Goal: Information Seeking & Learning: Learn about a topic

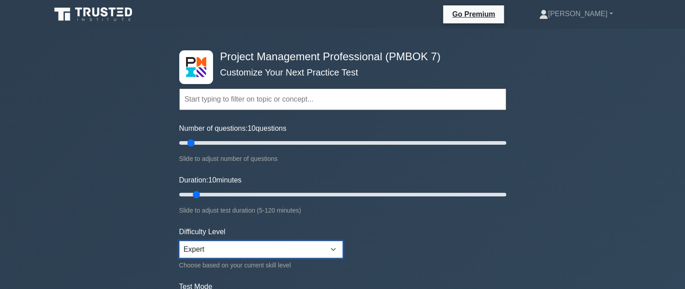
click at [331, 250] on select "Beginner Intermediate Expert" at bounding box center [260, 249] width 163 height 17
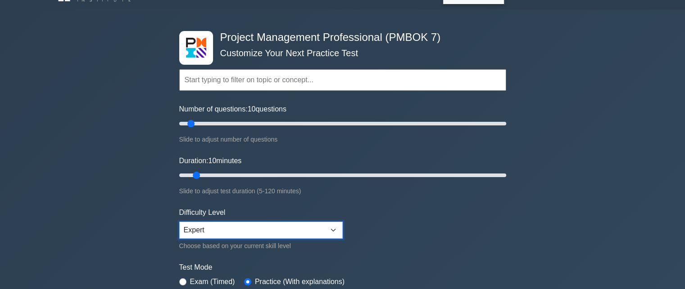
scroll to position [45, 0]
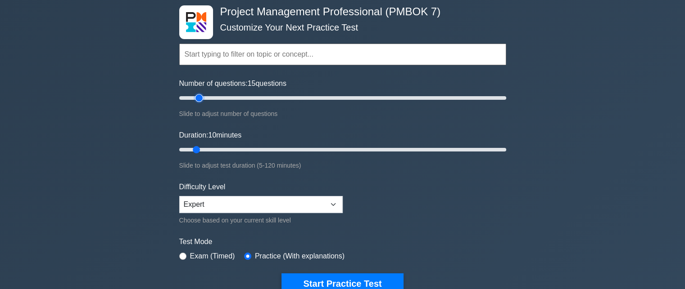
type input "15"
click at [198, 99] on input "Number of questions: 15 questions" at bounding box center [342, 98] width 327 height 11
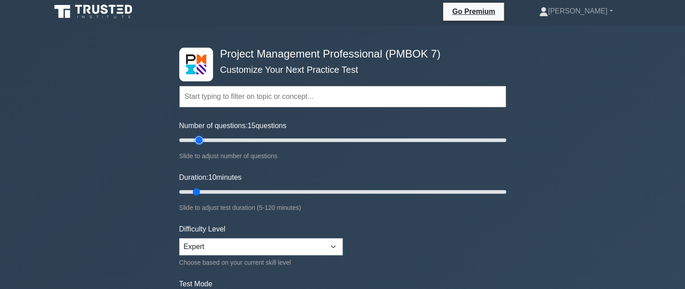
scroll to position [0, 0]
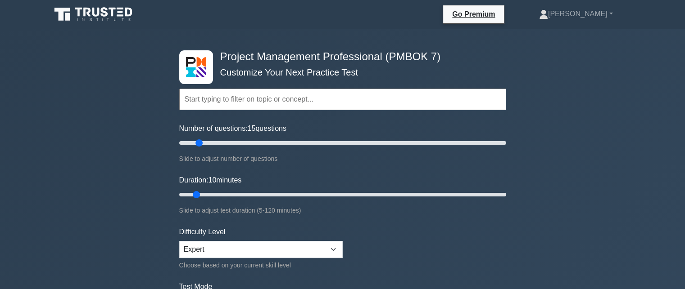
click at [251, 103] on input "text" at bounding box center [342, 100] width 327 height 22
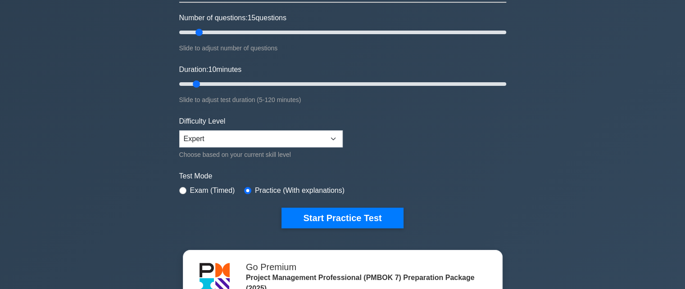
scroll to position [135, 0]
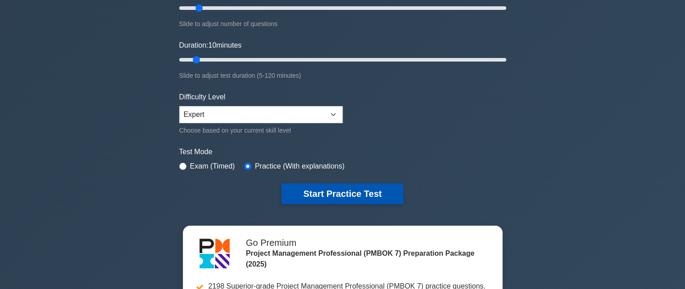
type input "cost mangement"
click at [317, 194] on button "Start Practice Test" at bounding box center [342, 194] width 122 height 21
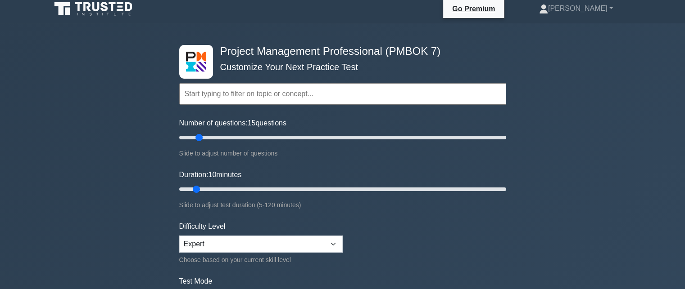
scroll to position [0, 0]
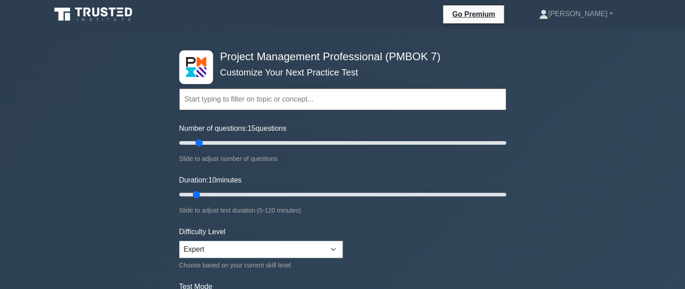
click at [232, 97] on input "text" at bounding box center [342, 100] width 327 height 22
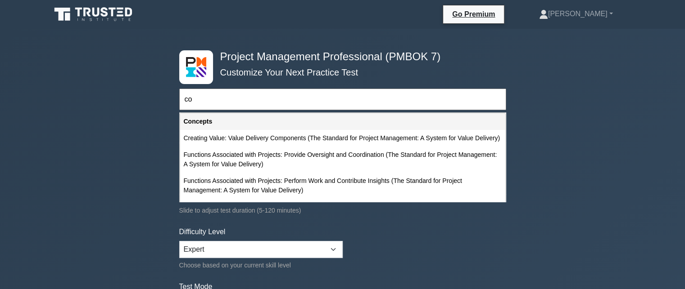
type input "c"
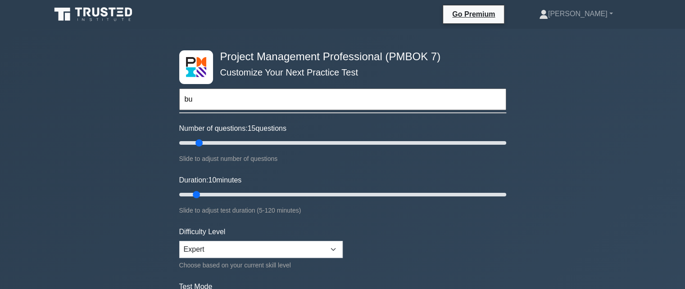
type input "b"
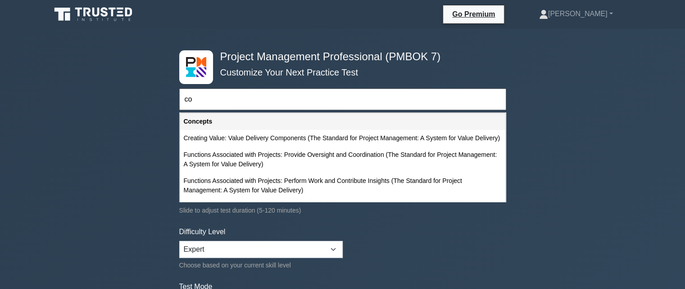
type input "c"
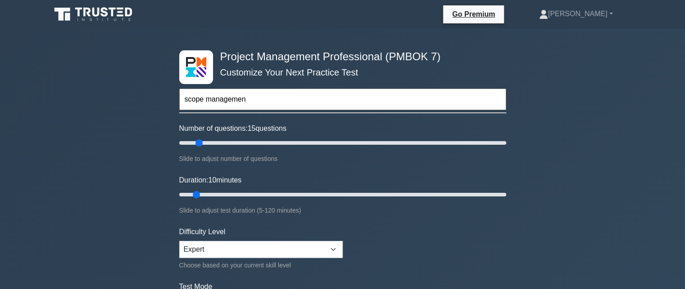
type input "scope management"
click at [268, 97] on input "scope management" at bounding box center [342, 100] width 327 height 22
drag, startPoint x: 268, startPoint y: 97, endPoint x: 115, endPoint y: 84, distance: 153.6
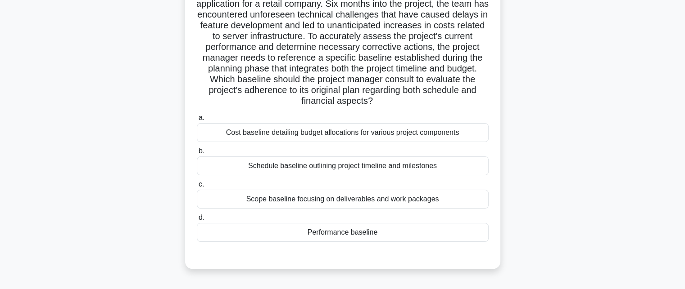
scroll to position [90, 0]
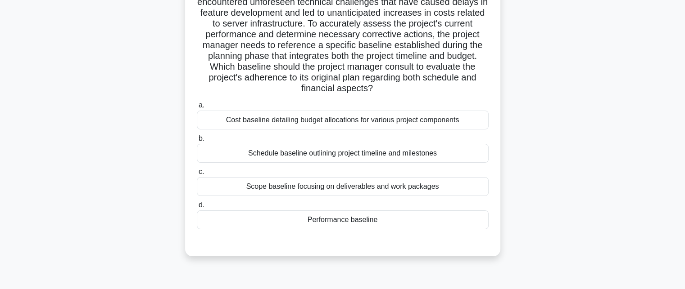
click at [299, 122] on div "Cost baseline detailing budget allocations for various project components" at bounding box center [343, 120] width 292 height 19
click at [197, 108] on input "a. Cost baseline detailing budget allocations for various project components" at bounding box center [197, 106] width 0 height 6
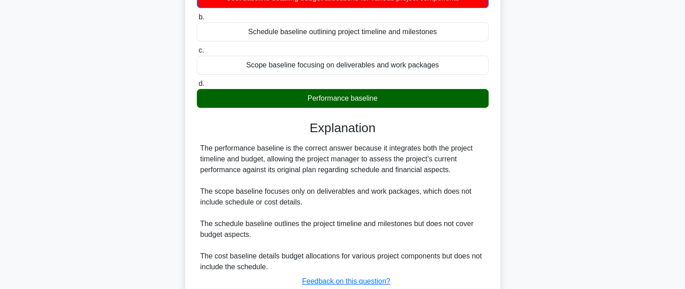
scroll to position [180, 0]
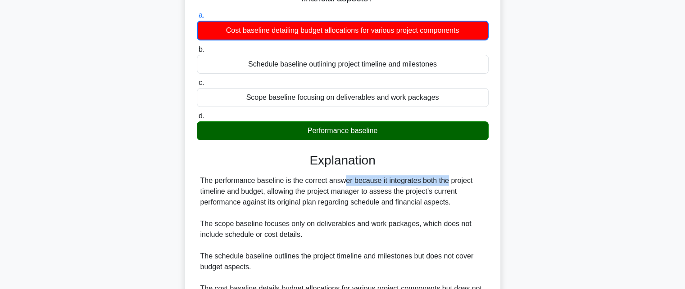
drag, startPoint x: 292, startPoint y: 176, endPoint x: 391, endPoint y: 178, distance: 99.0
click at [391, 178] on div "The performance baseline is the correct answer because it integrates both the p…" at bounding box center [342, 241] width 284 height 130
click at [403, 177] on div "The performance baseline is the correct answer because it integrates both the p…" at bounding box center [342, 241] width 284 height 130
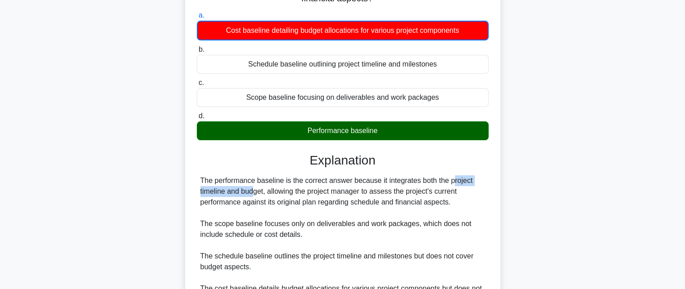
drag, startPoint x: 398, startPoint y: 182, endPoint x: 483, endPoint y: 185, distance: 85.1
click at [483, 185] on div "The performance baseline is the correct answer because it integrates both the p…" at bounding box center [342, 241] width 284 height 130
click at [356, 205] on div "The performance baseline is the correct answer because it integrates both the p…" at bounding box center [342, 241] width 284 height 130
drag, startPoint x: 211, startPoint y: 191, endPoint x: 268, endPoint y: 190, distance: 57.2
click at [268, 190] on div "The performance baseline is the correct answer because it integrates both the p…" at bounding box center [342, 241] width 284 height 130
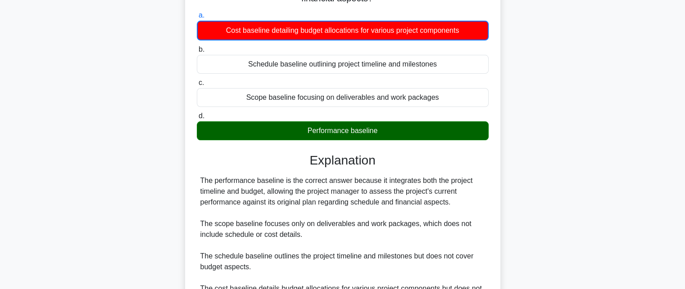
click at [257, 214] on div "The performance baseline is the correct answer because it integrates both the p…" at bounding box center [342, 241] width 284 height 130
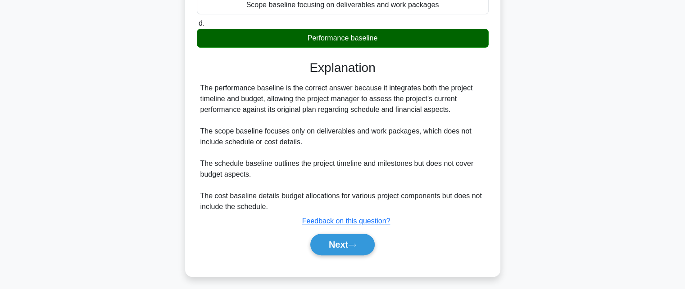
scroll to position [276, 0]
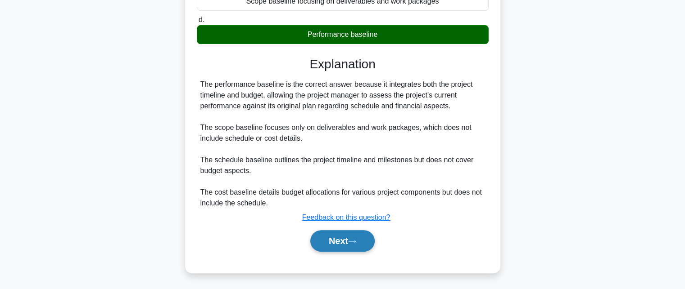
click at [329, 239] on button "Next" at bounding box center [342, 241] width 64 height 22
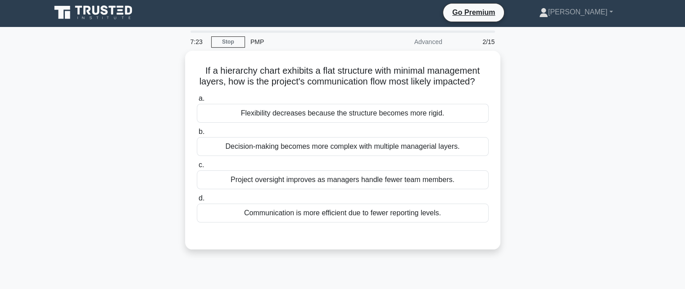
scroll to position [0, 0]
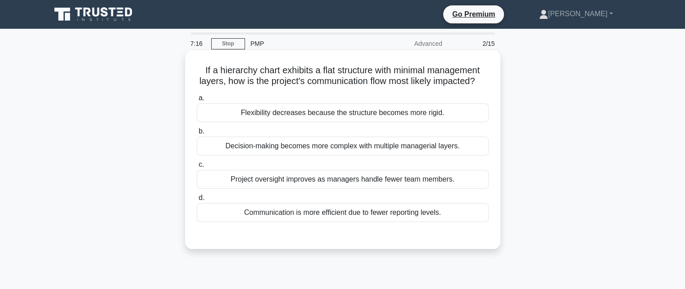
click at [416, 122] on div "Flexibility decreases because the structure becomes more rigid." at bounding box center [343, 113] width 292 height 19
click at [197, 101] on input "a. Flexibility decreases because the structure becomes more rigid." at bounding box center [197, 98] width 0 height 6
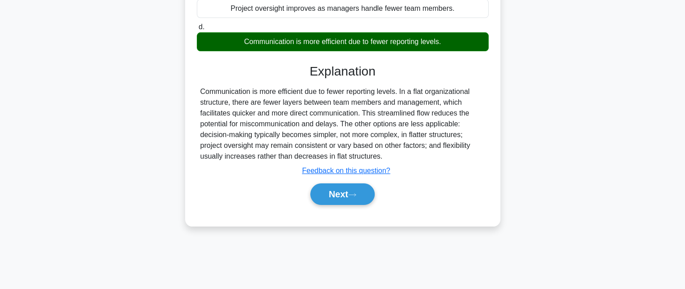
scroll to position [180, 0]
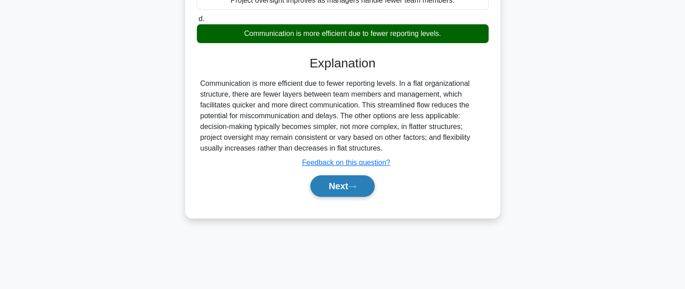
click at [360, 197] on button "Next" at bounding box center [342, 187] width 64 height 22
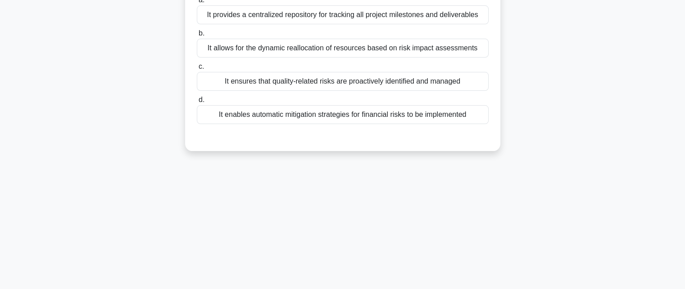
scroll to position [0, 0]
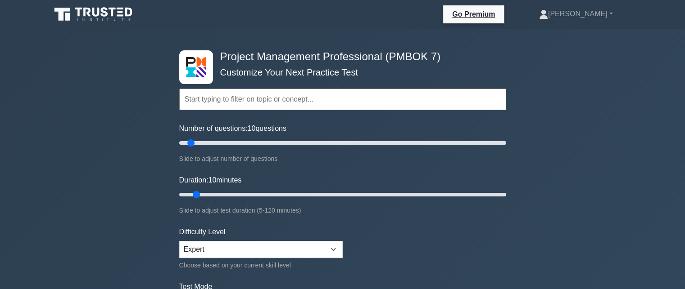
click at [229, 98] on input "text" at bounding box center [342, 100] width 327 height 22
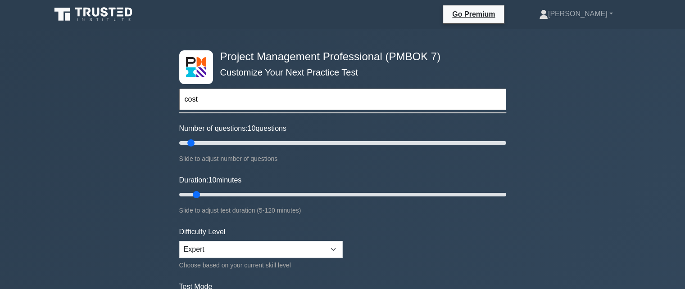
type input "cost"
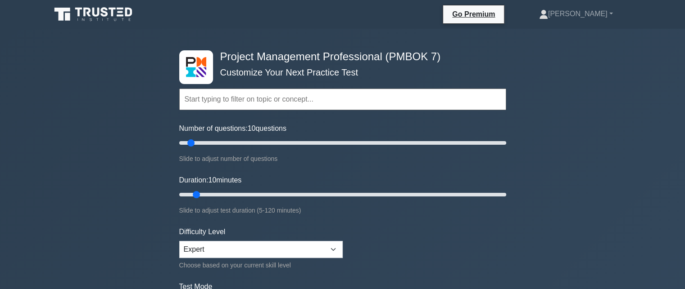
click at [221, 100] on input "text" at bounding box center [342, 100] width 327 height 22
click at [348, 103] on input "text" at bounding box center [342, 100] width 327 height 22
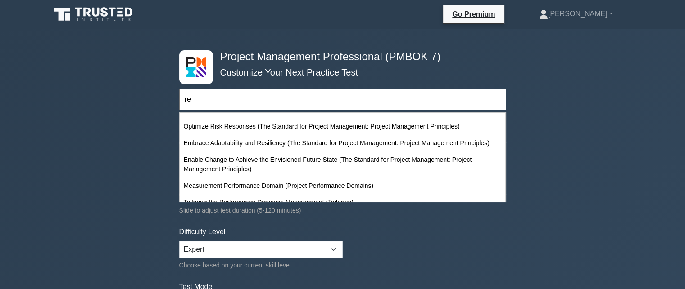
scroll to position [221, 0]
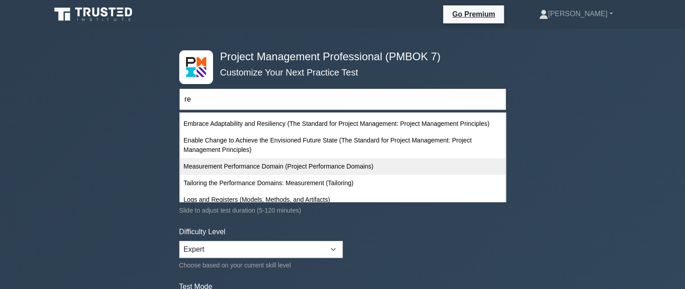
click at [294, 165] on div "Measurement Performance Domain (Project Performance Domains)" at bounding box center [342, 166] width 325 height 17
type input "Measurement Performance Domain (Project Performance Domains)"
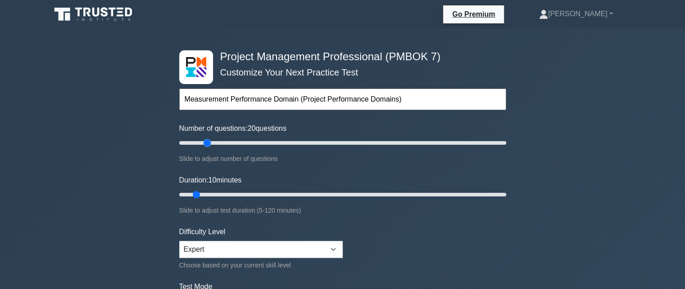
drag, startPoint x: 189, startPoint y: 142, endPoint x: 204, endPoint y: 140, distance: 15.5
type input "20"
click at [204, 140] on input "Number of questions: 20 questions" at bounding box center [342, 143] width 327 height 11
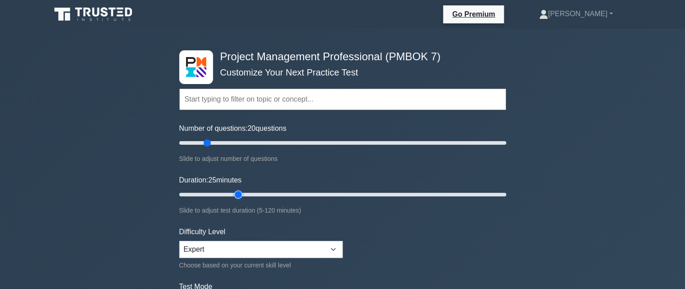
drag, startPoint x: 196, startPoint y: 194, endPoint x: 231, endPoint y: 191, distance: 34.8
type input "25"
click at [231, 191] on input "Duration: 25 minutes" at bounding box center [342, 194] width 327 height 11
drag, startPoint x: 207, startPoint y: 145, endPoint x: 223, endPoint y: 144, distance: 15.8
type input "30"
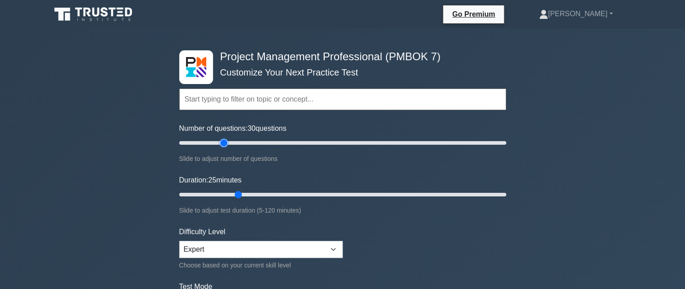
click at [223, 144] on input "Number of questions: 30 questions" at bounding box center [342, 143] width 327 height 11
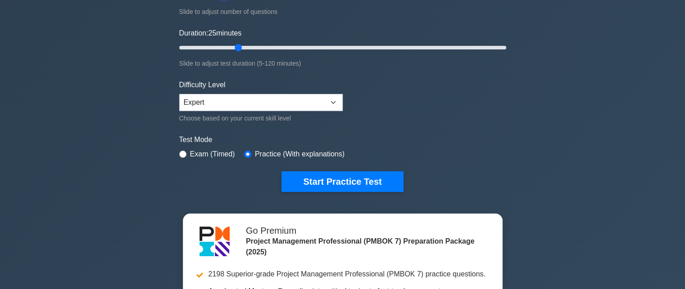
scroll to position [180, 0]
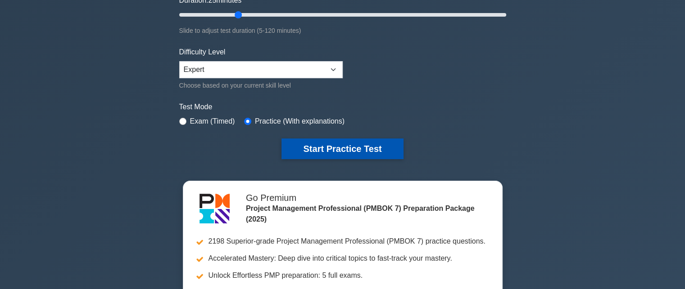
click at [347, 149] on button "Start Practice Test" at bounding box center [342, 149] width 122 height 21
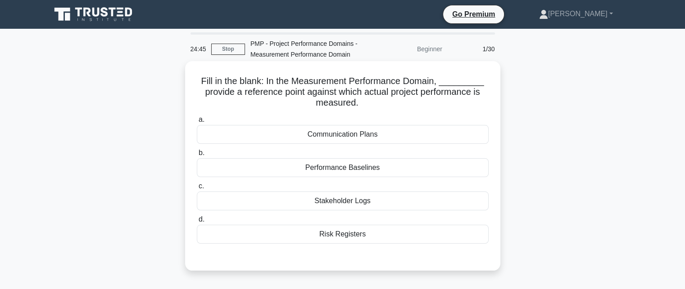
click at [347, 169] on div "Performance Baselines" at bounding box center [343, 167] width 292 height 19
click at [197, 156] on input "b. Performance Baselines" at bounding box center [197, 153] width 0 height 6
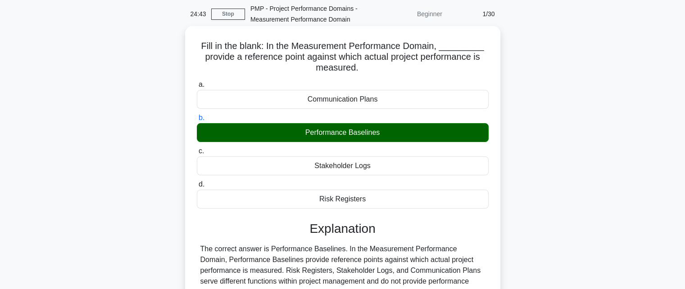
scroll to position [180, 0]
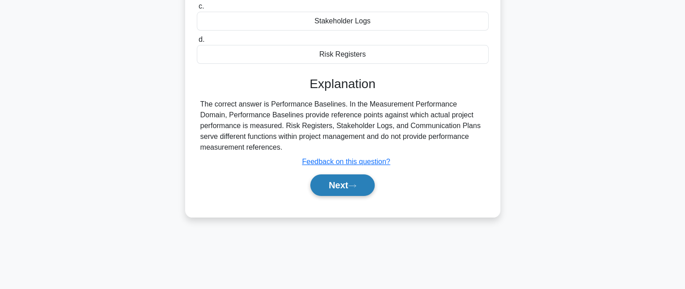
click at [346, 187] on button "Next" at bounding box center [342, 186] width 64 height 22
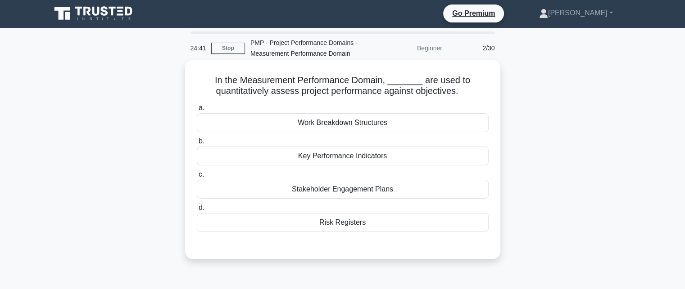
scroll to position [0, 0]
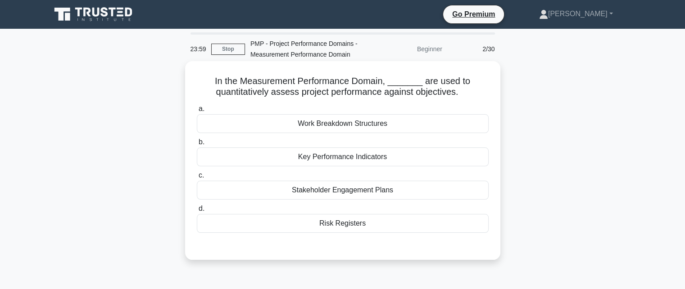
click at [350, 162] on div "Key Performance Indicators" at bounding box center [343, 157] width 292 height 19
click at [197, 145] on input "b. Key Performance Indicators" at bounding box center [197, 143] width 0 height 6
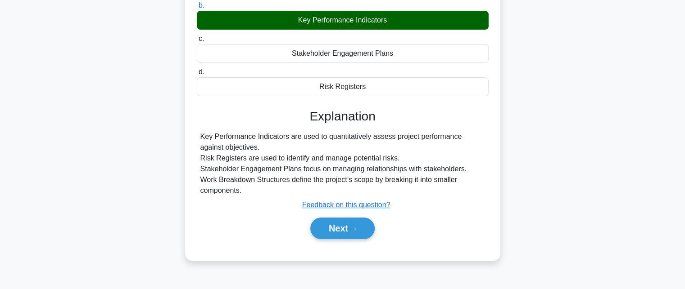
scroll to position [180, 0]
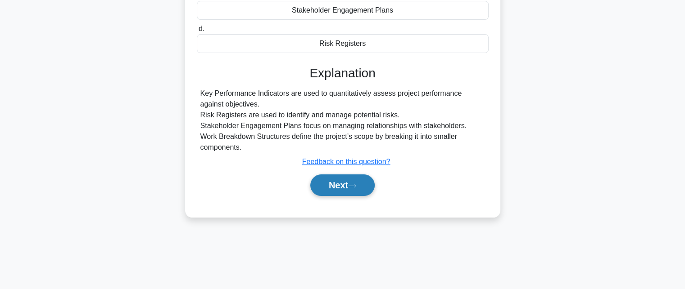
click at [329, 185] on button "Next" at bounding box center [342, 186] width 64 height 22
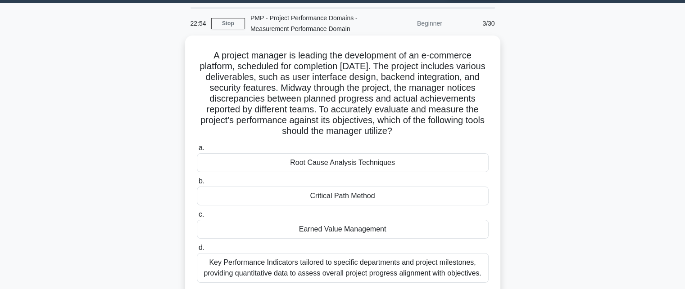
scroll to position [0, 0]
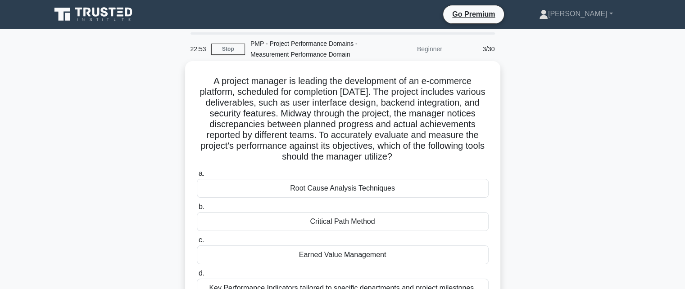
click at [322, 256] on div "Earned Value Management" at bounding box center [343, 255] width 292 height 19
click at [197, 243] on input "c. Earned Value Management" at bounding box center [197, 241] width 0 height 6
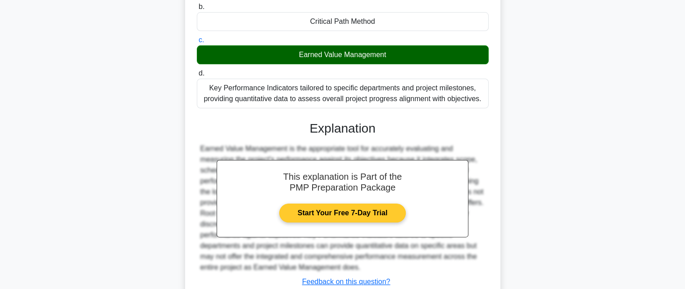
scroll to position [265, 0]
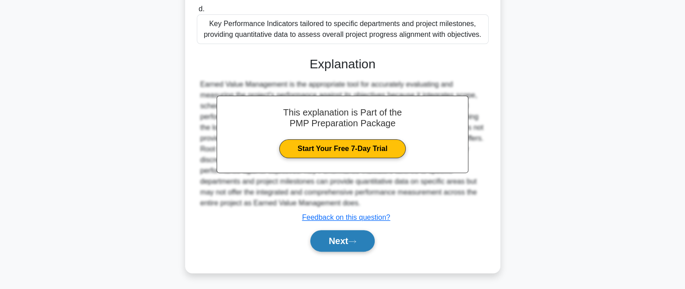
click at [340, 243] on button "Next" at bounding box center [342, 241] width 64 height 22
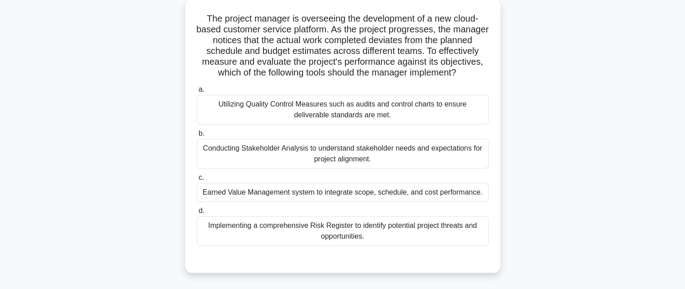
scroll to position [90, 0]
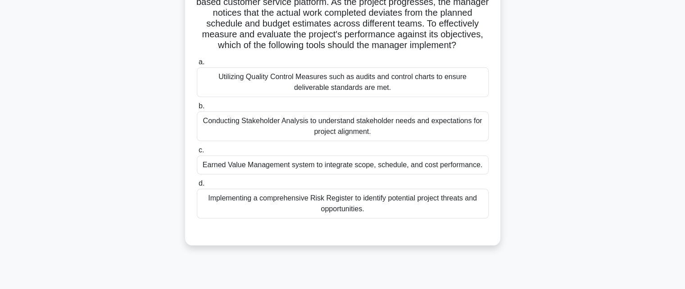
click at [335, 175] on div "Earned Value Management system to integrate scope, schedule, and cost performan…" at bounding box center [343, 165] width 292 height 19
click at [197, 153] on input "c. Earned Value Management system to integrate scope, schedule, and cost perfor…" at bounding box center [197, 151] width 0 height 6
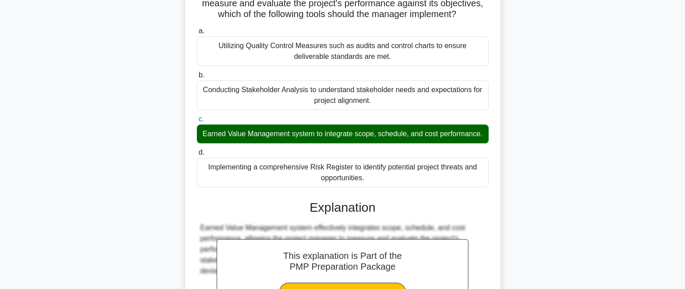
scroll to position [254, 0]
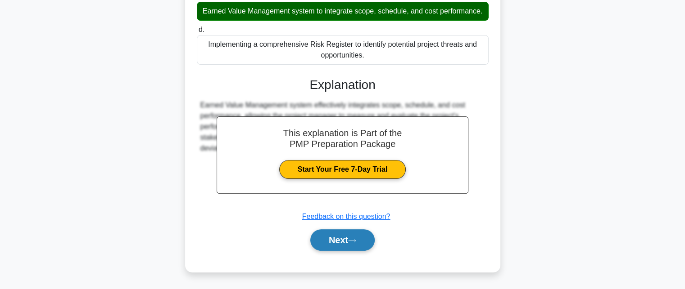
click at [346, 246] on button "Next" at bounding box center [342, 241] width 64 height 22
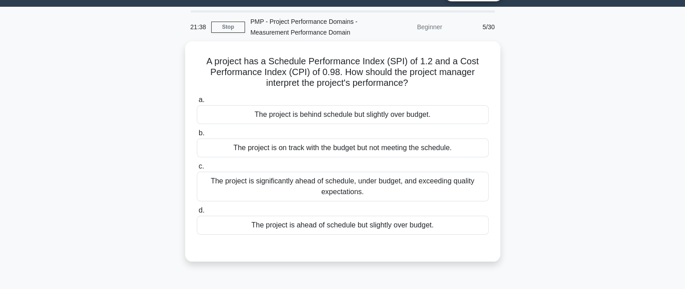
scroll to position [0, 0]
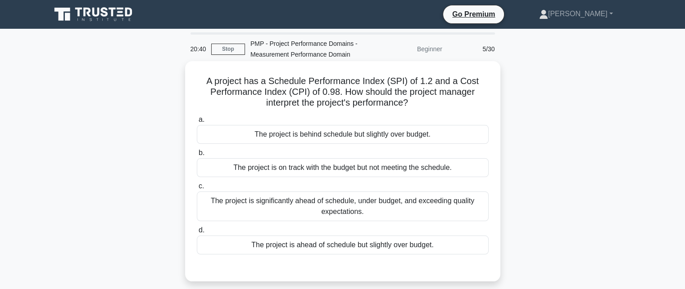
click at [302, 244] on div "The project is ahead of schedule but slightly over budget." at bounding box center [343, 245] width 292 height 19
click at [197, 234] on input "d. The project is ahead of schedule but slightly over budget." at bounding box center [197, 231] width 0 height 6
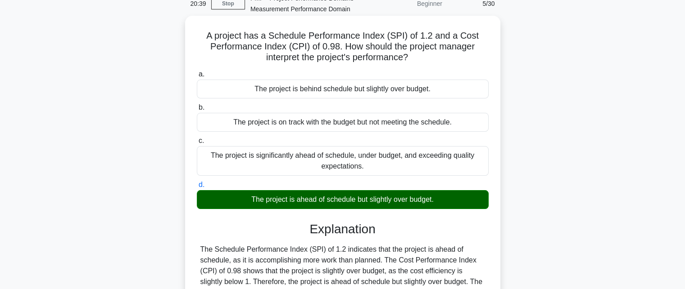
scroll to position [180, 0]
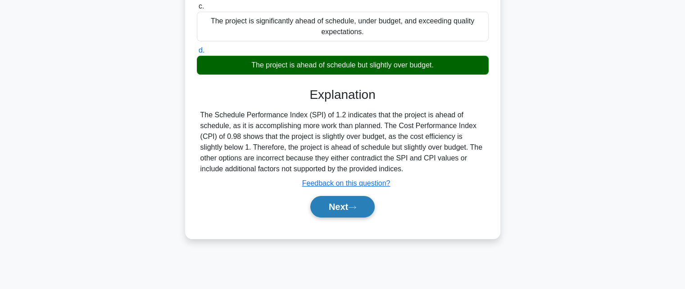
click at [348, 207] on button "Next" at bounding box center [342, 207] width 64 height 22
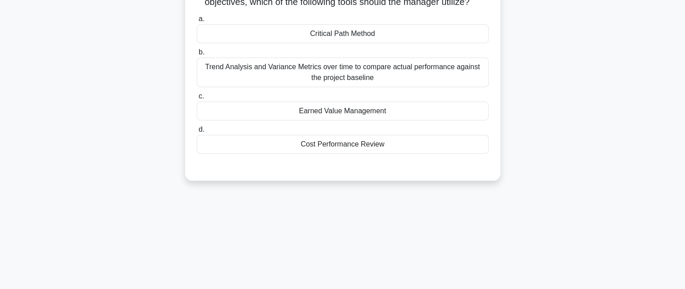
scroll to position [0, 0]
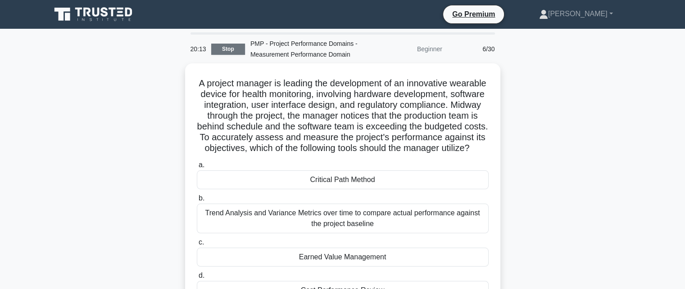
click at [227, 52] on link "Stop" at bounding box center [228, 49] width 34 height 11
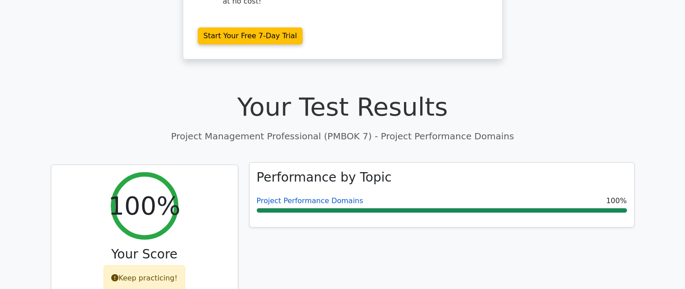
scroll to position [225, 0]
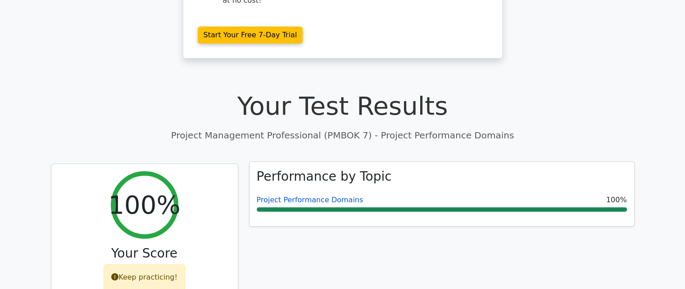
click at [331, 196] on link "Project Performance Domains" at bounding box center [310, 200] width 107 height 9
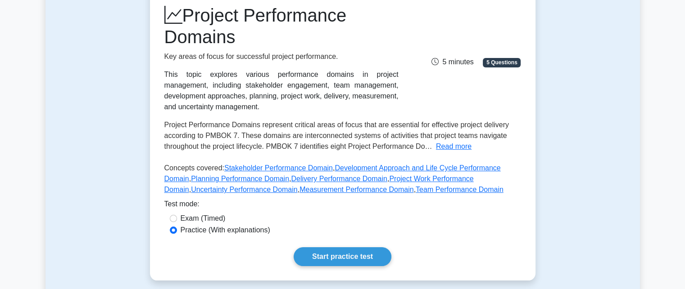
scroll to position [180, 0]
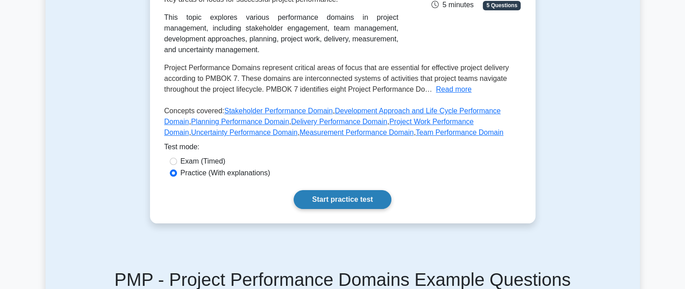
click at [345, 198] on link "Start practice test" at bounding box center [342, 199] width 98 height 19
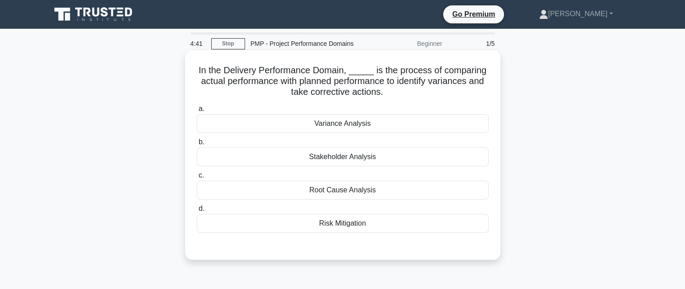
click at [350, 126] on div "Variance Analysis" at bounding box center [343, 123] width 292 height 19
click at [197, 112] on input "a. Variance Analysis" at bounding box center [197, 109] width 0 height 6
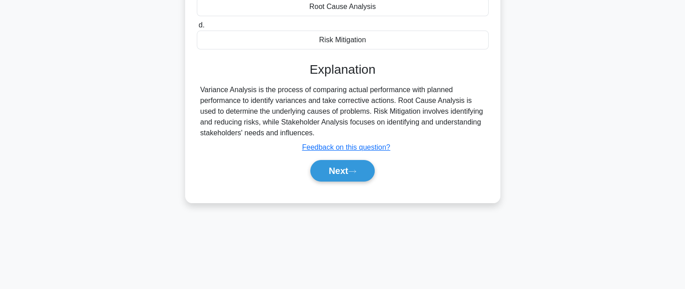
scroll to position [197, 0]
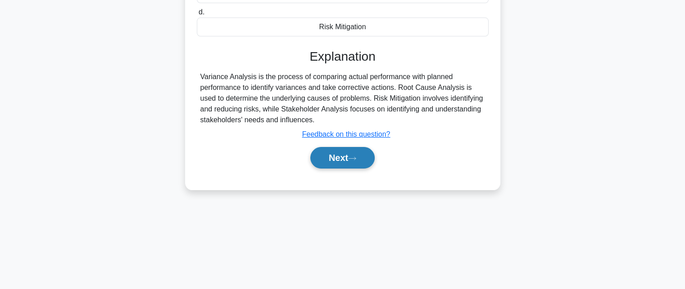
click at [349, 162] on button "Next" at bounding box center [342, 158] width 64 height 22
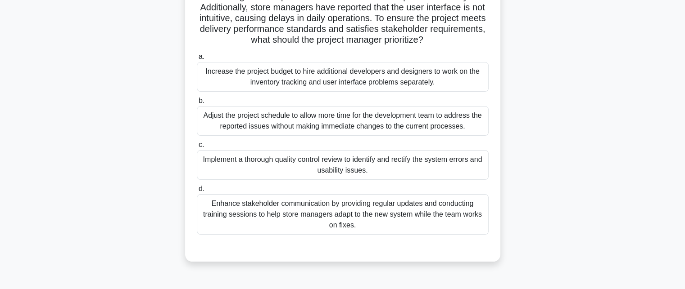
scroll to position [107, 0]
click at [290, 162] on div "Implement a thorough quality control review to identify and rectify the system …" at bounding box center [343, 165] width 292 height 30
click at [197, 148] on input "c. Implement a thorough quality control review to identify and rectify the syst…" at bounding box center [197, 145] width 0 height 6
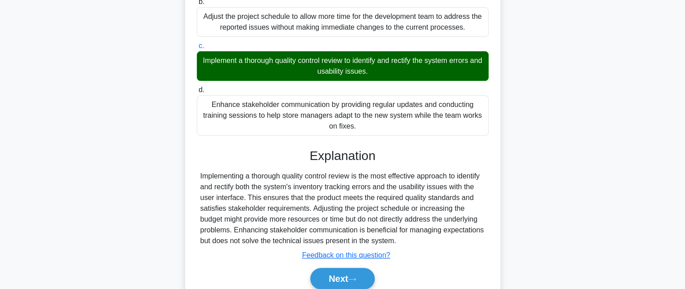
scroll to position [243, 0]
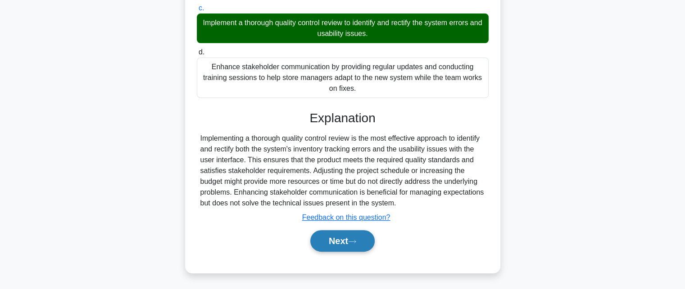
click at [351, 248] on button "Next" at bounding box center [342, 241] width 64 height 22
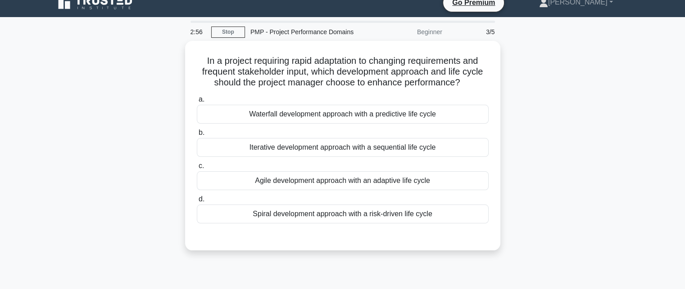
scroll to position [0, 0]
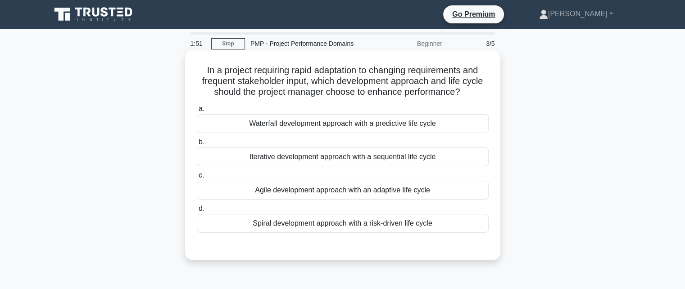
click at [331, 200] on div "a. Waterfall development approach with a predictive life cycle b. Iterative dev…" at bounding box center [342, 168] width 302 height 133
click at [333, 188] on div "Agile development approach with an adaptive life cycle" at bounding box center [343, 190] width 292 height 19
click at [197, 179] on input "c. Agile development approach with an adaptive life cycle" at bounding box center [197, 176] width 0 height 6
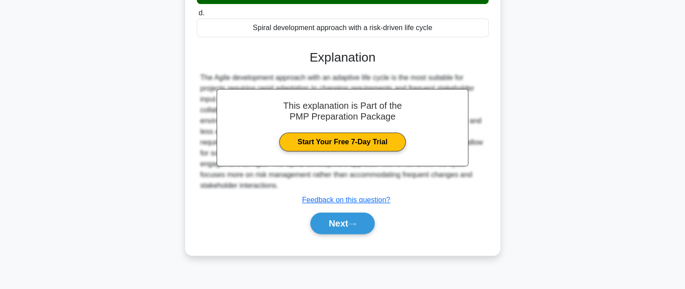
scroll to position [197, 0]
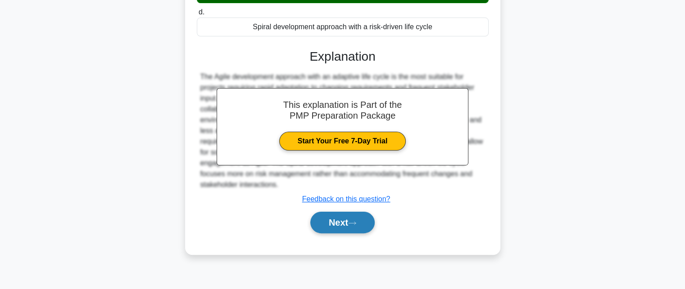
click at [326, 221] on button "Next" at bounding box center [342, 223] width 64 height 22
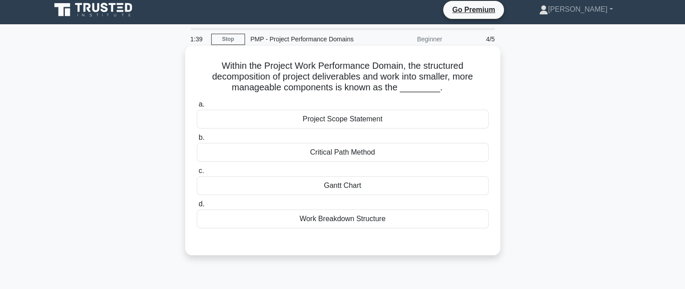
scroll to position [0, 0]
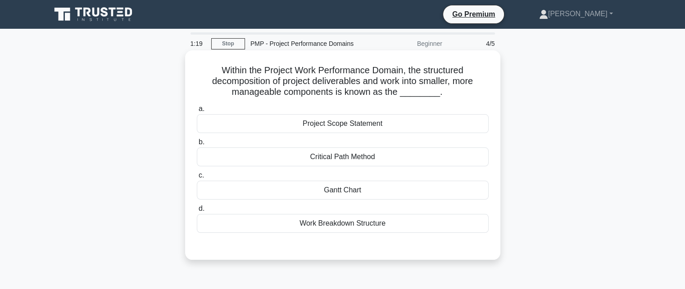
click at [308, 220] on div "Work Breakdown Structure" at bounding box center [343, 223] width 292 height 19
click at [197, 212] on input "d. Work Breakdown Structure" at bounding box center [197, 209] width 0 height 6
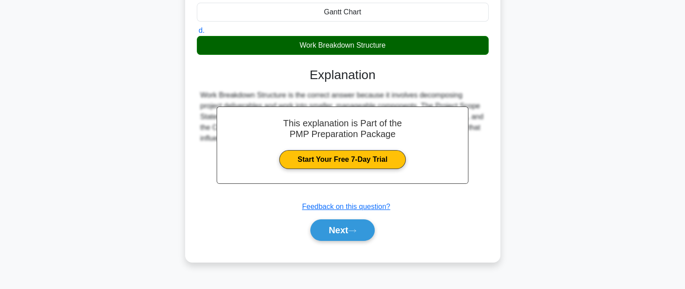
scroll to position [180, 0]
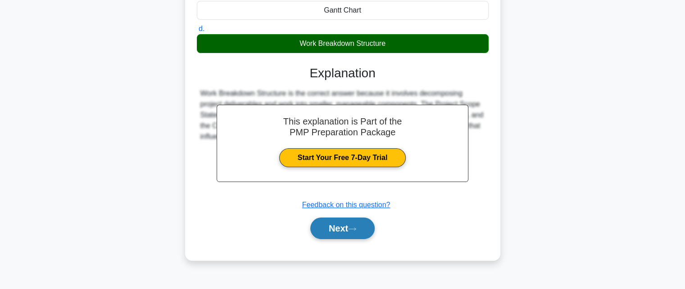
click at [338, 228] on button "Next" at bounding box center [342, 229] width 64 height 22
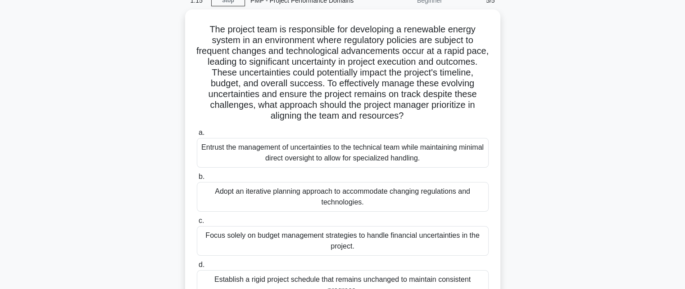
scroll to position [45, 0]
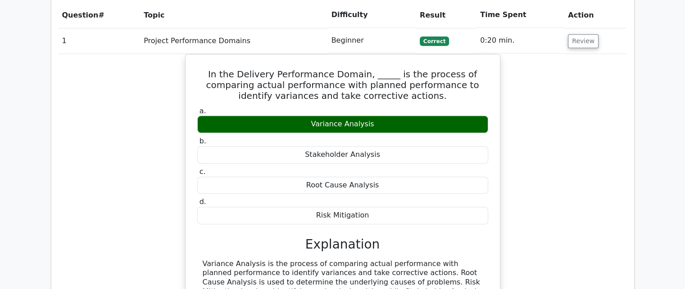
scroll to position [675, 0]
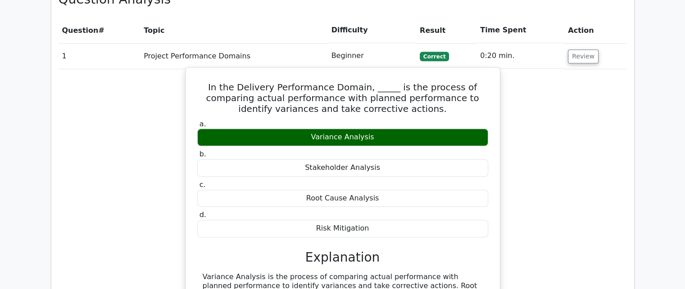
click at [365, 129] on div "Variance Analysis" at bounding box center [342, 138] width 291 height 18
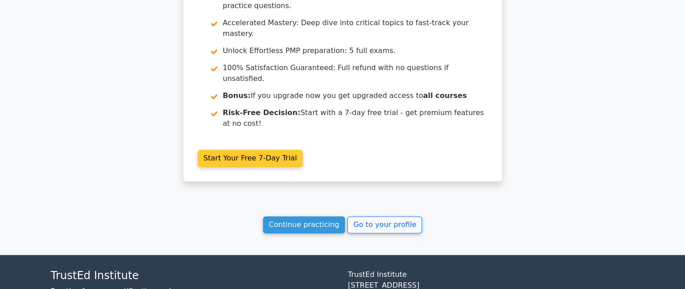
scroll to position [1266, 0]
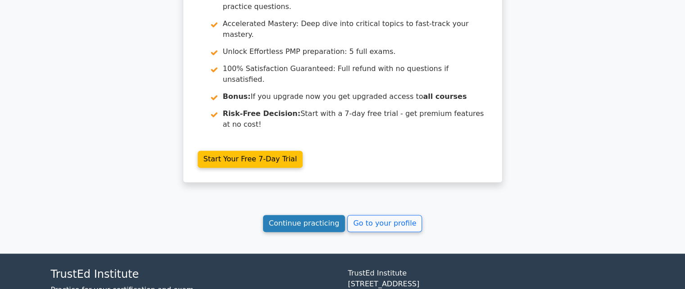
click at [306, 215] on link "Continue practicing" at bounding box center [304, 223] width 82 height 17
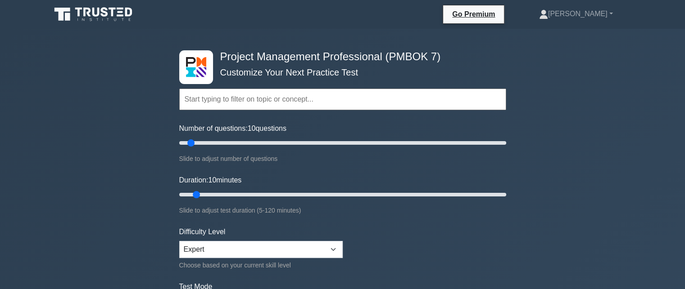
click at [275, 103] on input "text" at bounding box center [342, 100] width 327 height 22
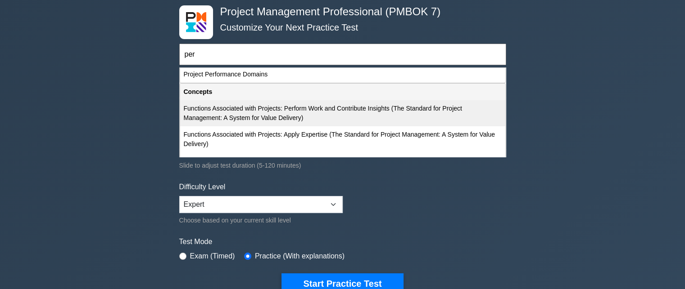
scroll to position [45, 0]
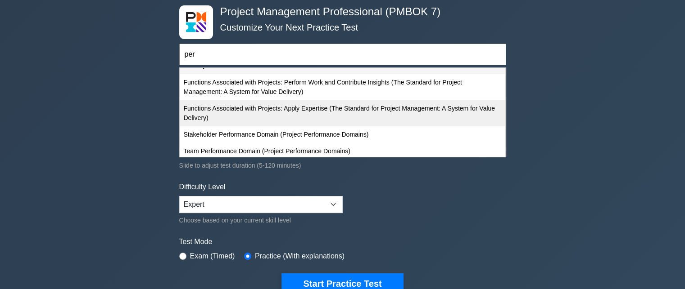
click at [364, 113] on div "Functions Associated with Projects: Apply Expertise (The Standard for Project M…" at bounding box center [342, 113] width 325 height 26
type input "Functions Associated with Projects: Apply Expertise (The Standard for Project M…"
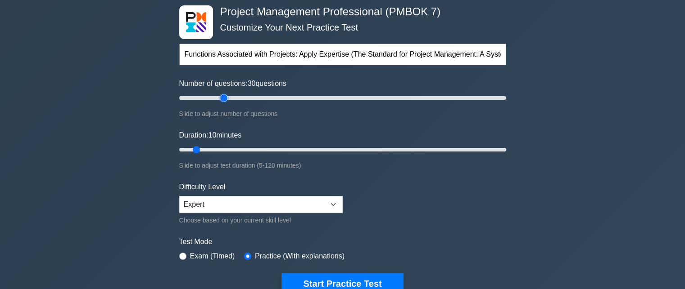
drag, startPoint x: 194, startPoint y: 99, endPoint x: 221, endPoint y: 99, distance: 27.5
type input "30"
click at [221, 99] on input "Number of questions: 30 questions" at bounding box center [342, 98] width 327 height 11
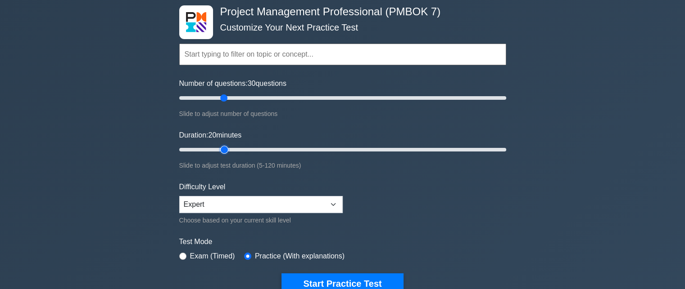
drag, startPoint x: 194, startPoint y: 149, endPoint x: 225, endPoint y: 144, distance: 31.0
type input "20"
click at [225, 144] on input "Duration: 20 minutes" at bounding box center [342, 149] width 327 height 11
click at [343, 279] on button "Start Practice Test" at bounding box center [342, 284] width 122 height 21
click at [230, 59] on input "text" at bounding box center [342, 55] width 327 height 22
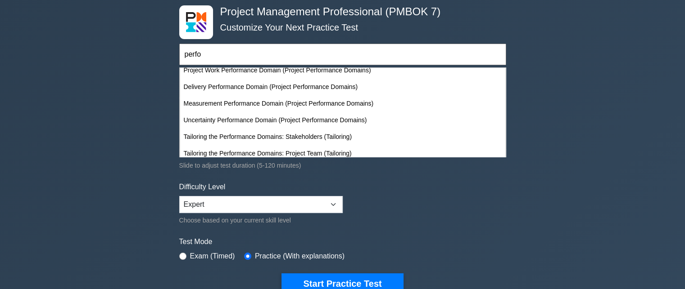
scroll to position [146, 0]
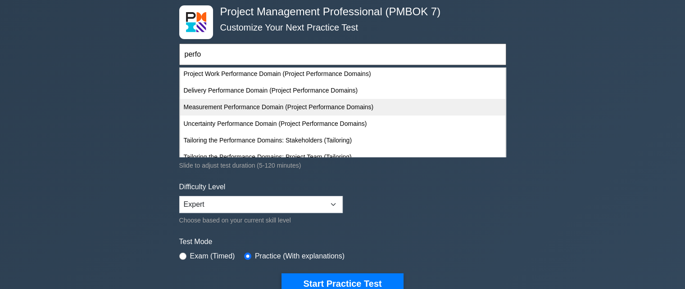
click at [252, 106] on div "Measurement Performance Domain (Project Performance Domains)" at bounding box center [342, 107] width 325 height 17
type input "Measurement Performance Domain (Project Performance Domains)"
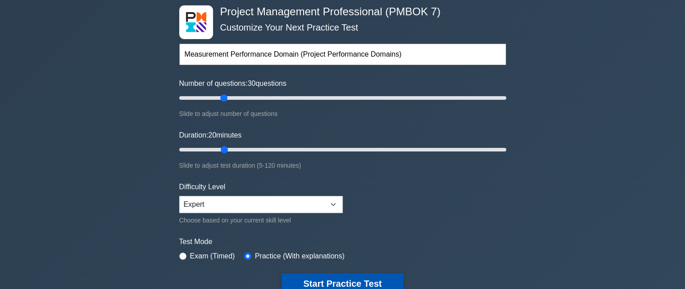
click at [351, 277] on button "Start Practice Test" at bounding box center [342, 284] width 122 height 21
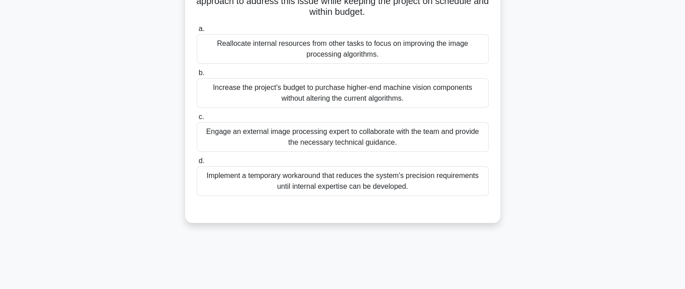
scroll to position [180, 0]
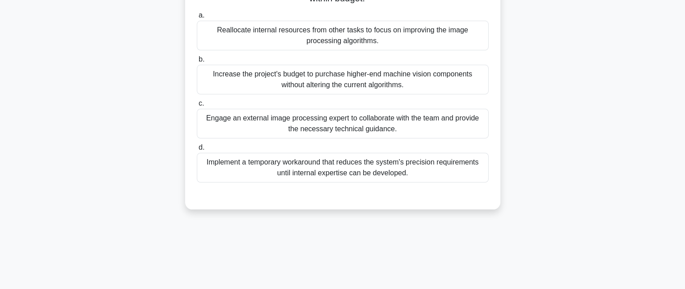
click at [360, 172] on div "Implement a temporary workaround that reduces the system's precision requiremen…" at bounding box center [343, 168] width 292 height 30
click at [197, 151] on input "d. Implement a temporary workaround that reduces the system's precision require…" at bounding box center [197, 148] width 0 height 6
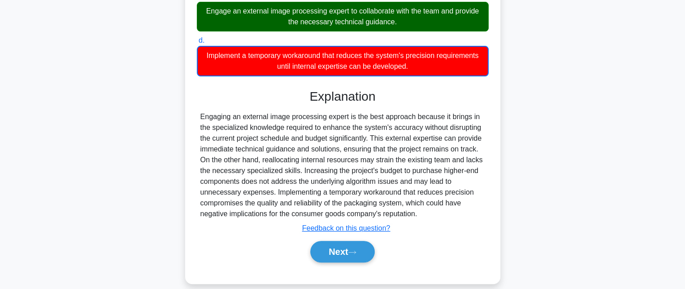
scroll to position [298, 0]
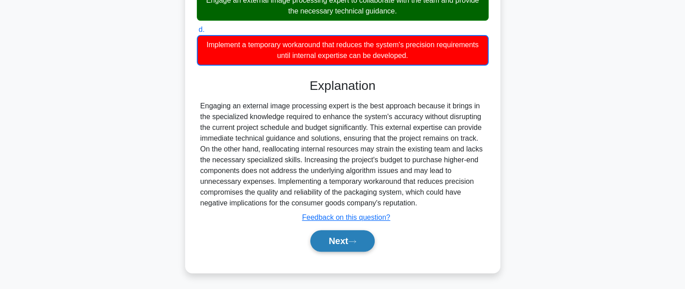
click at [344, 241] on button "Next" at bounding box center [342, 241] width 64 height 22
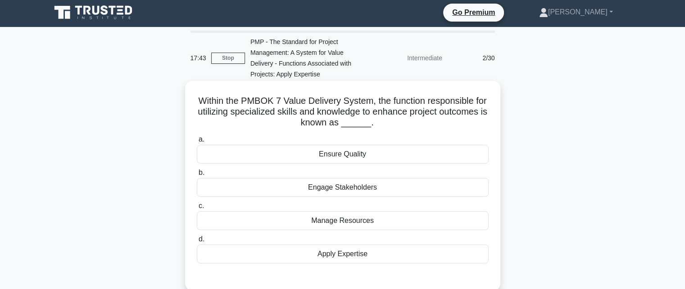
scroll to position [0, 0]
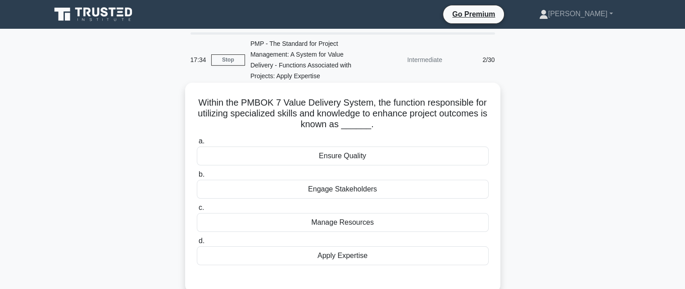
click at [353, 154] on div "Ensure Quality" at bounding box center [343, 156] width 292 height 19
click at [197, 144] on input "a. Ensure Quality" at bounding box center [197, 142] width 0 height 6
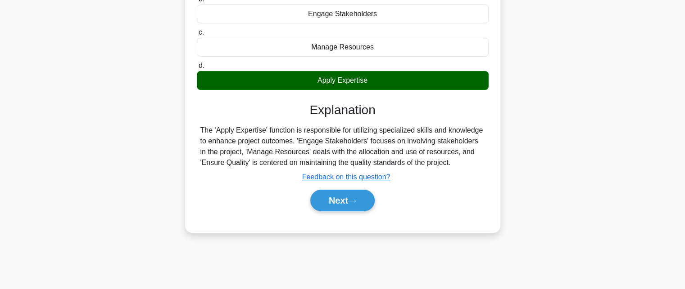
scroll to position [197, 0]
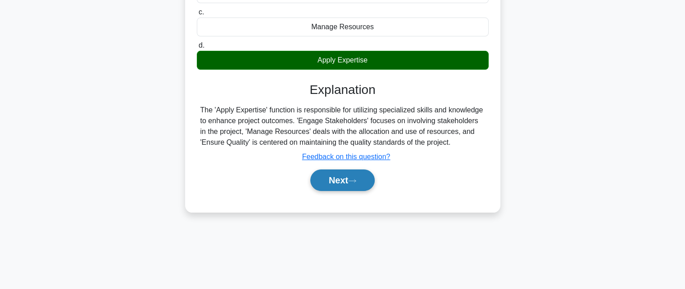
click at [333, 175] on button "Next" at bounding box center [342, 181] width 64 height 22
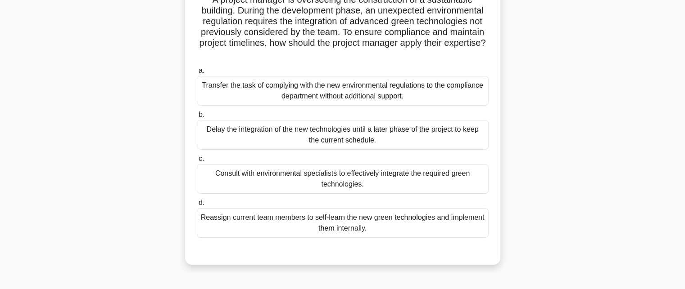
scroll to position [107, 0]
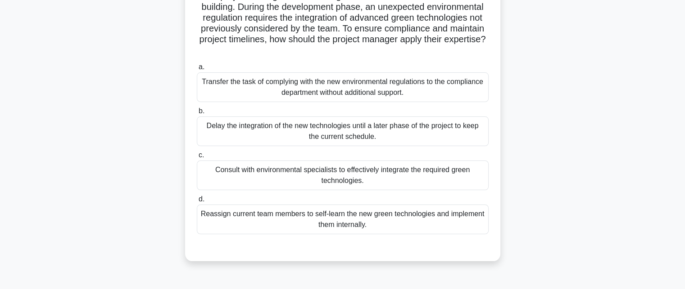
click at [300, 176] on div "Consult with environmental specialists to effectively integrate the required gr…" at bounding box center [343, 176] width 292 height 30
click at [197, 158] on input "c. Consult with environmental specialists to effectively integrate the required…" at bounding box center [197, 156] width 0 height 6
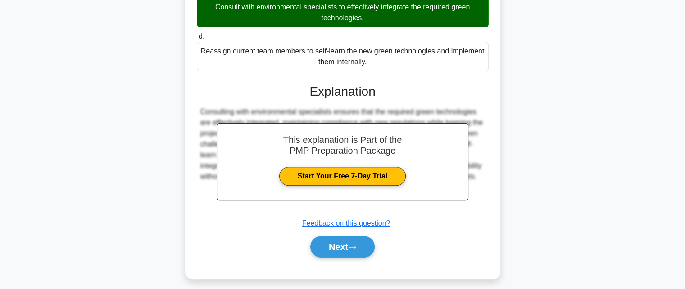
scroll to position [275, 0]
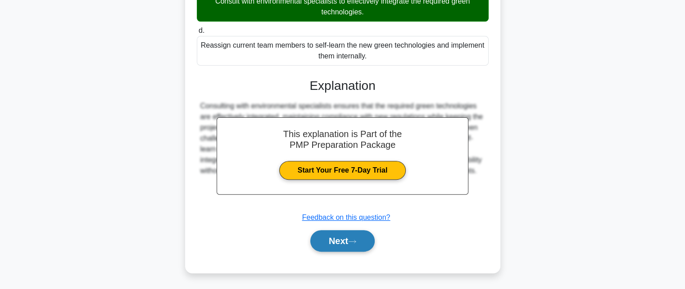
click at [333, 236] on button "Next" at bounding box center [342, 241] width 64 height 22
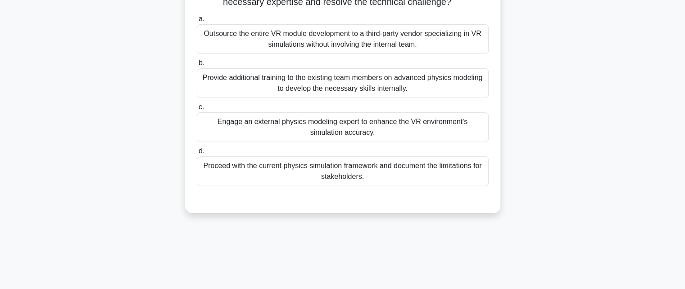
scroll to position [180, 0]
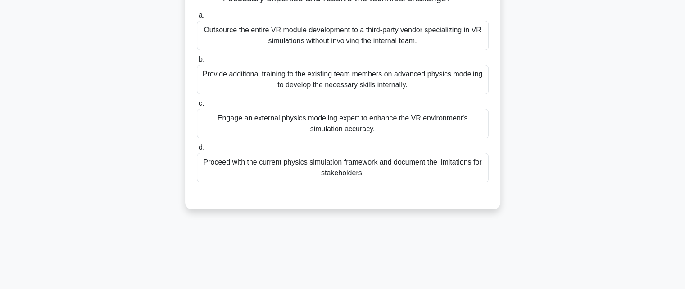
click at [353, 137] on div "Engage an external physics modeling expert to enhance the VR environment's simu…" at bounding box center [343, 124] width 292 height 30
click at [197, 107] on input "c. Engage an external physics modeling expert to enhance the VR environment's s…" at bounding box center [197, 104] width 0 height 6
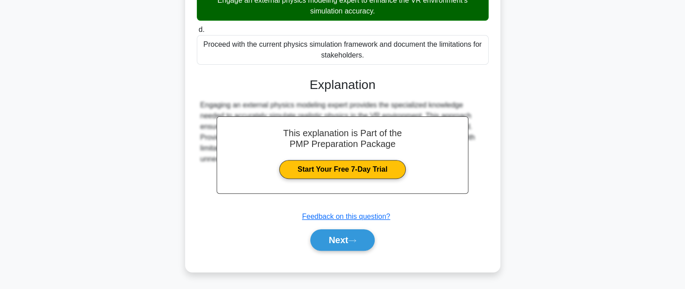
scroll to position [308, 0]
click at [337, 241] on button "Next" at bounding box center [342, 241] width 64 height 22
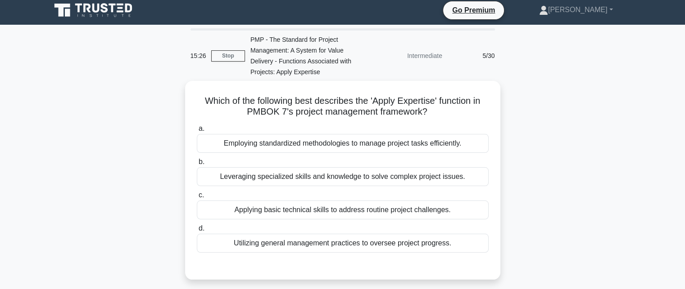
scroll to position [0, 0]
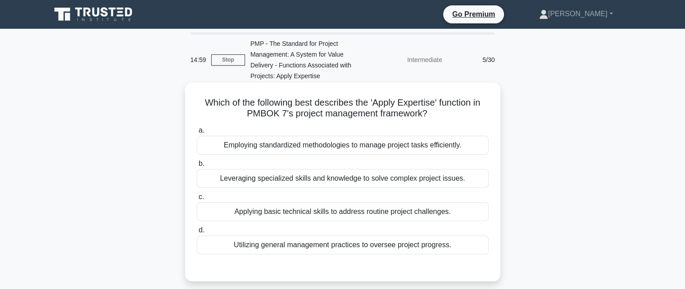
click at [387, 173] on div "Leveraging specialized skills and knowledge to solve complex project issues." at bounding box center [343, 178] width 292 height 19
click at [197, 167] on input "b. Leveraging specialized skills and knowledge to solve complex project issues." at bounding box center [197, 164] width 0 height 6
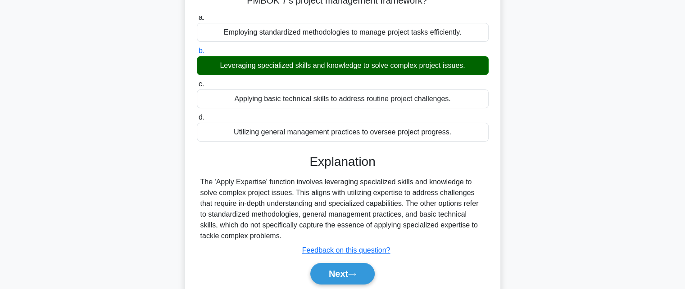
scroll to position [197, 0]
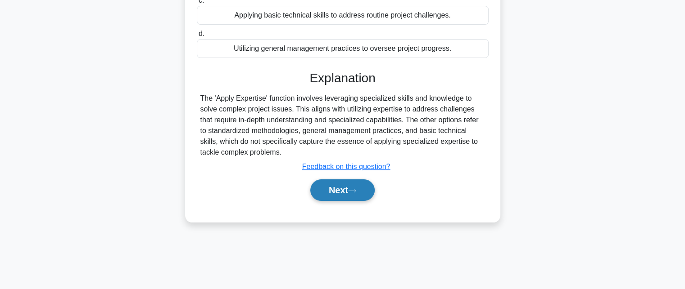
click at [365, 194] on button "Next" at bounding box center [342, 191] width 64 height 22
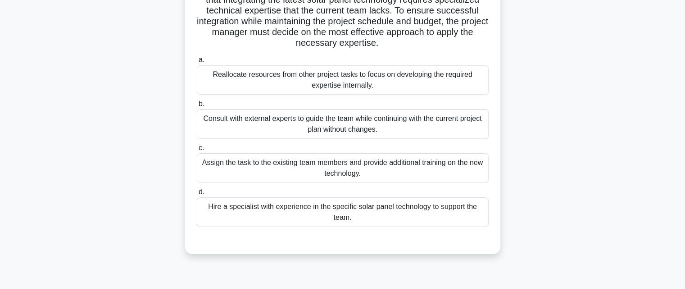
scroll to position [135, 0]
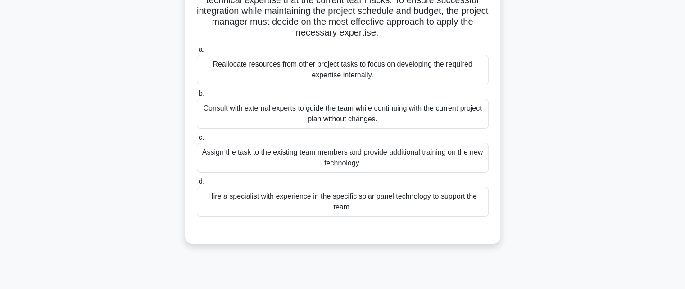
click at [371, 119] on div "Consult with external experts to guide the team while continuing with the curre…" at bounding box center [343, 114] width 292 height 30
click at [197, 97] on input "b. Consult with external experts to guide the team while continuing with the cu…" at bounding box center [197, 94] width 0 height 6
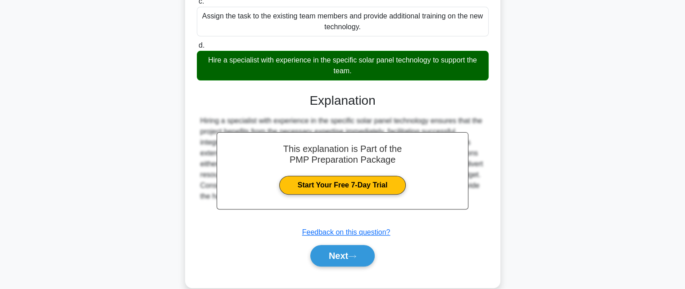
scroll to position [287, 0]
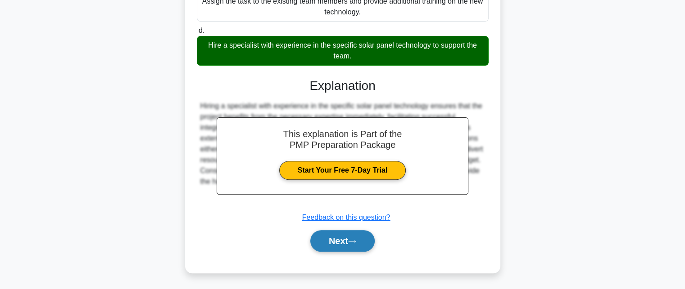
click at [326, 243] on button "Next" at bounding box center [342, 241] width 64 height 22
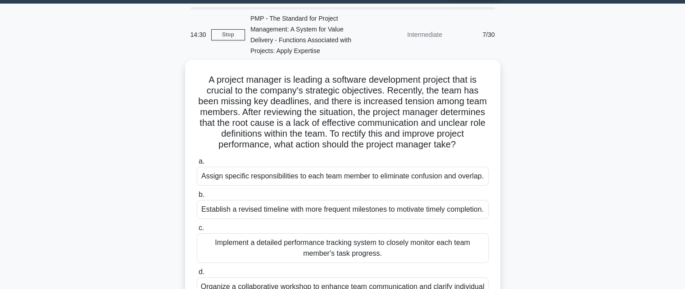
scroll to position [0, 0]
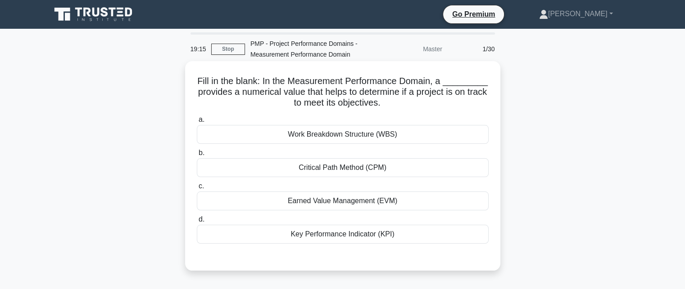
click at [324, 200] on div "Earned Value Management (EVM)" at bounding box center [343, 201] width 292 height 19
click at [197, 189] on input "c. Earned Value Management (EVM)" at bounding box center [197, 187] width 0 height 6
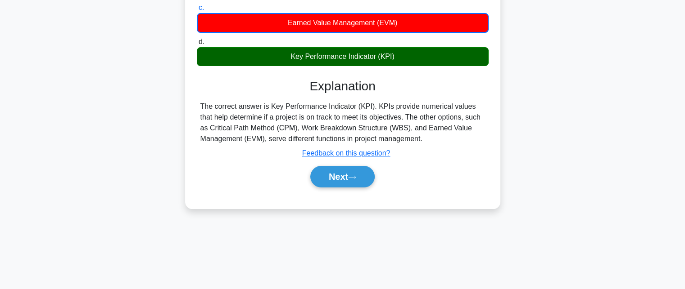
scroll to position [197, 0]
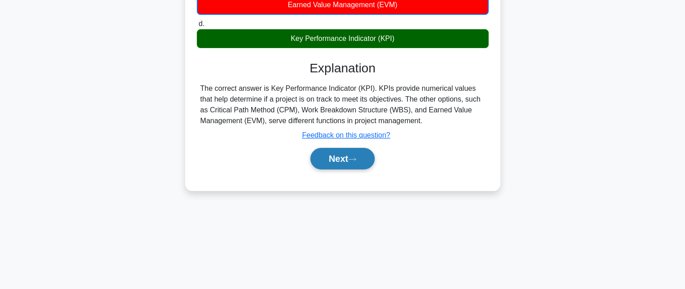
click at [344, 158] on button "Next" at bounding box center [342, 159] width 64 height 22
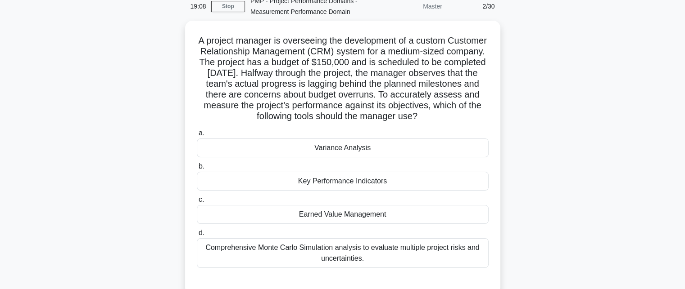
scroll to position [45, 0]
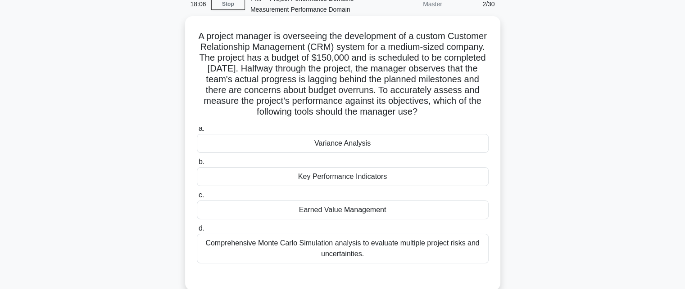
click at [310, 212] on div "Earned Value Management" at bounding box center [343, 210] width 292 height 19
click at [197, 198] on input "c. Earned Value Management" at bounding box center [197, 196] width 0 height 6
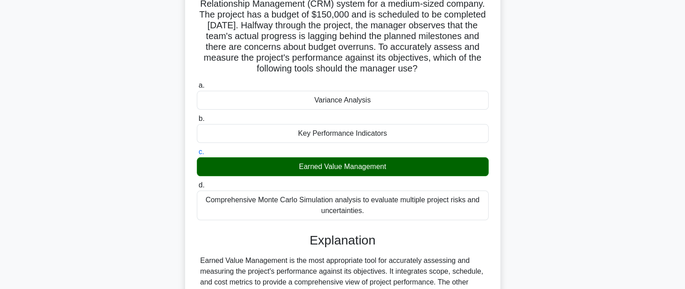
scroll to position [197, 0]
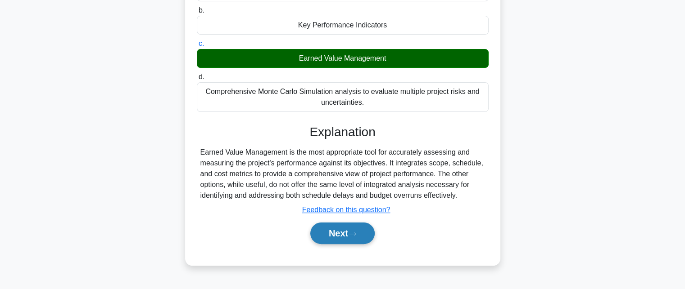
click at [341, 234] on button "Next" at bounding box center [342, 234] width 64 height 22
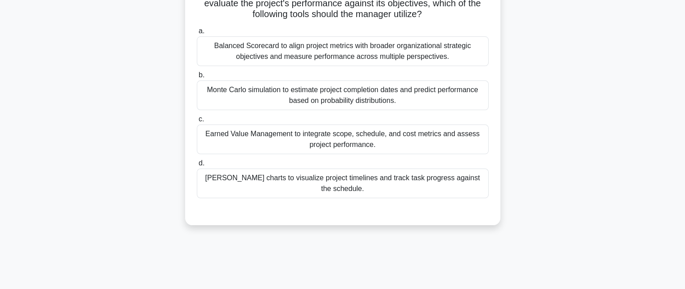
click at [283, 136] on div "Earned Value Management to integrate scope, schedule, and cost metrics and asse…" at bounding box center [343, 140] width 292 height 30
click at [197, 122] on input "c. Earned Value Management to integrate scope, schedule, and cost metrics and a…" at bounding box center [197, 120] width 0 height 6
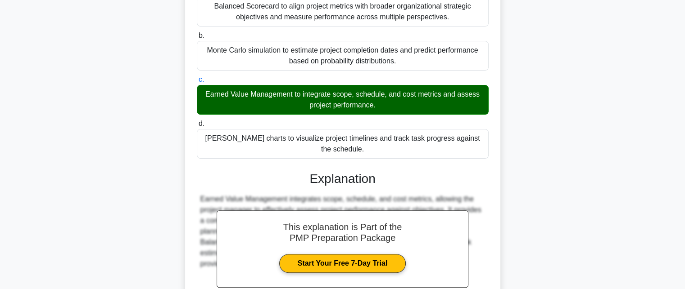
scroll to position [319, 0]
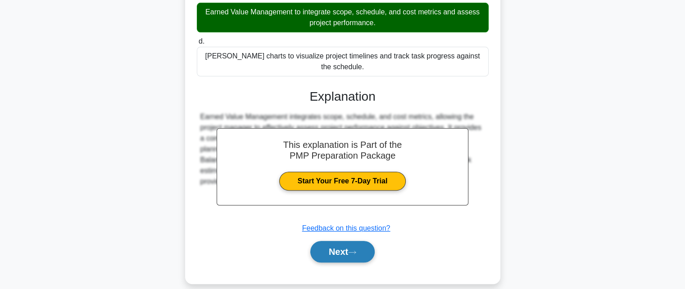
click at [344, 243] on button "Next" at bounding box center [342, 252] width 64 height 22
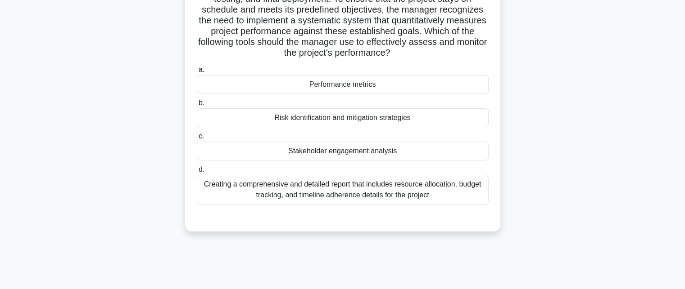
scroll to position [135, 0]
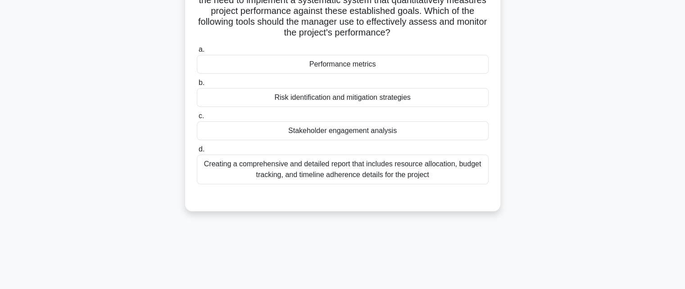
click at [345, 63] on div "Performance metrics" at bounding box center [343, 64] width 292 height 19
click at [197, 53] on input "a. Performance metrics" at bounding box center [197, 50] width 0 height 6
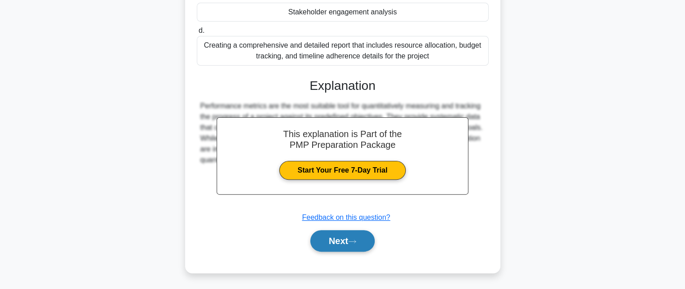
click at [329, 243] on button "Next" at bounding box center [342, 241] width 64 height 22
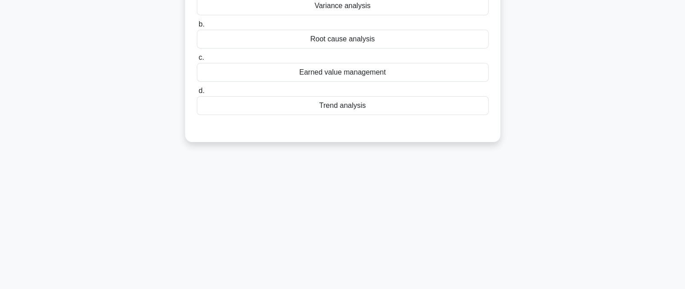
scroll to position [17, 0]
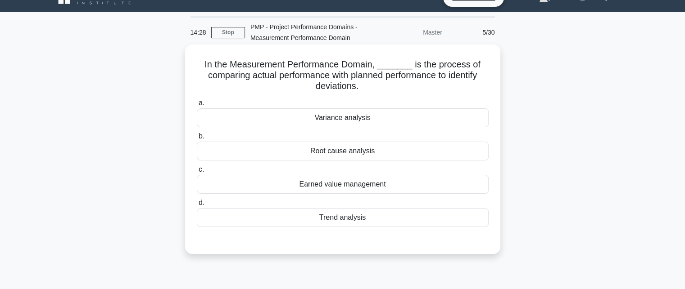
click at [342, 121] on div "Variance analysis" at bounding box center [343, 117] width 292 height 19
click at [197, 106] on input "a. Variance analysis" at bounding box center [197, 103] width 0 height 6
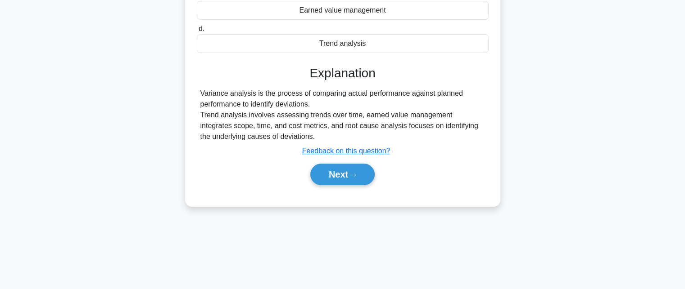
scroll to position [197, 0]
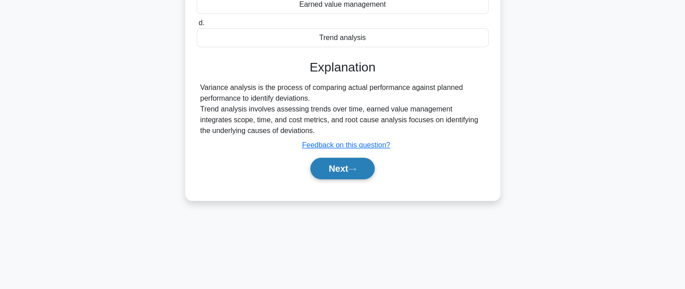
click at [350, 172] on button "Next" at bounding box center [342, 169] width 64 height 22
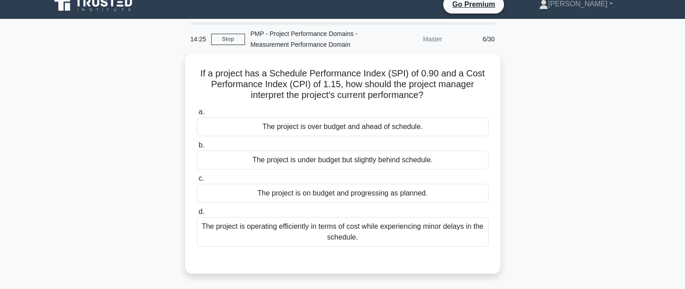
scroll to position [0, 0]
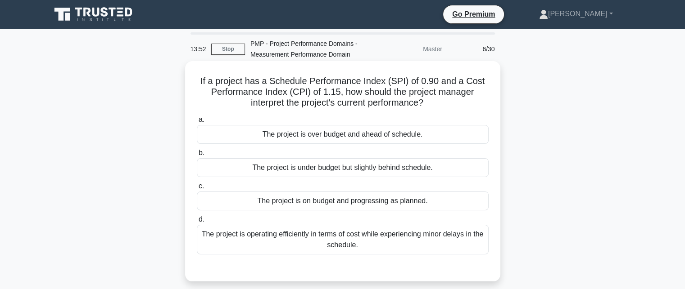
click at [326, 172] on div "The project is under budget but slightly behind schedule." at bounding box center [343, 167] width 292 height 19
click at [197, 156] on input "b. The project is under budget but slightly behind schedule." at bounding box center [197, 153] width 0 height 6
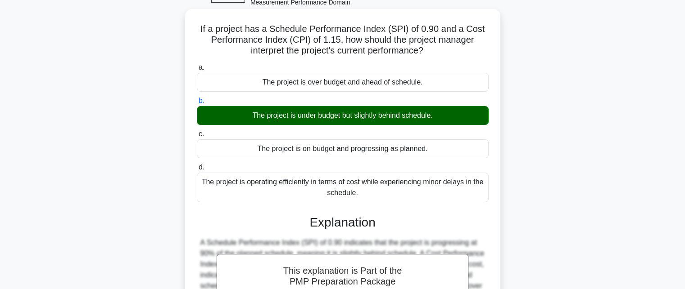
scroll to position [197, 0]
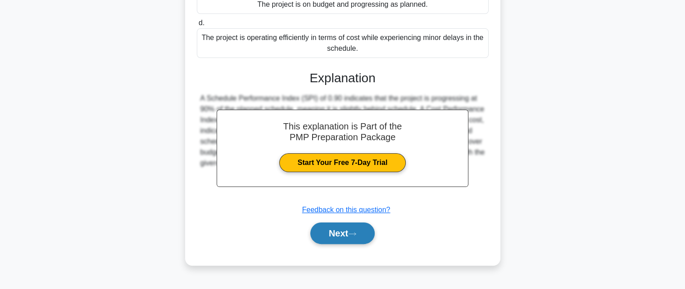
click at [341, 230] on button "Next" at bounding box center [342, 234] width 64 height 22
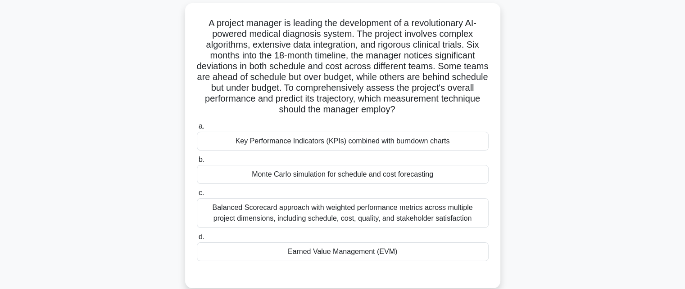
scroll to position [62, 0]
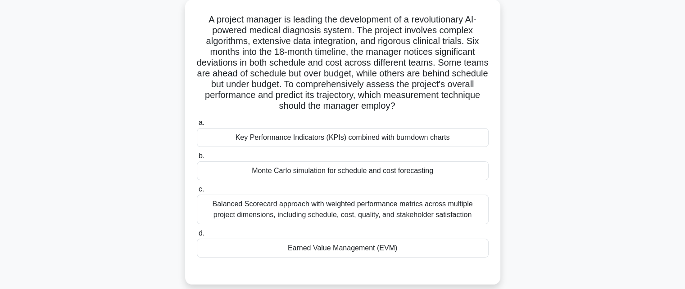
click at [358, 250] on div "Earned Value Management (EVM)" at bounding box center [343, 248] width 292 height 19
click at [197, 237] on input "d. Earned Value Management (EVM)" at bounding box center [197, 234] width 0 height 6
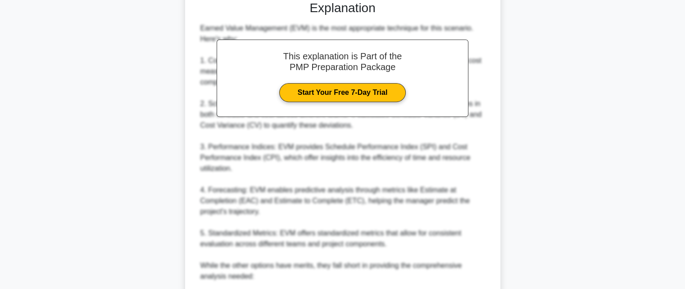
scroll to position [535, 0]
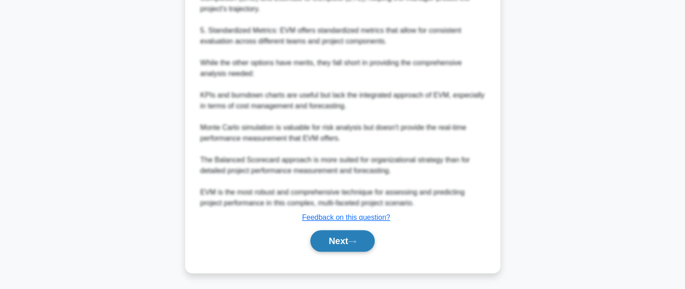
click at [338, 241] on button "Next" at bounding box center [342, 241] width 64 height 22
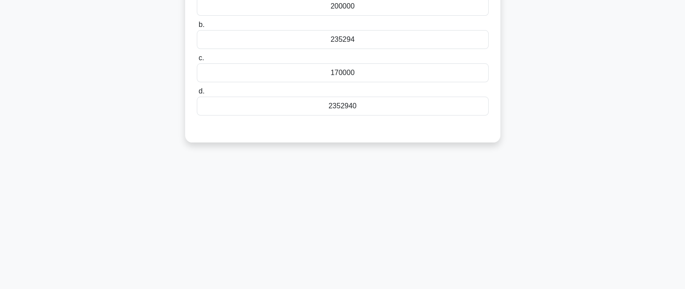
scroll to position [0, 0]
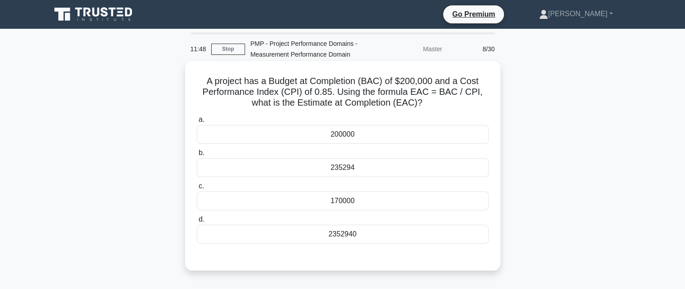
click at [351, 169] on div "235294" at bounding box center [343, 167] width 292 height 19
click at [197, 156] on input "b. 235294" at bounding box center [197, 153] width 0 height 6
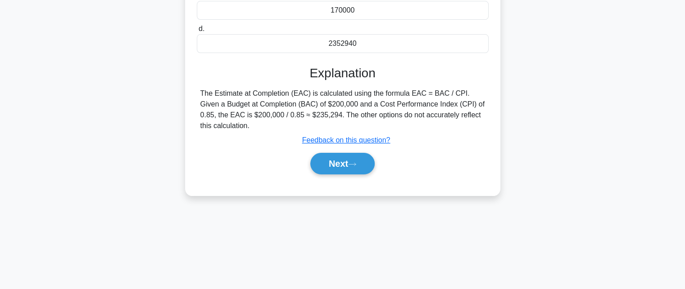
scroll to position [197, 0]
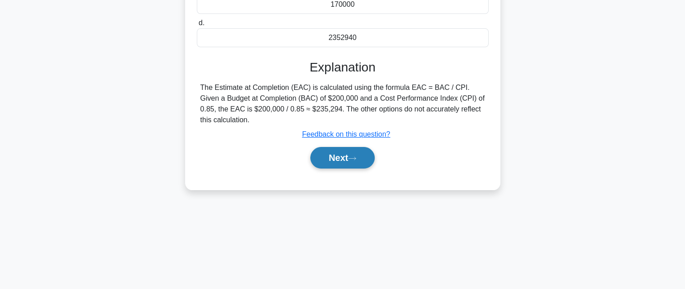
click at [352, 163] on button "Next" at bounding box center [342, 158] width 64 height 22
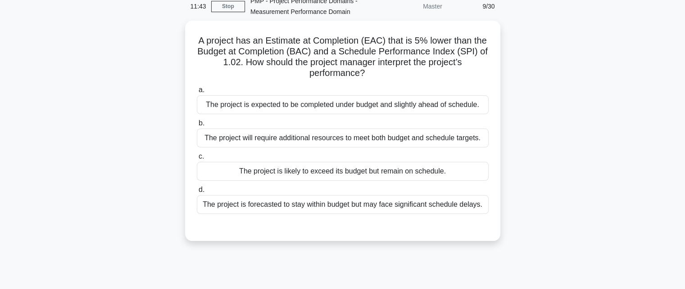
scroll to position [45, 0]
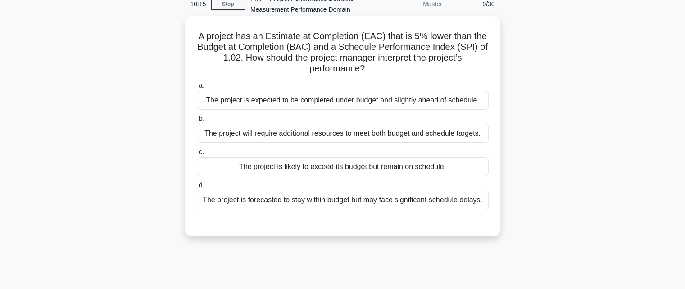
click at [387, 97] on div "The project is expected to be completed under budget and slightly ahead of sche…" at bounding box center [343, 100] width 292 height 19
click at [197, 89] on input "a. The project is expected to be completed under budget and slightly ahead of s…" at bounding box center [197, 86] width 0 height 6
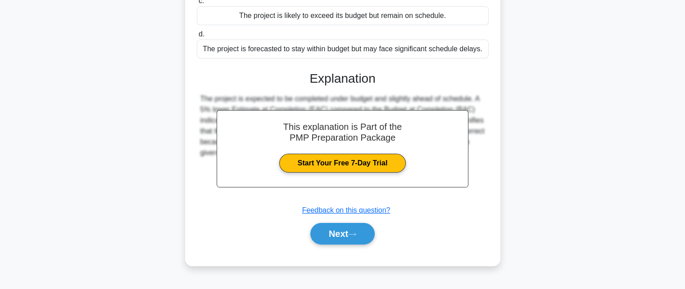
scroll to position [197, 0]
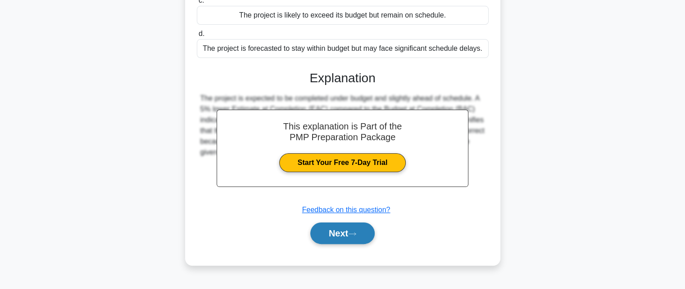
click at [344, 236] on button "Next" at bounding box center [342, 234] width 64 height 22
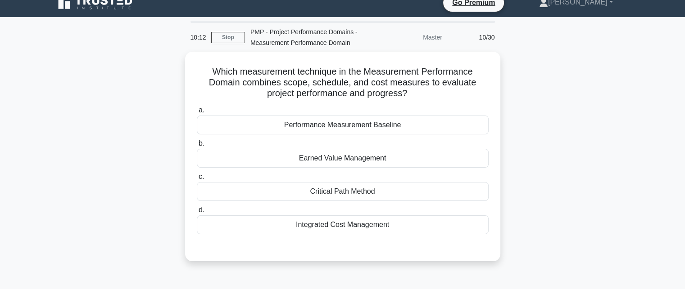
scroll to position [0, 0]
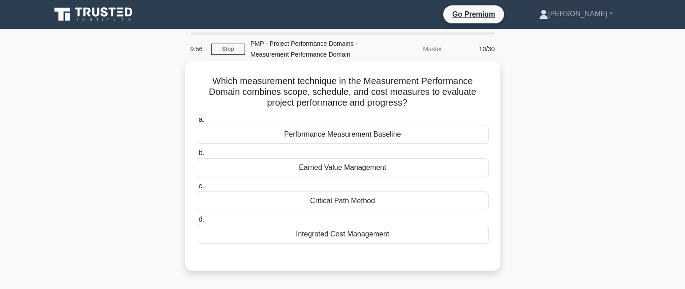
click at [320, 168] on div "Earned Value Management" at bounding box center [343, 167] width 292 height 19
click at [197, 156] on input "b. Earned Value Management" at bounding box center [197, 153] width 0 height 6
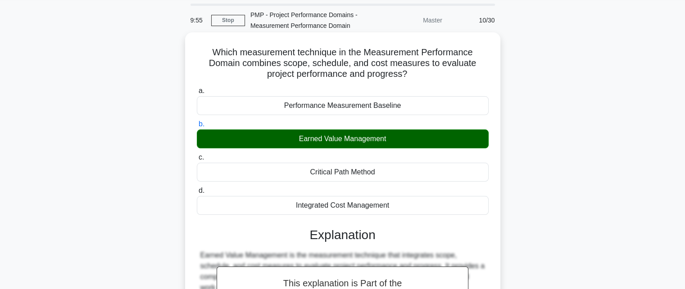
scroll to position [135, 0]
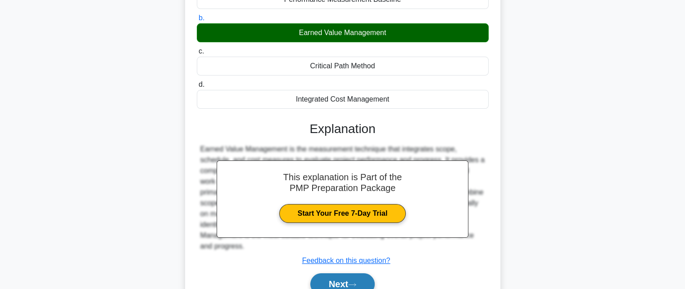
click at [328, 279] on button "Next" at bounding box center [342, 285] width 64 height 22
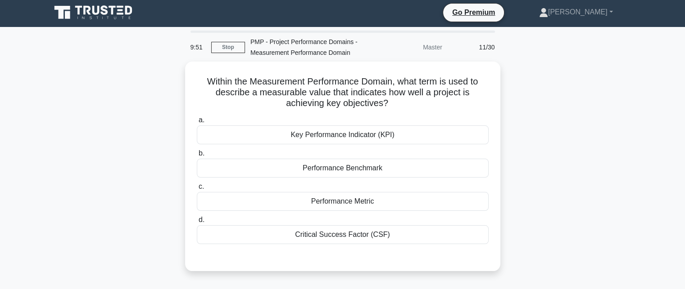
scroll to position [0, 0]
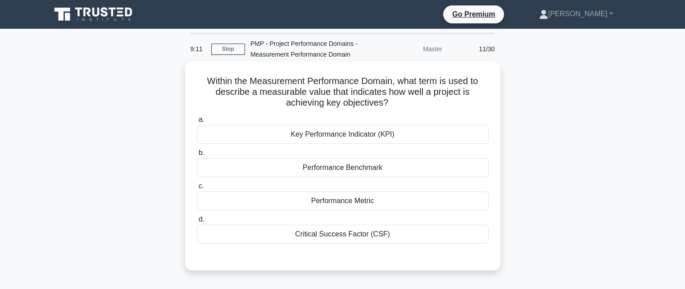
click at [353, 201] on div "Performance Metric" at bounding box center [343, 201] width 292 height 19
click at [197, 189] on input "c. Performance Metric" at bounding box center [197, 187] width 0 height 6
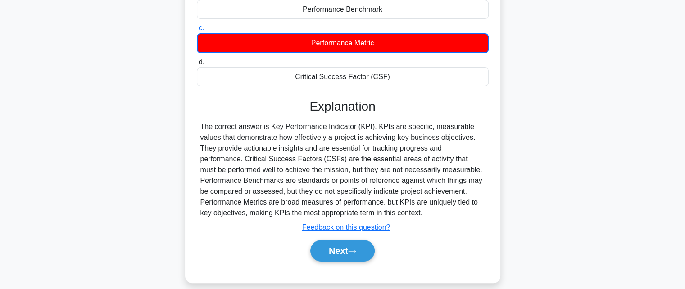
scroll to position [197, 0]
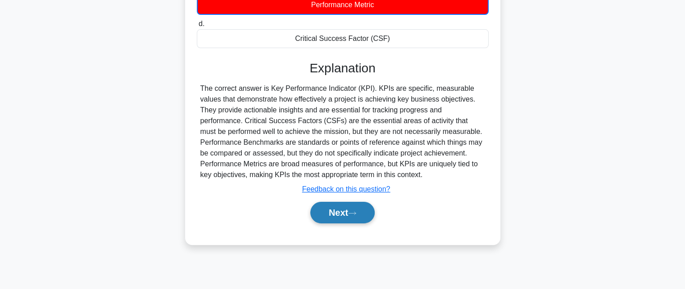
click at [335, 219] on button "Next" at bounding box center [342, 213] width 64 height 22
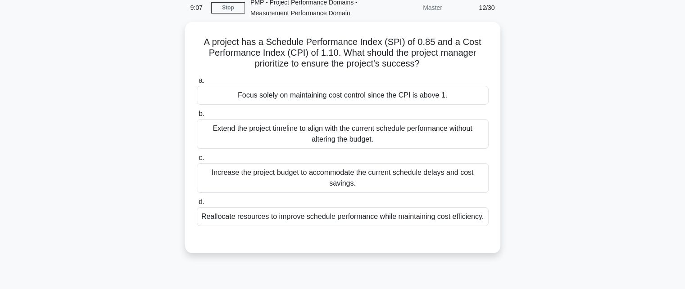
scroll to position [45, 0]
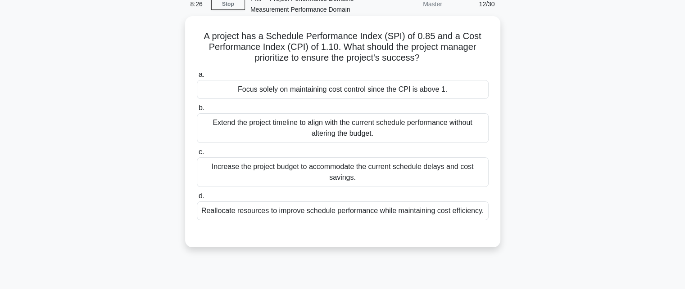
click at [317, 210] on div "Reallocate resources to improve schedule performance while maintaining cost eff…" at bounding box center [343, 211] width 292 height 19
click at [197, 199] on input "d. Reallocate resources to improve schedule performance while maintaining cost …" at bounding box center [197, 197] width 0 height 6
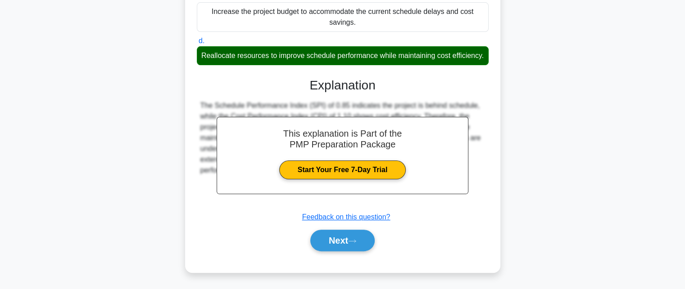
scroll to position [211, 0]
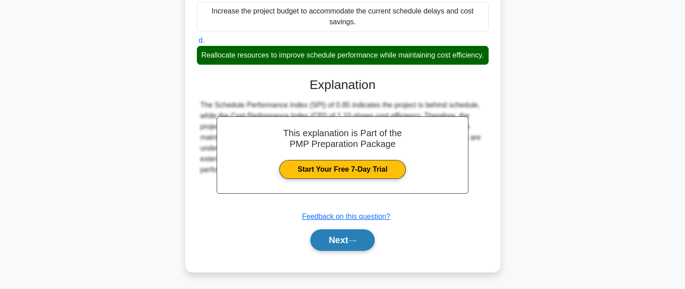
click at [354, 240] on icon at bounding box center [352, 241] width 8 height 5
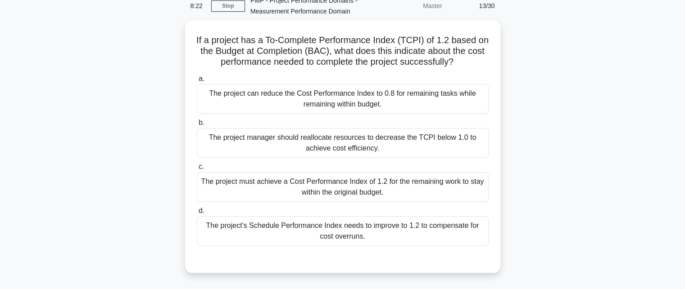
scroll to position [45, 0]
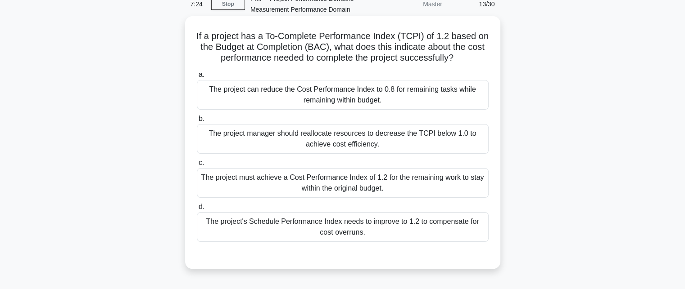
click at [384, 141] on div "The project manager should reallocate resources to decrease the TCPI below 1.0 …" at bounding box center [343, 139] width 292 height 30
click at [197, 122] on input "b. The project manager should reallocate resources to decrease the TCPI below 1…" at bounding box center [197, 119] width 0 height 6
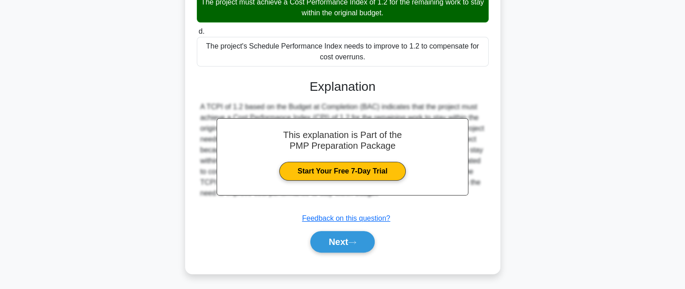
scroll to position [222, 0]
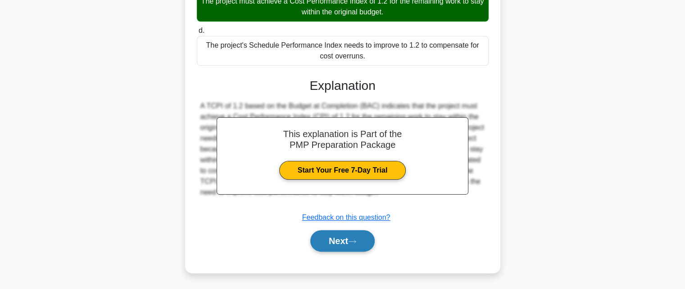
click at [338, 243] on button "Next" at bounding box center [342, 241] width 64 height 22
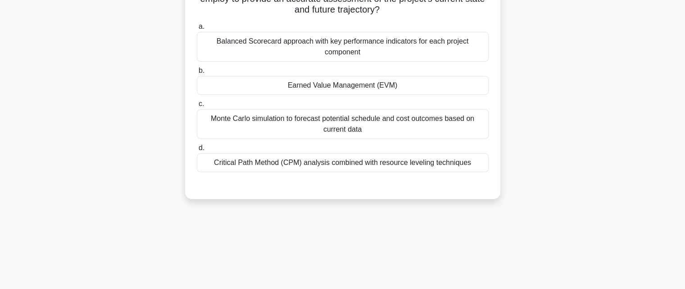
scroll to position [90, 0]
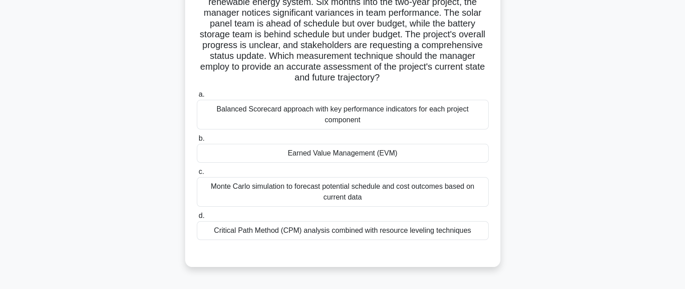
click at [337, 149] on div "Earned Value Management (EVM)" at bounding box center [343, 153] width 292 height 19
click at [197, 142] on input "b. Earned Value Management (EVM)" at bounding box center [197, 139] width 0 height 6
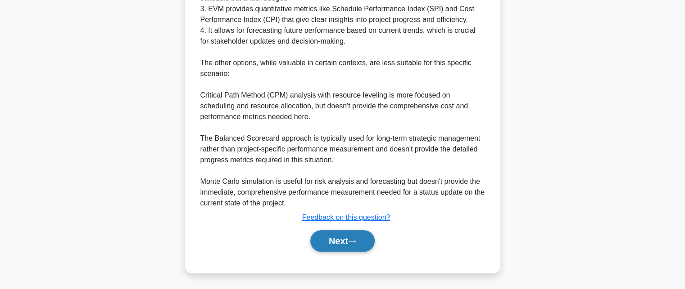
click at [329, 240] on button "Next" at bounding box center [342, 241] width 64 height 22
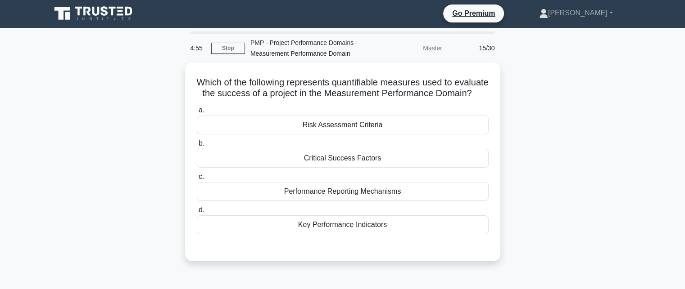
scroll to position [0, 0]
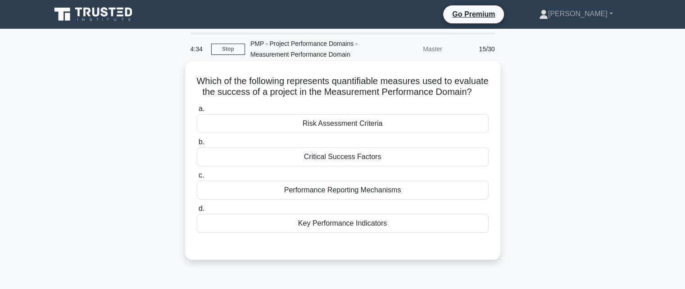
click at [380, 232] on div "Key Performance Indicators" at bounding box center [343, 223] width 292 height 19
click at [197, 212] on input "d. Key Performance Indicators" at bounding box center [197, 209] width 0 height 6
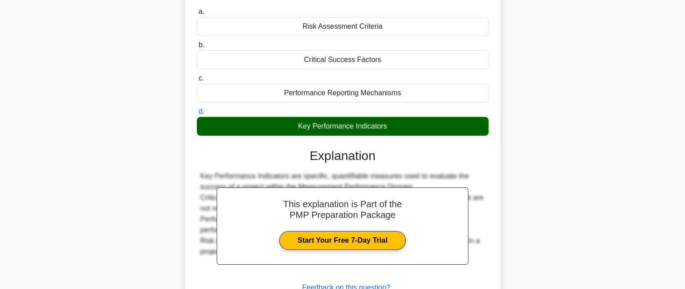
scroll to position [197, 0]
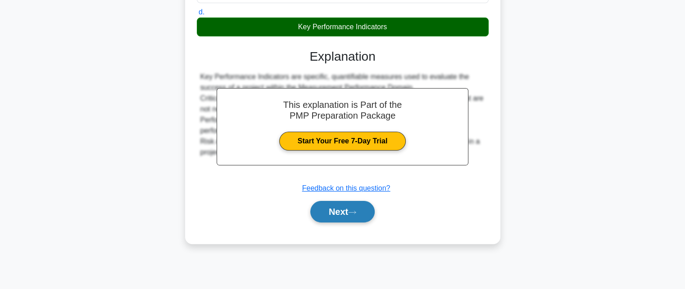
click at [349, 218] on button "Next" at bounding box center [342, 212] width 64 height 22
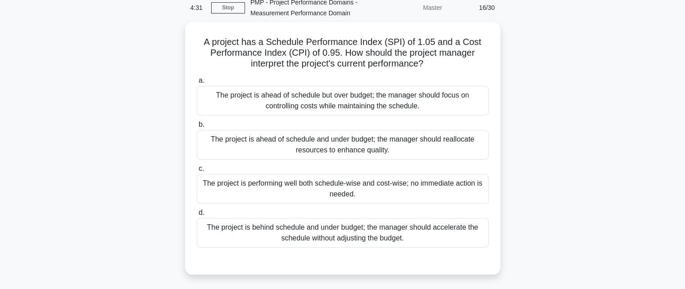
scroll to position [45, 0]
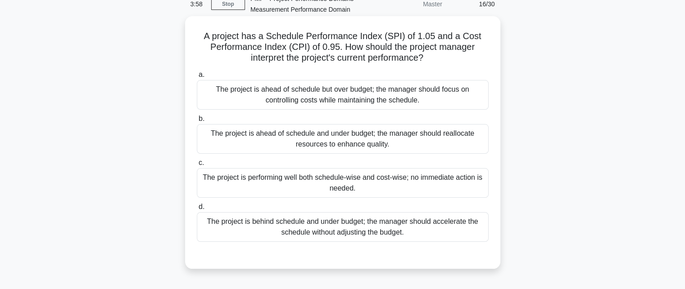
click at [301, 139] on div "The project is ahead of schedule and under budget; the manager should reallocat…" at bounding box center [343, 139] width 292 height 30
click at [197, 122] on input "b. The project is ahead of schedule and under budget; the manager should reallo…" at bounding box center [197, 119] width 0 height 6
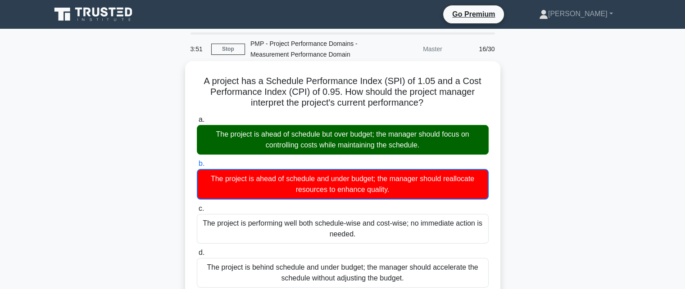
scroll to position [222, 0]
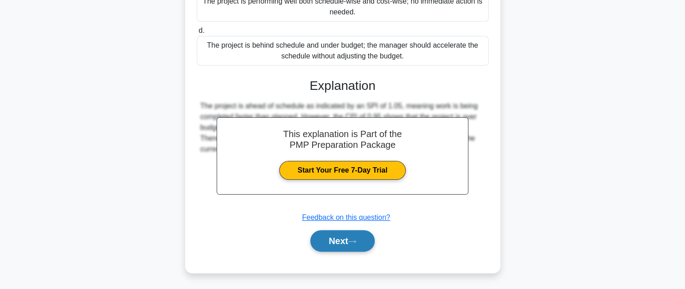
click at [346, 241] on button "Next" at bounding box center [342, 241] width 64 height 22
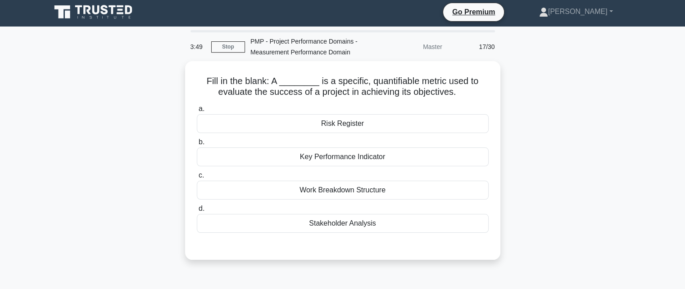
scroll to position [0, 0]
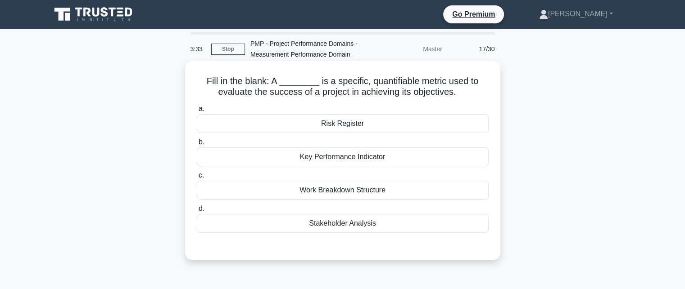
click at [349, 161] on div "Key Performance Indicator" at bounding box center [343, 157] width 292 height 19
click at [197, 145] on input "b. Key Performance Indicator" at bounding box center [197, 143] width 0 height 6
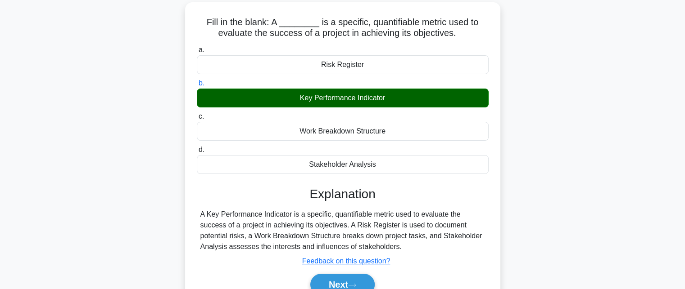
scroll to position [197, 0]
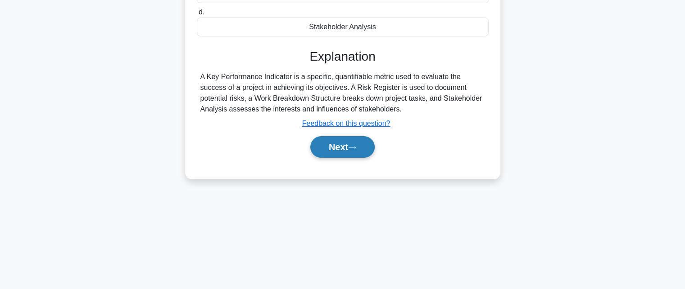
click at [353, 152] on button "Next" at bounding box center [342, 147] width 64 height 22
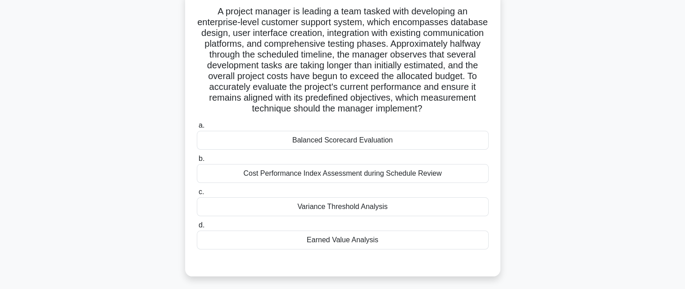
scroll to position [90, 0]
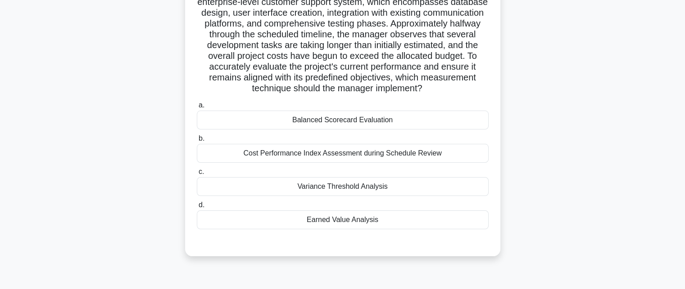
click at [351, 230] on div "Earned Value Analysis" at bounding box center [343, 220] width 292 height 19
click at [197, 208] on input "d. Earned Value Analysis" at bounding box center [197, 206] width 0 height 6
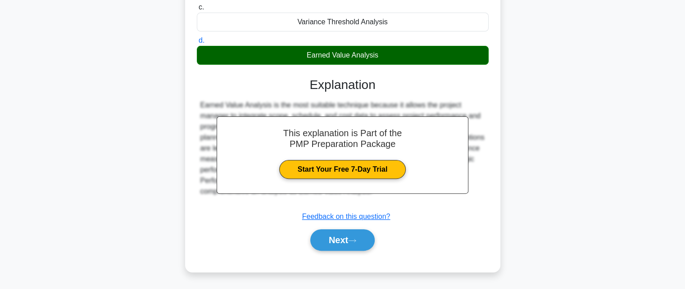
scroll to position [265, 0]
click at [338, 241] on button "Next" at bounding box center [342, 241] width 64 height 22
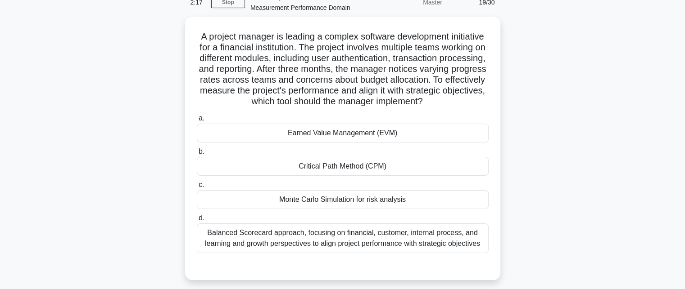
scroll to position [45, 0]
click at [354, 142] on div "Earned Value Management (EVM)" at bounding box center [343, 132] width 292 height 19
click at [197, 121] on input "a. Earned Value Management (EVM)" at bounding box center [197, 118] width 0 height 6
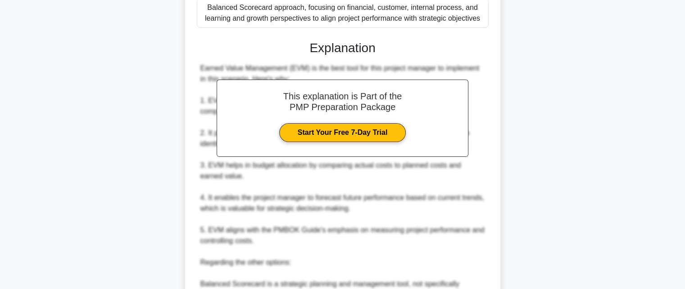
scroll to position [495, 0]
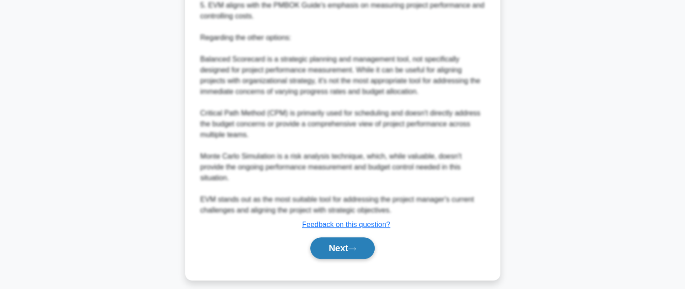
click at [329, 245] on button "Next" at bounding box center [342, 249] width 64 height 22
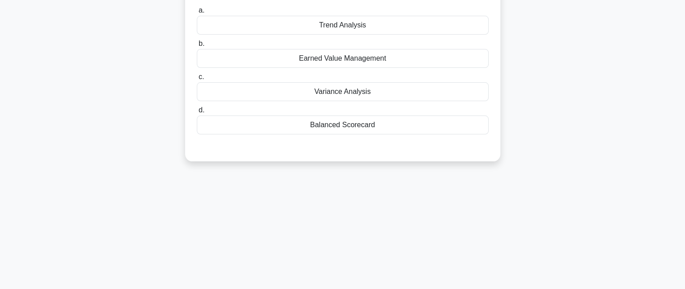
scroll to position [0, 0]
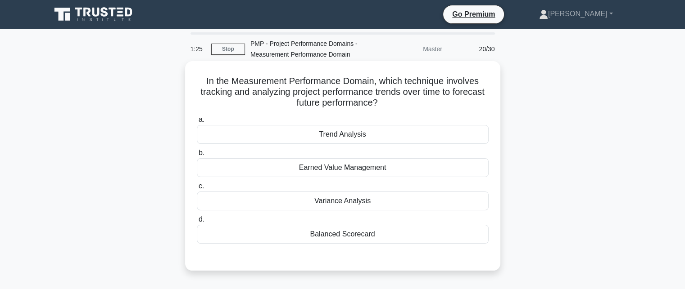
click at [308, 141] on div "Trend Analysis" at bounding box center [343, 134] width 292 height 19
click at [197, 123] on input "a. Trend Analysis" at bounding box center [197, 120] width 0 height 6
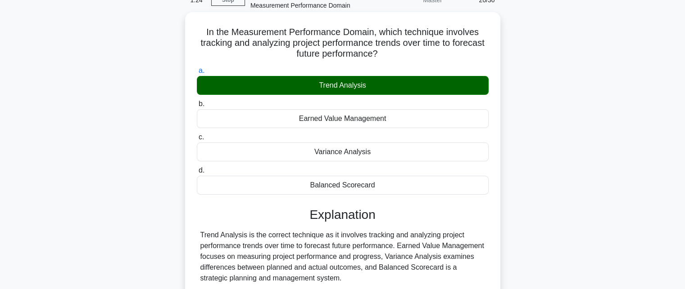
scroll to position [180, 0]
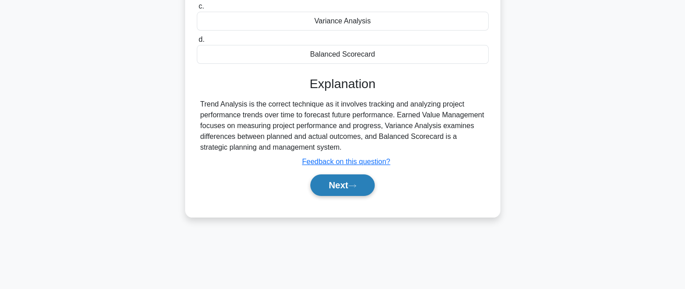
click at [336, 194] on button "Next" at bounding box center [342, 186] width 64 height 22
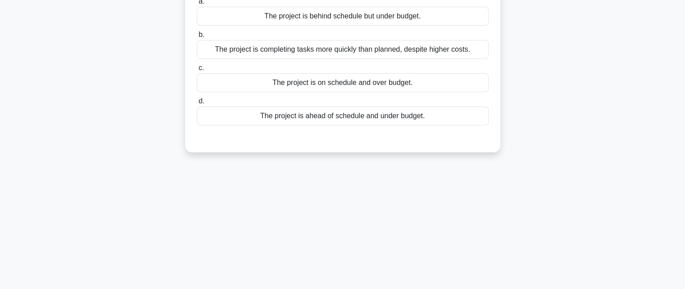
scroll to position [0, 0]
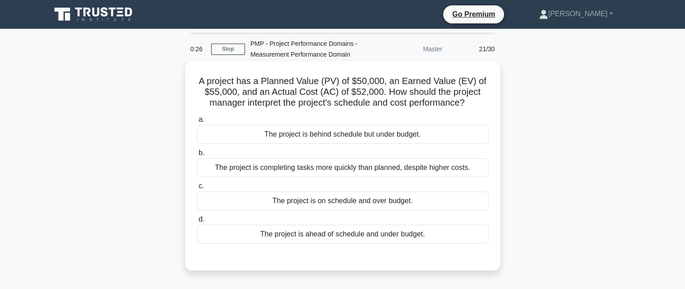
click at [333, 131] on div "The project is behind schedule but under budget." at bounding box center [343, 134] width 292 height 19
click at [197, 123] on input "a. The project is behind schedule but under budget." at bounding box center [197, 120] width 0 height 6
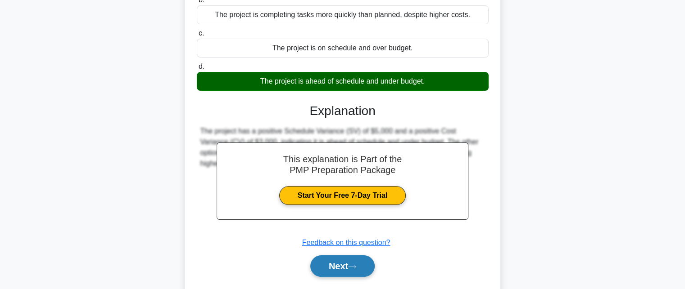
scroll to position [197, 0]
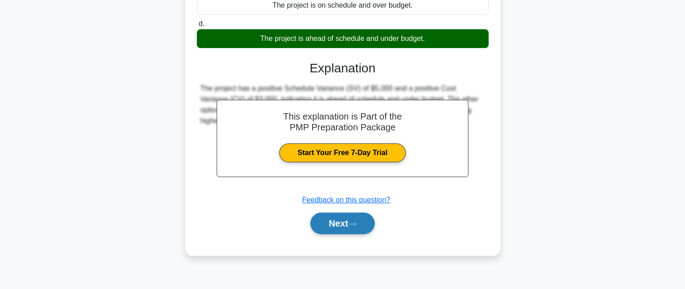
click at [341, 222] on button "Next" at bounding box center [342, 224] width 64 height 22
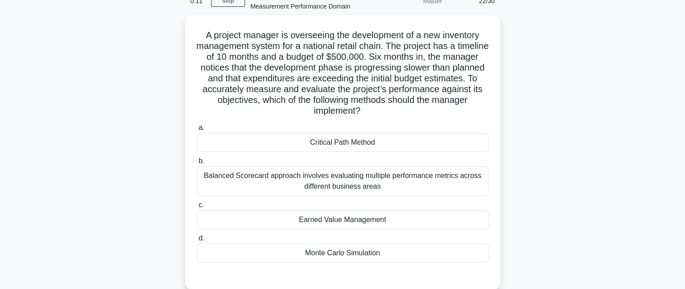
scroll to position [45, 0]
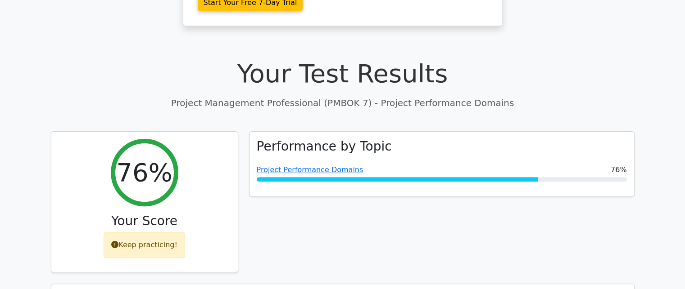
scroll to position [270, 0]
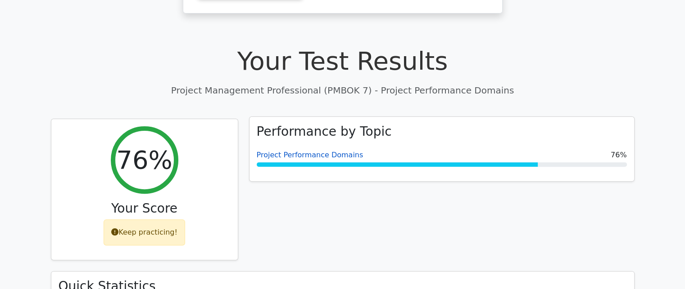
click at [301, 151] on link "Project Performance Domains" at bounding box center [310, 155] width 107 height 9
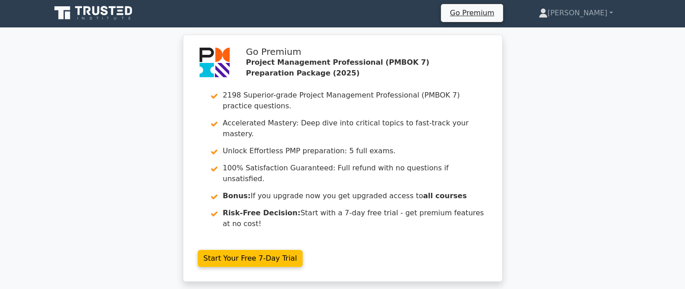
scroll to position [0, 0]
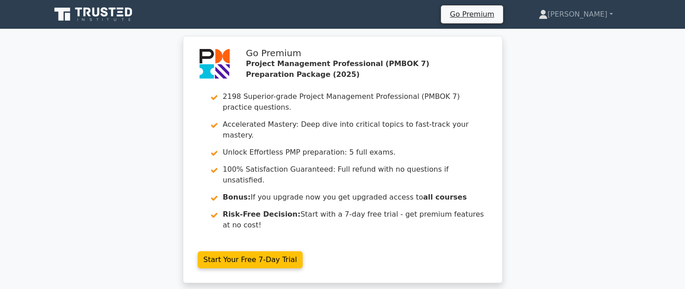
click at [78, 16] on icon at bounding box center [78, 12] width 7 height 9
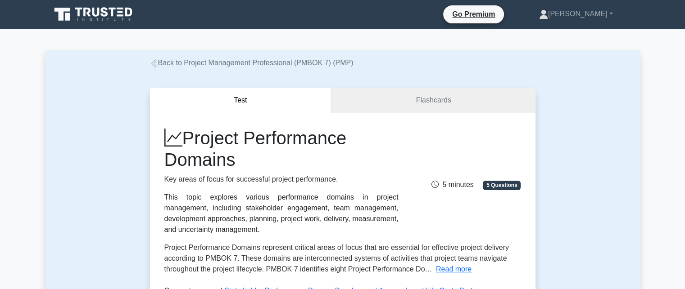
click at [497, 185] on span "5 Questions" at bounding box center [501, 185] width 38 height 9
click at [437, 185] on icon at bounding box center [434, 185] width 7 height 8
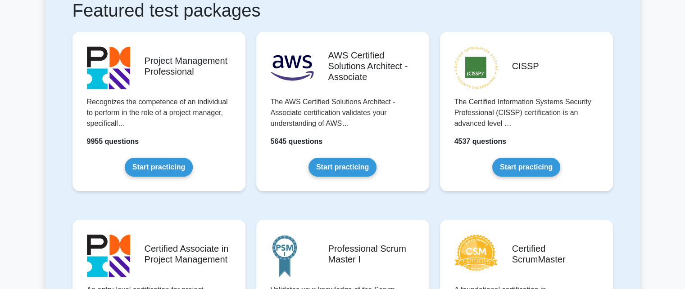
scroll to position [180, 0]
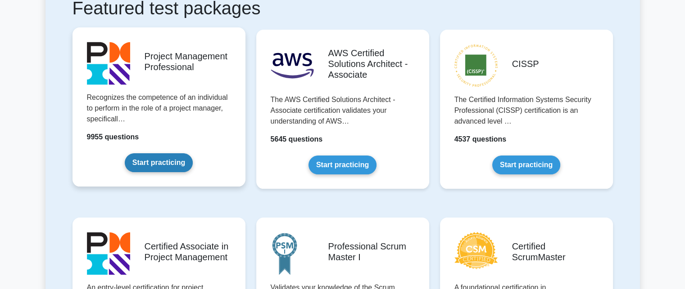
click at [179, 163] on link "Start practicing" at bounding box center [159, 162] width 68 height 19
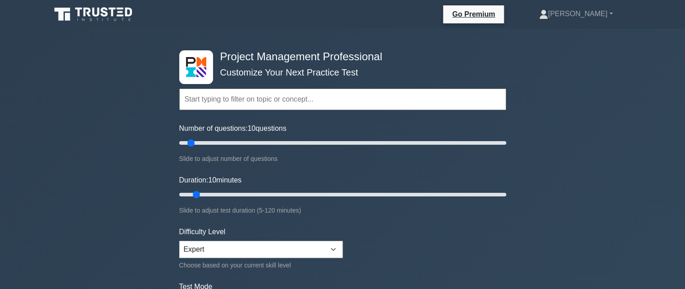
click at [255, 92] on input "text" at bounding box center [342, 100] width 327 height 22
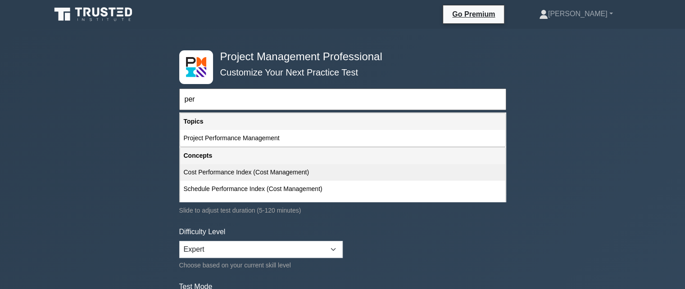
click at [241, 172] on div "Cost Performance Index (Cost Management)" at bounding box center [342, 172] width 325 height 17
type input "Cost Performance Index (Cost Management)"
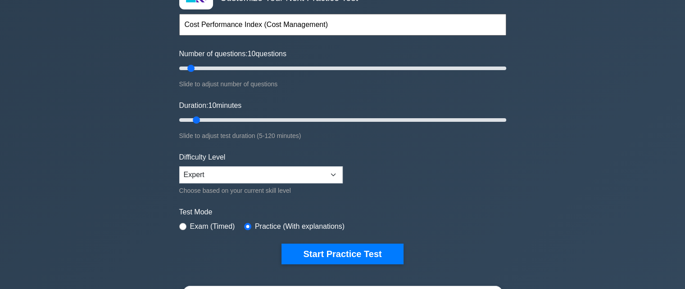
scroll to position [90, 0]
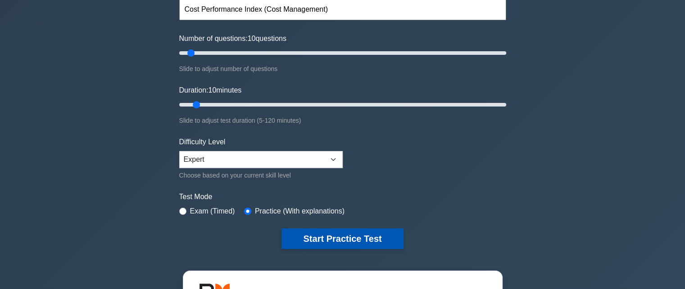
click at [330, 240] on button "Start Practice Test" at bounding box center [342, 239] width 122 height 21
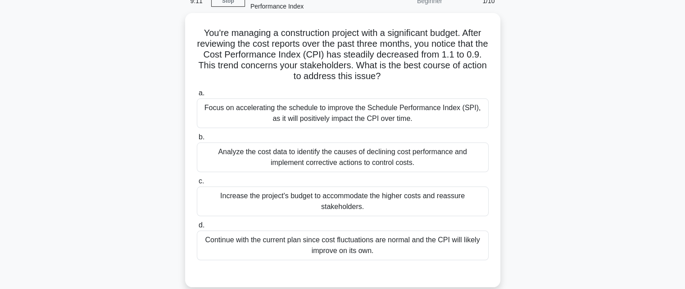
scroll to position [45, 0]
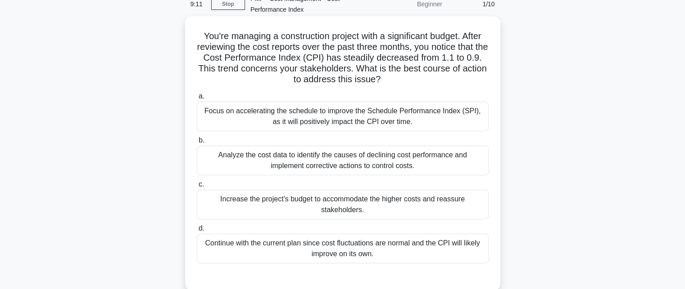
click at [311, 160] on div "Analyze the cost data to identify the causes of declining cost performance and …" at bounding box center [343, 161] width 292 height 30
click at [197, 144] on input "b. Analyze the cost data to identify the causes of declining cost performance a…" at bounding box center [197, 141] width 0 height 6
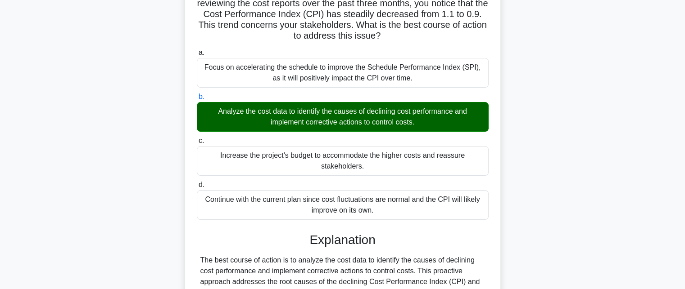
scroll to position [225, 0]
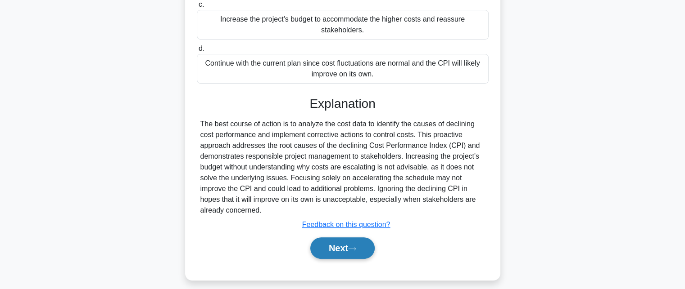
click at [333, 252] on button "Next" at bounding box center [342, 249] width 64 height 22
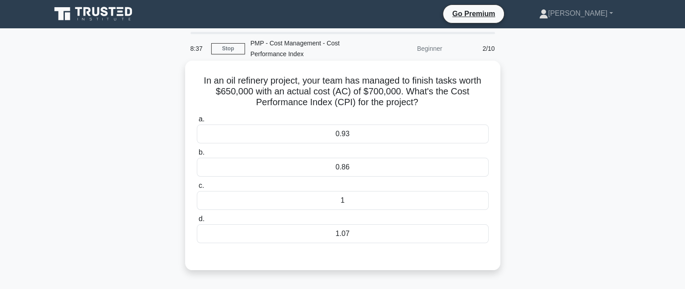
scroll to position [0, 0]
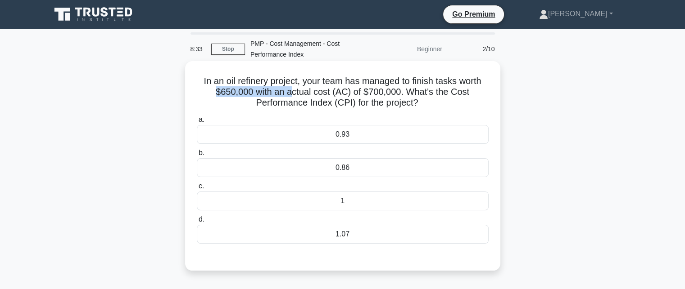
drag, startPoint x: 204, startPoint y: 95, endPoint x: 293, endPoint y: 91, distance: 88.7
click at [293, 91] on h5 "In an oil refinery project, your team has managed to finish tasks worth $650,00…" at bounding box center [342, 92] width 293 height 33
click at [271, 116] on label "a. 0.93" at bounding box center [343, 129] width 292 height 30
click at [197, 117] on input "a. 0.93" at bounding box center [197, 120] width 0 height 6
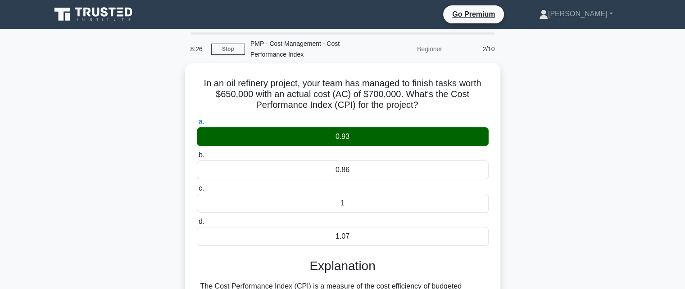
click at [605, 177] on div "In an oil refinery project, your team has managed to finish tasks worth $650,00…" at bounding box center [342, 258] width 594 height 390
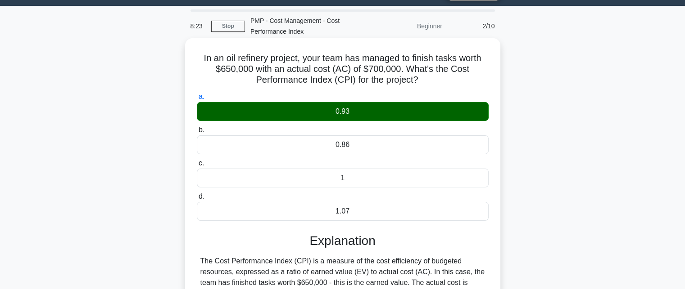
scroll to position [197, 0]
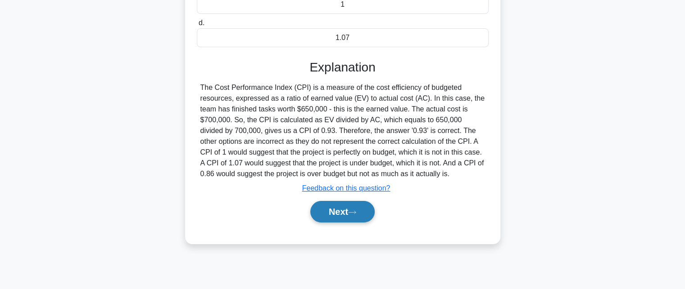
click at [333, 209] on button "Next" at bounding box center [342, 212] width 64 height 22
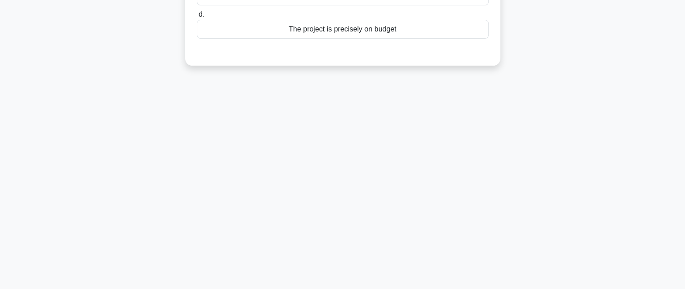
scroll to position [0, 0]
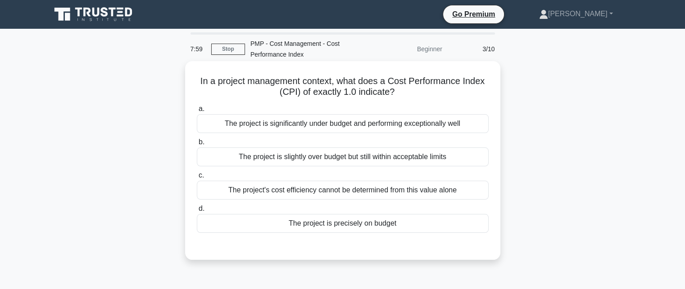
click at [357, 225] on div "The project is precisely on budget" at bounding box center [343, 223] width 292 height 19
click at [197, 212] on input "d. The project is precisely on budget" at bounding box center [197, 209] width 0 height 6
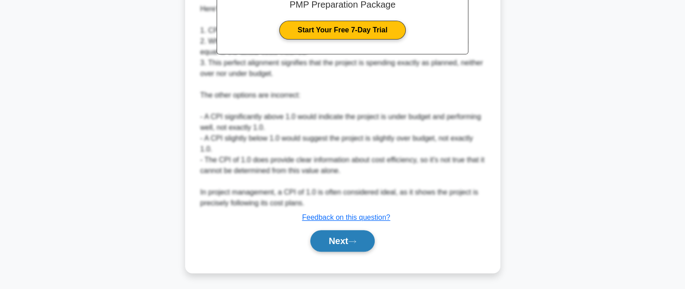
click at [330, 233] on button "Next" at bounding box center [342, 241] width 64 height 22
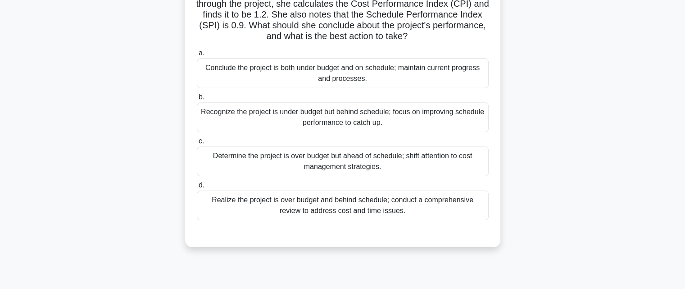
scroll to position [90, 0]
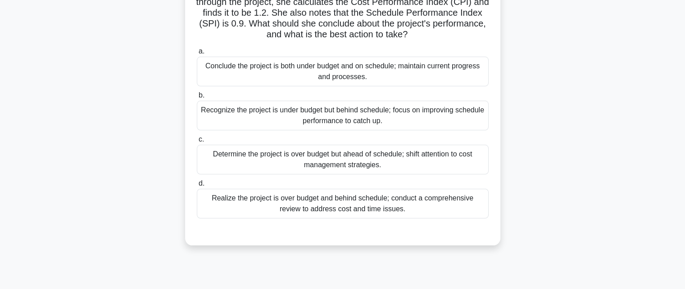
click at [369, 120] on div "Recognize the project is under budget but behind schedule; focus on improving s…" at bounding box center [343, 116] width 292 height 30
click at [197, 99] on input "b. Recognize the project is under budget but behind schedule; focus on improvin…" at bounding box center [197, 96] width 0 height 6
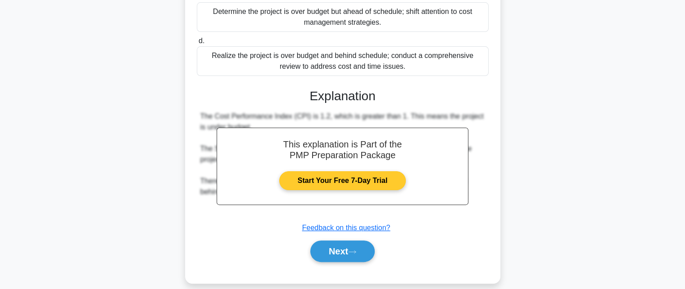
scroll to position [243, 0]
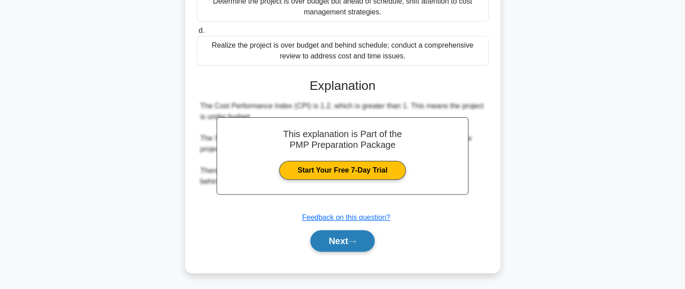
click at [335, 246] on button "Next" at bounding box center [342, 241] width 64 height 22
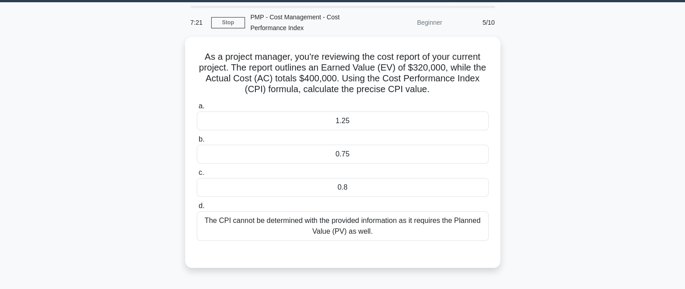
scroll to position [17, 0]
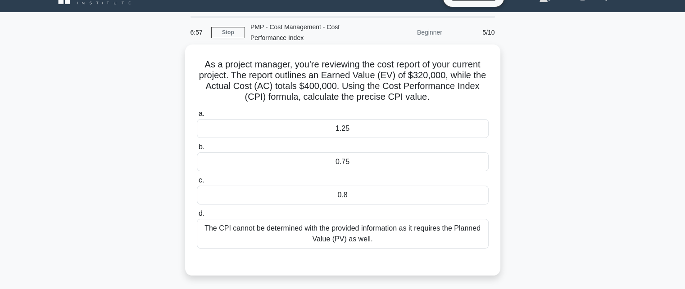
click at [313, 198] on div "0.8" at bounding box center [343, 195] width 292 height 19
click at [197, 184] on input "c. 0.8" at bounding box center [197, 181] width 0 height 6
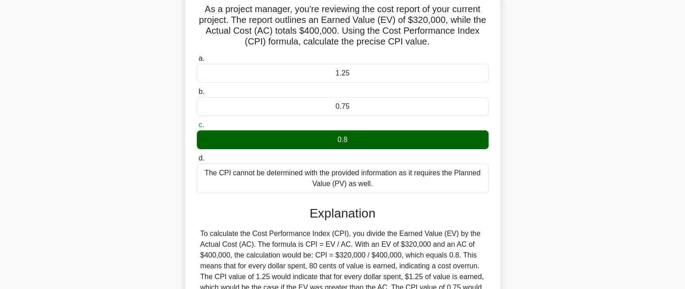
scroll to position [197, 0]
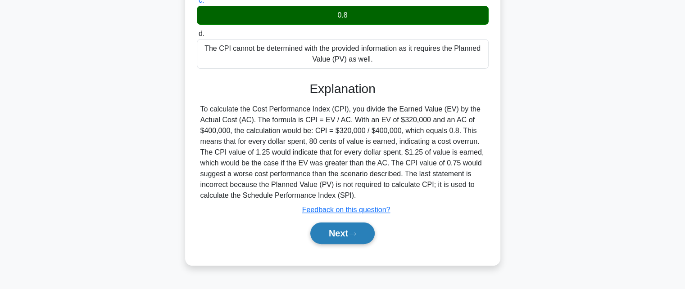
click at [335, 230] on button "Next" at bounding box center [342, 234] width 64 height 22
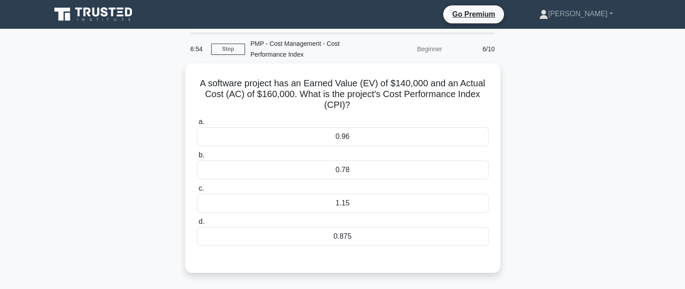
scroll to position [0, 0]
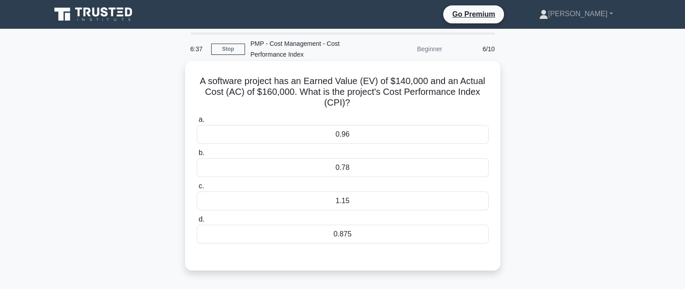
click at [351, 231] on div "0.875" at bounding box center [343, 234] width 292 height 19
click at [197, 223] on input "d. 0.875" at bounding box center [197, 220] width 0 height 6
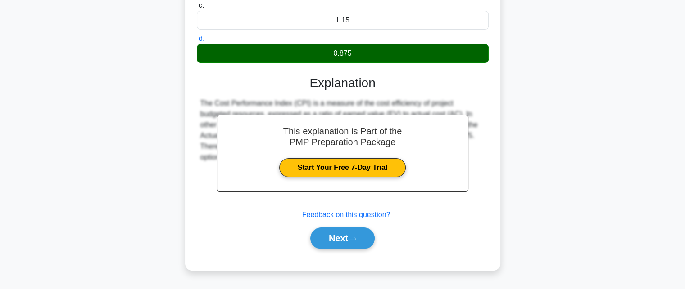
scroll to position [197, 0]
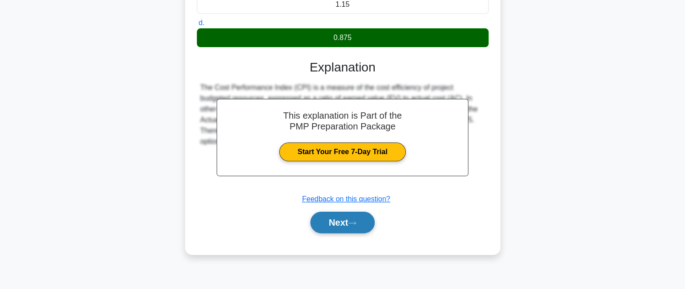
click at [340, 225] on button "Next" at bounding box center [342, 223] width 64 height 22
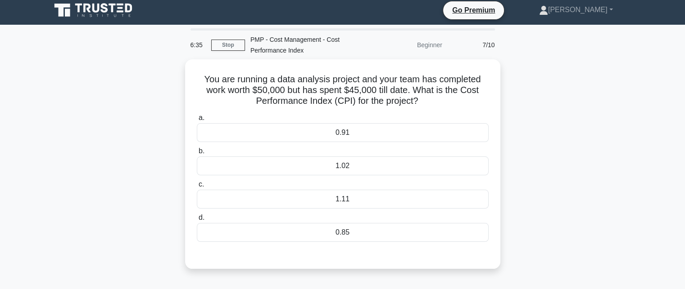
scroll to position [0, 0]
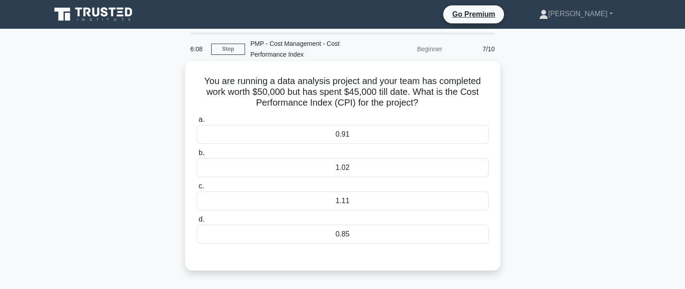
click at [355, 200] on div "1.11" at bounding box center [343, 201] width 292 height 19
click at [197, 189] on input "c. 1.11" at bounding box center [197, 187] width 0 height 6
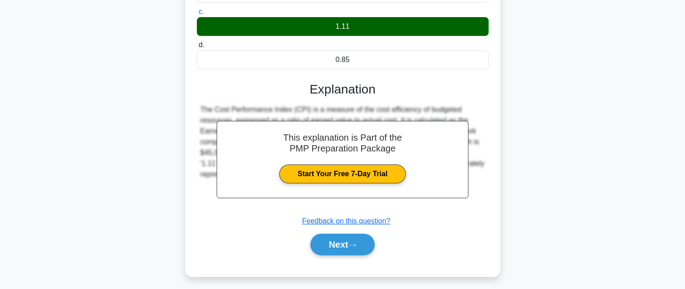
scroll to position [180, 0]
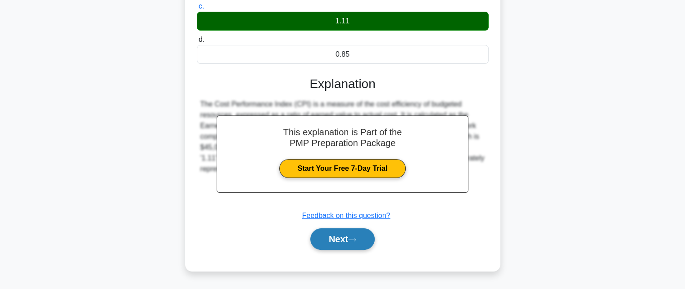
click at [350, 244] on button "Next" at bounding box center [342, 240] width 64 height 22
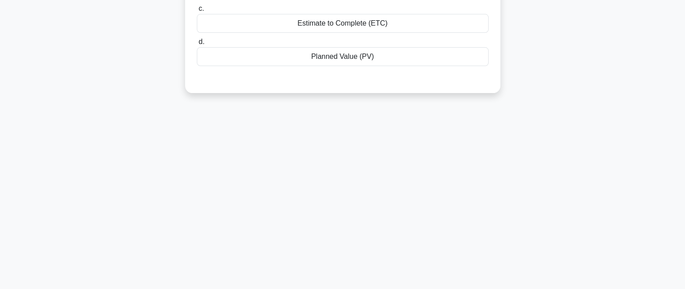
scroll to position [0, 0]
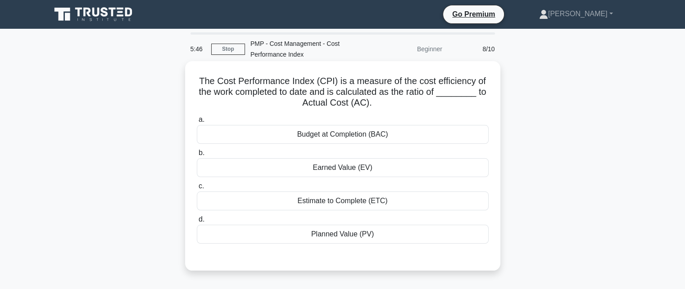
click at [328, 168] on div "Earned Value (EV)" at bounding box center [343, 167] width 292 height 19
click at [197, 156] on input "b. Earned Value (EV)" at bounding box center [197, 153] width 0 height 6
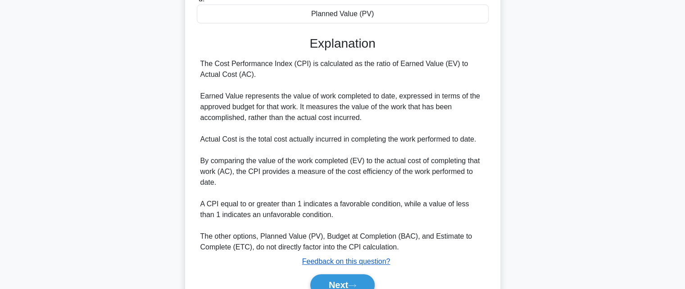
scroll to position [225, 0]
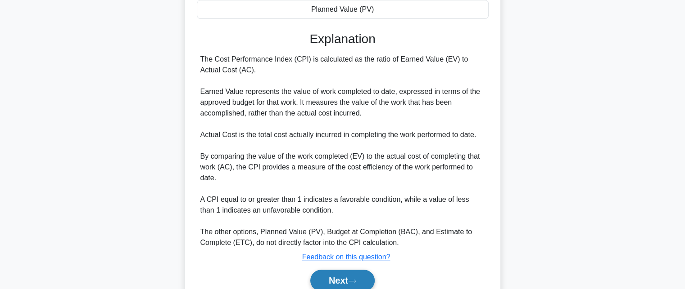
click at [348, 276] on button "Next" at bounding box center [342, 281] width 64 height 22
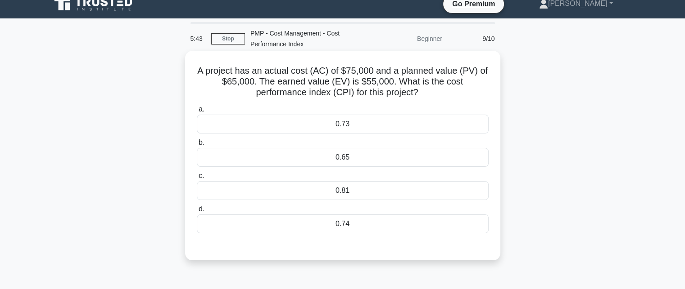
scroll to position [0, 0]
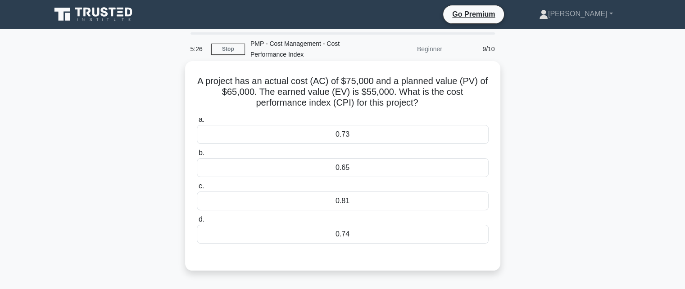
click at [382, 135] on div "0.73" at bounding box center [343, 134] width 292 height 19
click at [197, 123] on input "a. 0.73" at bounding box center [197, 120] width 0 height 6
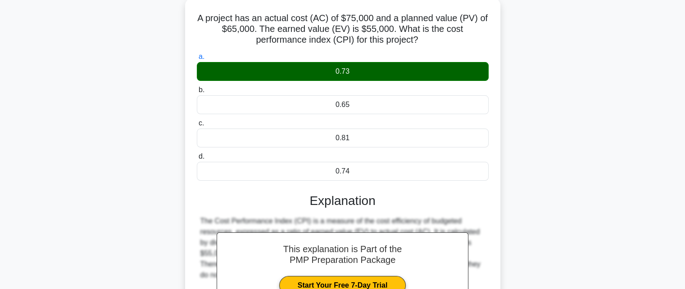
scroll to position [197, 0]
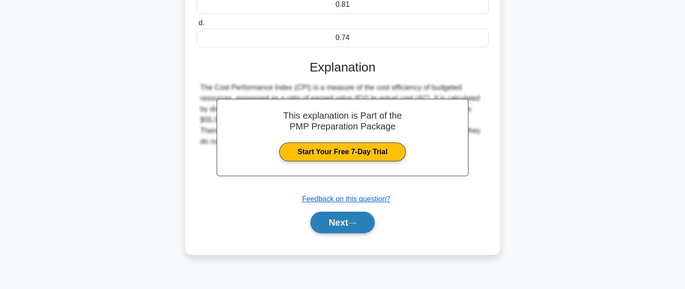
click at [364, 226] on button "Next" at bounding box center [342, 223] width 64 height 22
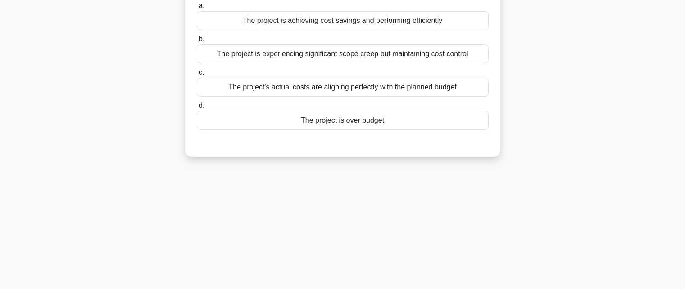
scroll to position [0, 0]
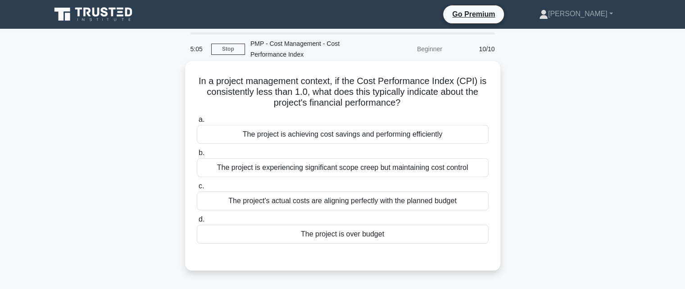
click at [337, 240] on div "The project is over budget" at bounding box center [343, 234] width 292 height 19
click at [197, 223] on input "d. The project is over budget" at bounding box center [197, 220] width 0 height 6
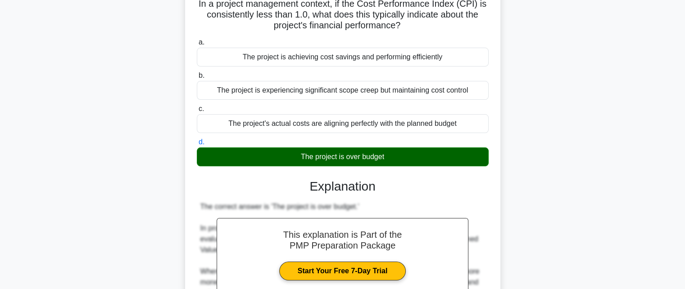
scroll to position [315, 0]
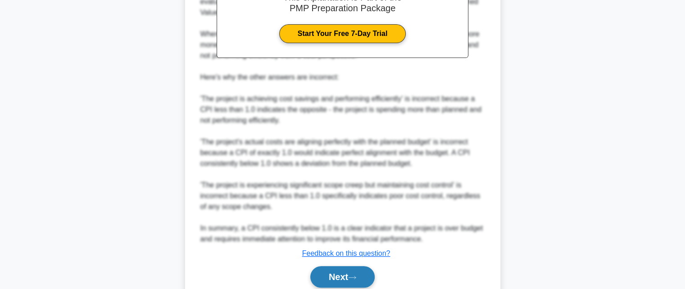
click at [333, 275] on button "Next" at bounding box center [342, 277] width 64 height 22
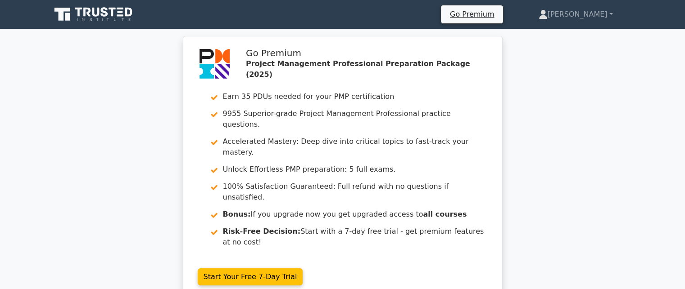
click at [112, 10] on icon at bounding box center [112, 12] width 7 height 9
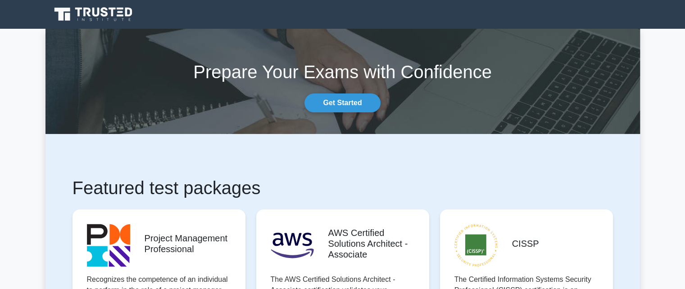
scroll to position [135, 0]
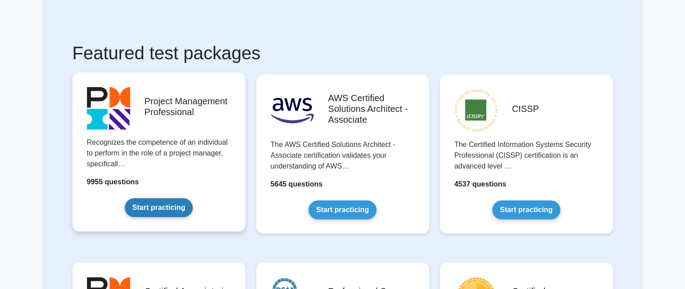
click at [149, 212] on link "Start practicing" at bounding box center [159, 207] width 68 height 19
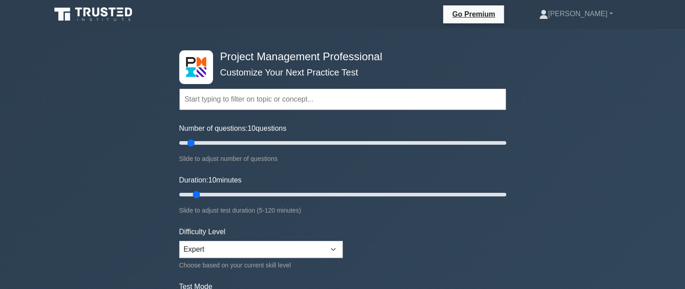
click at [261, 101] on input "text" at bounding box center [342, 100] width 327 height 22
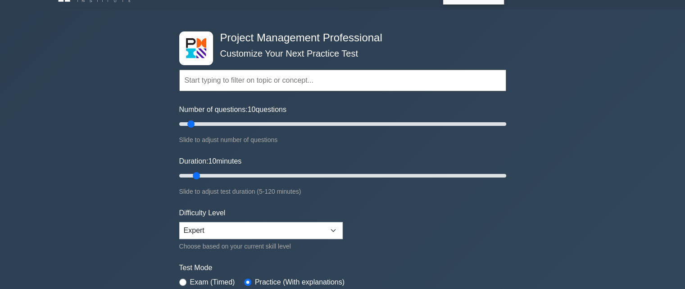
scroll to position [45, 0]
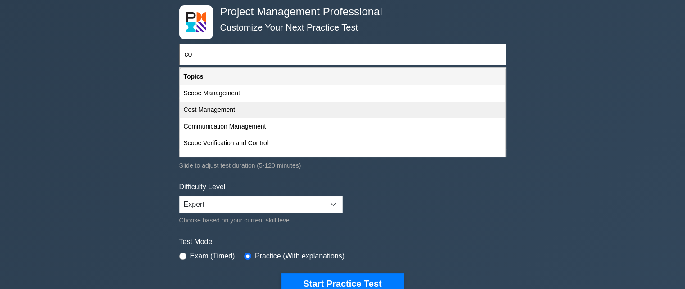
click at [241, 113] on div "Cost Management" at bounding box center [342, 110] width 325 height 17
type input "Cost Management"
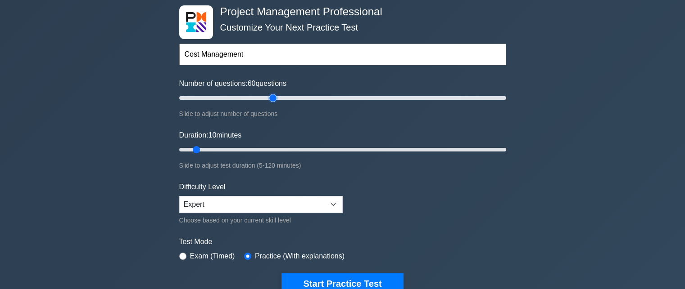
drag, startPoint x: 193, startPoint y: 97, endPoint x: 276, endPoint y: 95, distance: 83.8
type input "60"
click at [276, 95] on input "Number of questions: 60 questions" at bounding box center [342, 98] width 327 height 11
drag, startPoint x: 198, startPoint y: 149, endPoint x: 357, endPoint y: 142, distance: 159.0
type input "70"
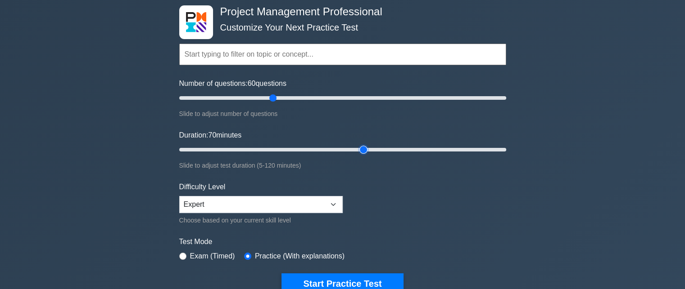
click at [357, 144] on input "Duration: 70 minutes" at bounding box center [342, 149] width 327 height 11
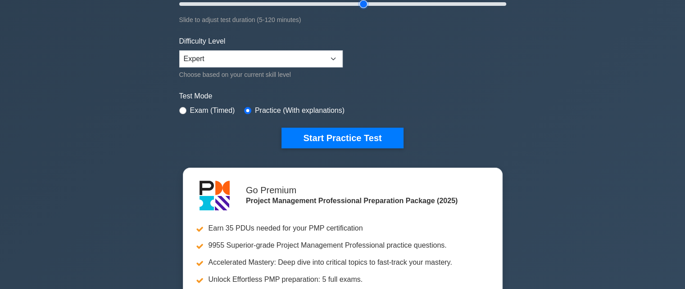
scroll to position [180, 0]
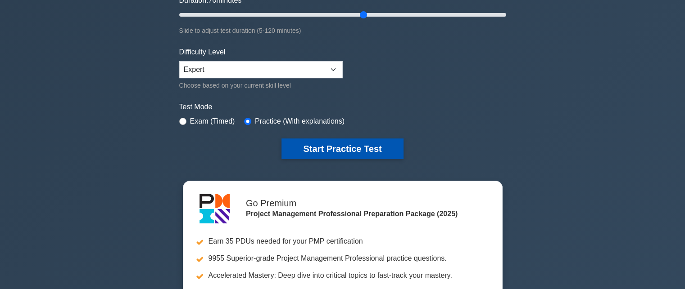
click at [325, 144] on button "Start Practice Test" at bounding box center [342, 149] width 122 height 21
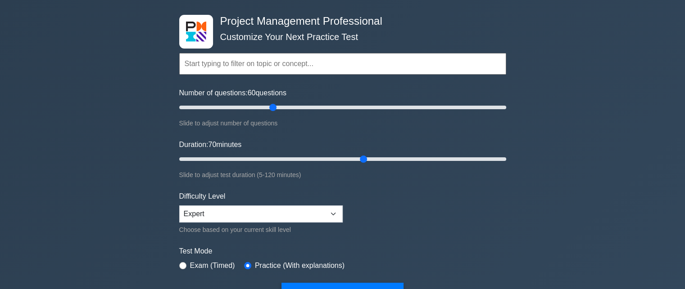
scroll to position [135, 0]
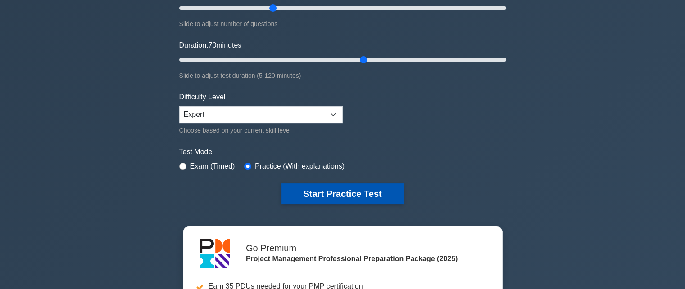
click at [361, 190] on button "Start Practice Test" at bounding box center [342, 194] width 122 height 21
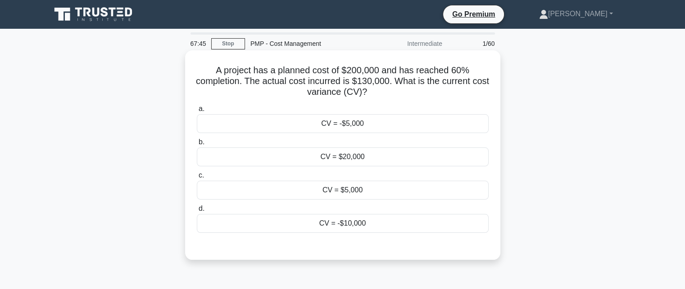
click at [361, 224] on div "CV = -$10,000" at bounding box center [343, 223] width 292 height 19
click at [197, 212] on input "d. CV = -$10,000" at bounding box center [197, 209] width 0 height 6
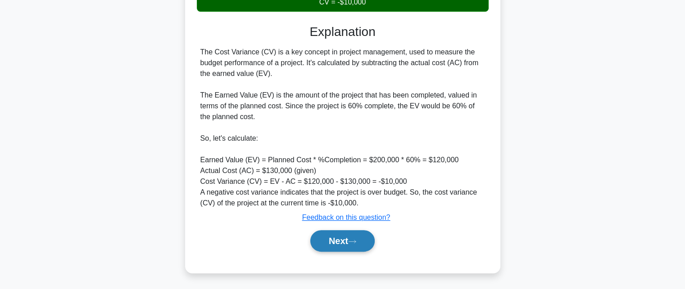
click at [361, 239] on button "Next" at bounding box center [342, 241] width 64 height 22
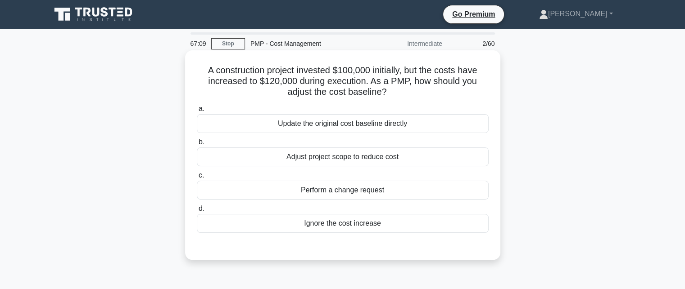
click at [347, 192] on div "Perform a change request" at bounding box center [343, 190] width 292 height 19
click at [197, 179] on input "c. Perform a change request" at bounding box center [197, 176] width 0 height 6
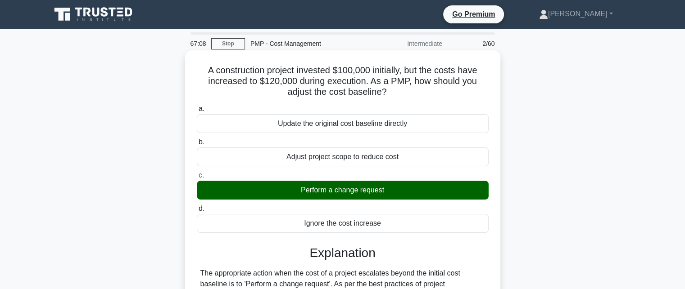
scroll to position [197, 0]
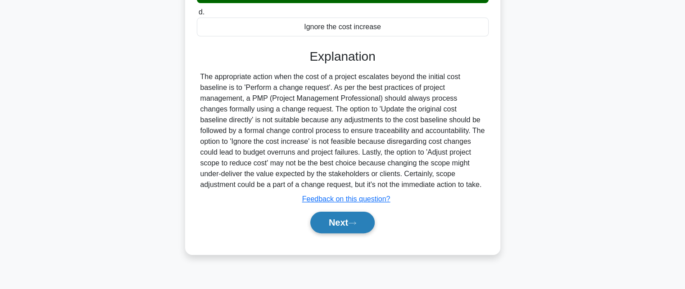
click at [334, 225] on button "Next" at bounding box center [342, 223] width 64 height 22
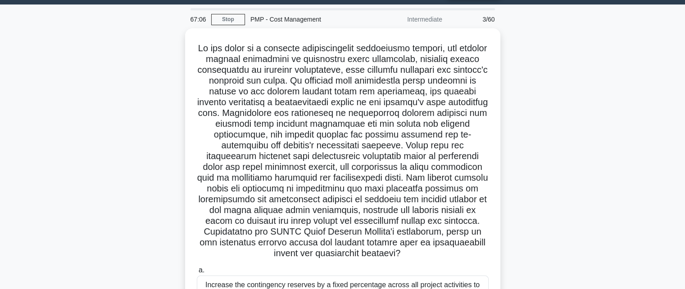
scroll to position [17, 0]
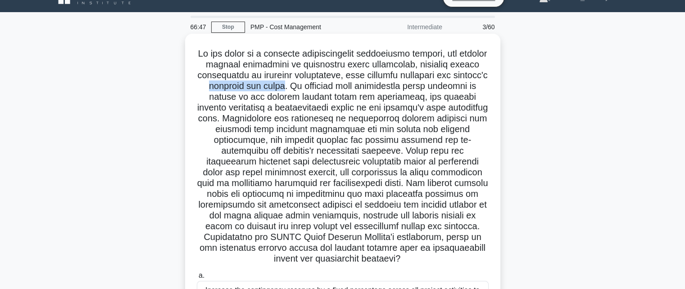
drag, startPoint x: 200, startPoint y: 86, endPoint x: 284, endPoint y: 89, distance: 84.7
click at [284, 89] on h5 ".spinner_0XTQ{transform-origin:center;animation:spinner_y6GP .75s linear infini…" at bounding box center [342, 156] width 293 height 217
click at [319, 112] on h5 ".spinner_0XTQ{transform-origin:center;animation:spinner_y6GP .75s linear infini…" at bounding box center [342, 156] width 293 height 217
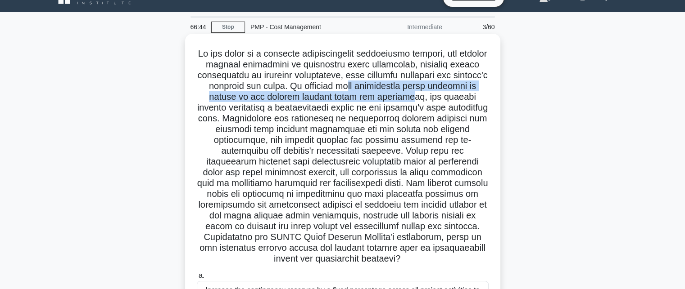
drag, startPoint x: 358, startPoint y: 90, endPoint x: 391, endPoint y: 94, distance: 33.0
click at [391, 94] on h5 ".spinner_0XTQ{transform-origin:center;animation:spinner_y6GP .75s linear infini…" at bounding box center [342, 156] width 293 height 217
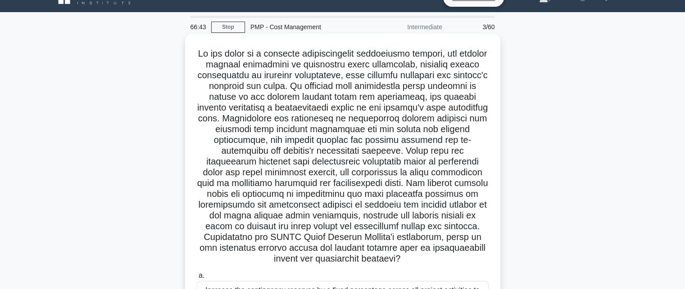
click at [392, 108] on h5 ".spinner_0XTQ{transform-origin:center;animation:spinner_y6GP .75s linear infini…" at bounding box center [342, 156] width 293 height 217
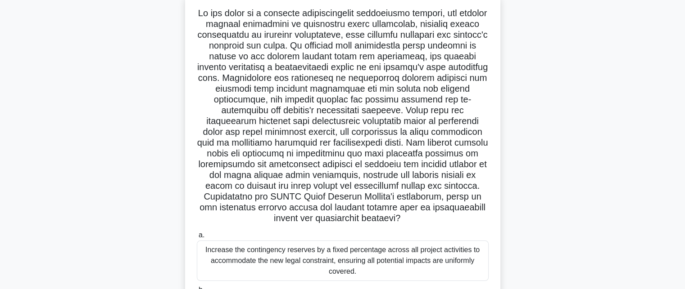
scroll to position [62, 0]
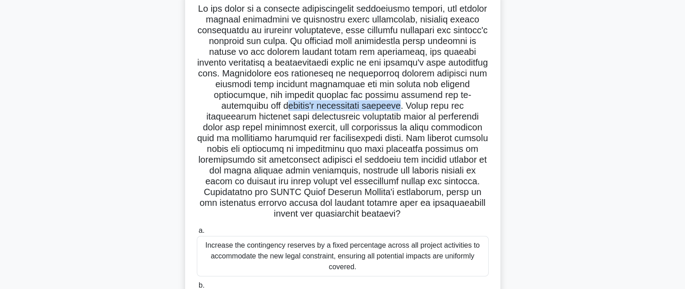
drag, startPoint x: 329, startPoint y: 109, endPoint x: 208, endPoint y: 104, distance: 121.2
click at [208, 104] on h5 ".spinner_0XTQ{transform-origin:center;animation:spinner_y6GP .75s linear infini…" at bounding box center [342, 111] width 293 height 217
click at [283, 117] on h5 ".spinner_0XTQ{transform-origin:center;animation:spinner_y6GP .75s linear infini…" at bounding box center [342, 111] width 293 height 217
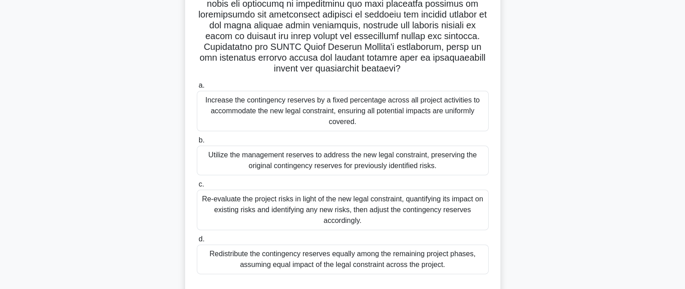
scroll to position [236, 0]
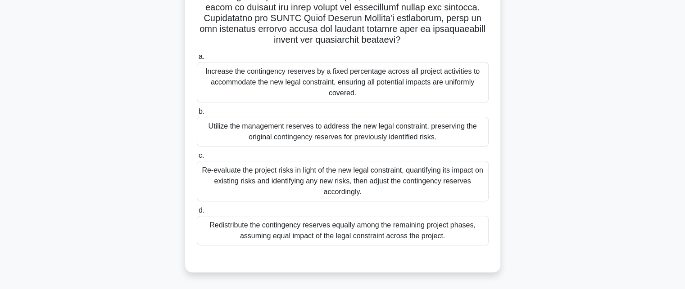
click at [293, 229] on div "Redistribute the contingency reserves equally among the remaining project phase…" at bounding box center [343, 231] width 292 height 30
click at [197, 214] on input "d. Redistribute the contingency reserves equally among the remaining project ph…" at bounding box center [197, 211] width 0 height 6
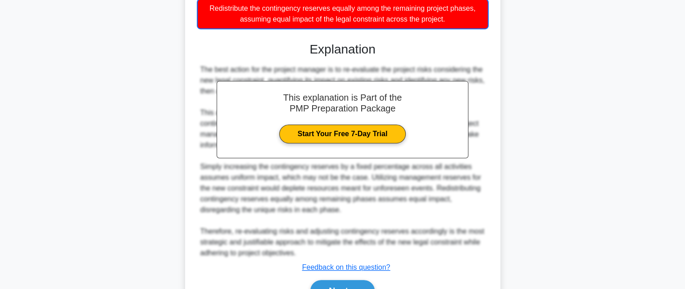
scroll to position [503, 0]
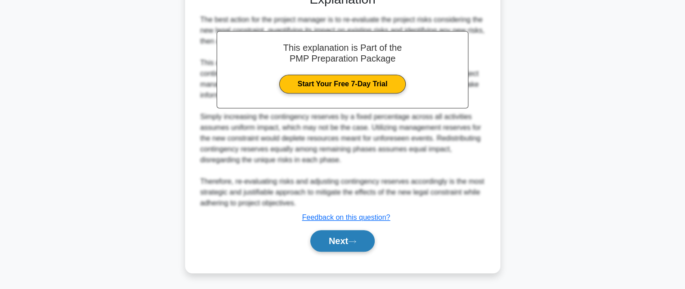
click at [345, 242] on button "Next" at bounding box center [342, 241] width 64 height 22
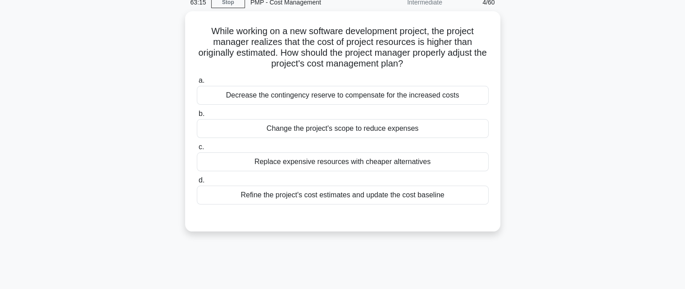
scroll to position [45, 0]
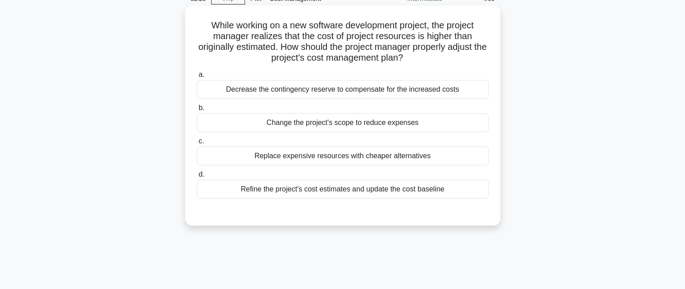
click at [293, 198] on div "Refine the project's cost estimates and update the cost baseline" at bounding box center [343, 189] width 292 height 19
click at [197, 178] on input "d. Refine the project's cost estimates and update the cost baseline" at bounding box center [197, 175] width 0 height 6
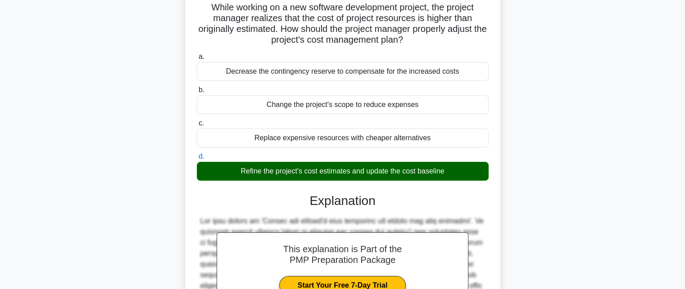
scroll to position [232, 0]
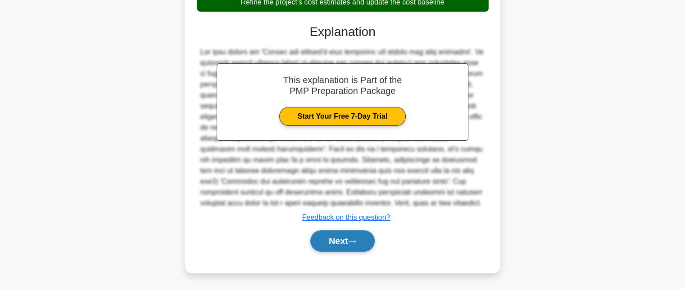
click at [335, 244] on button "Next" at bounding box center [342, 241] width 64 height 22
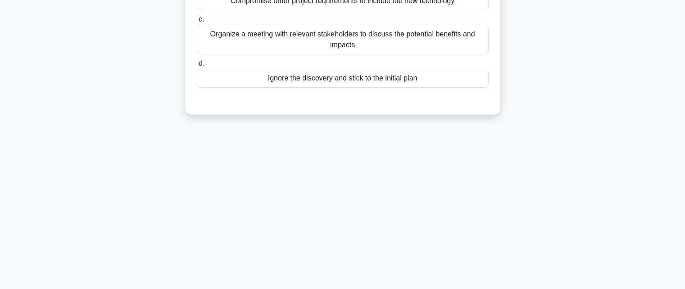
scroll to position [0, 0]
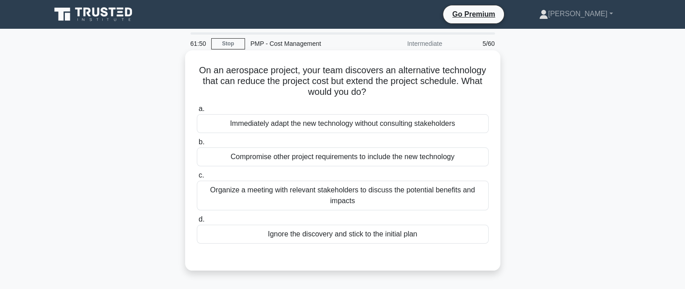
click at [365, 194] on div "Organize a meeting with relevant stakeholders to discuss the potential benefits…" at bounding box center [343, 196] width 292 height 30
click at [197, 179] on input "c. Organize a meeting with relevant stakeholders to discuss the potential benef…" at bounding box center [197, 176] width 0 height 6
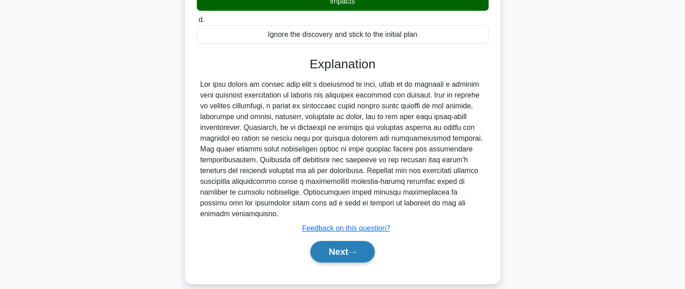
click at [326, 241] on button "Next" at bounding box center [342, 252] width 64 height 22
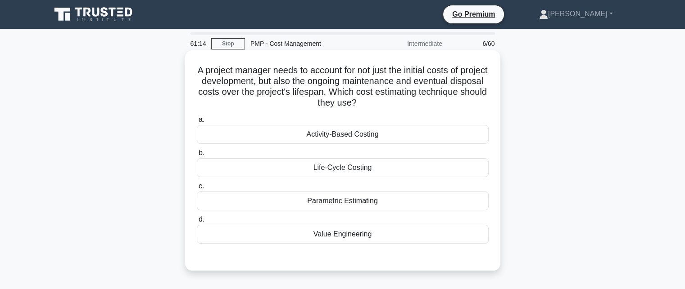
click at [278, 202] on div "Parametric Estimating" at bounding box center [343, 201] width 292 height 19
click at [197, 189] on input "c. Parametric Estimating" at bounding box center [197, 187] width 0 height 6
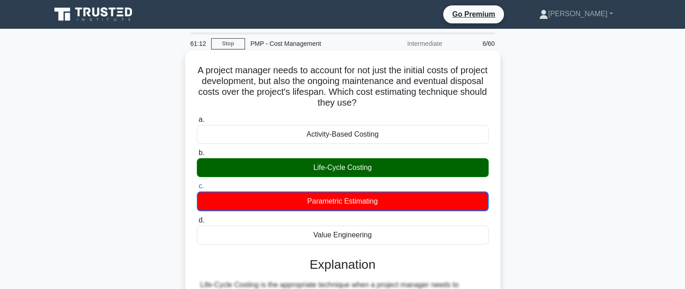
click at [319, 170] on div "Life-Cycle Costing" at bounding box center [343, 167] width 292 height 19
click at [197, 156] on input "b. Life-Cycle Costing" at bounding box center [197, 153] width 0 height 6
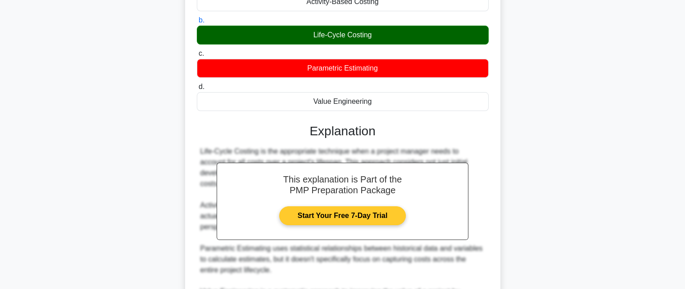
scroll to position [135, 0]
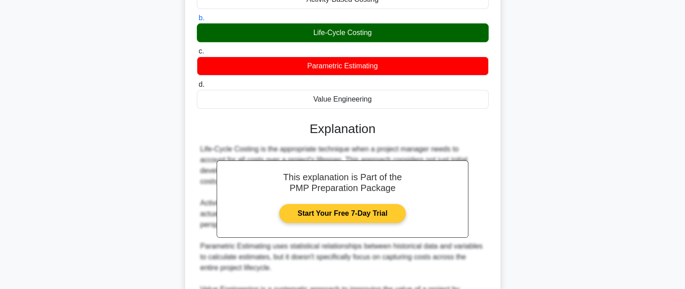
click at [352, 221] on link "Start Your Free 7-Day Trial" at bounding box center [342, 213] width 126 height 19
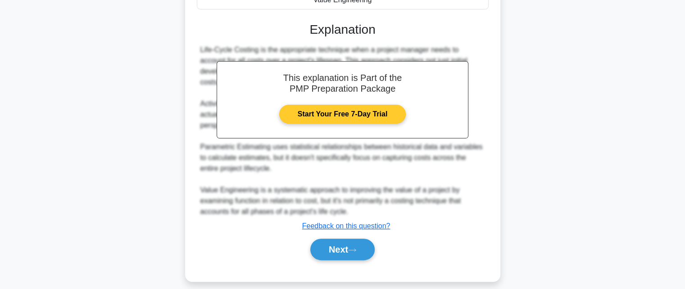
scroll to position [243, 0]
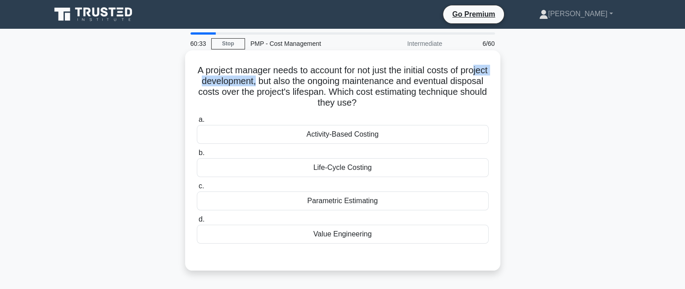
drag, startPoint x: 211, startPoint y: 86, endPoint x: 286, endPoint y: 85, distance: 75.2
click at [286, 85] on h5 "A project manager needs to account for not just the initial costs of project de…" at bounding box center [342, 87] width 293 height 44
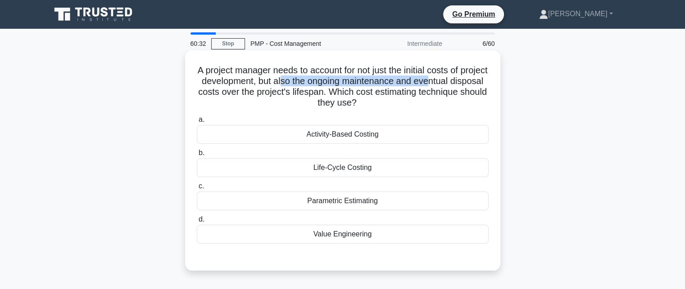
drag, startPoint x: 311, startPoint y: 86, endPoint x: 462, endPoint y: 86, distance: 150.8
click at [462, 86] on h5 "A project manager needs to account for not just the initial costs of project de…" at bounding box center [342, 87] width 293 height 44
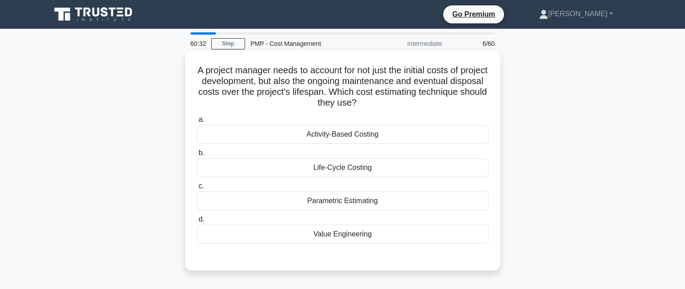
click at [479, 93] on h5 "A project manager needs to account for not just the initial costs of project de…" at bounding box center [342, 87] width 293 height 44
drag, startPoint x: 196, startPoint y: 90, endPoint x: 380, endPoint y: 92, distance: 183.6
click at [380, 92] on h5 "A project manager needs to account for not just the initial costs of project de…" at bounding box center [342, 87] width 293 height 44
click at [414, 120] on label "a. Activity-Based Costing" at bounding box center [343, 129] width 292 height 30
click at [197, 120] on input "a. Activity-Based Costing" at bounding box center [197, 120] width 0 height 6
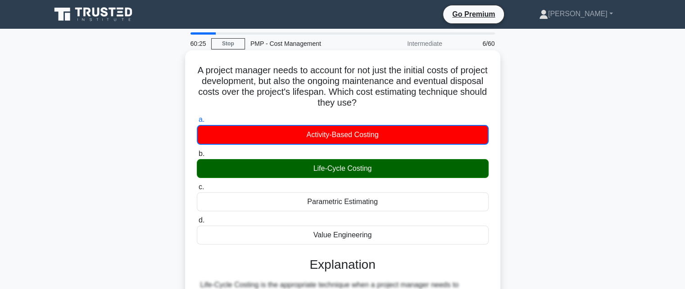
click at [352, 169] on div "Life-Cycle Costing" at bounding box center [343, 168] width 292 height 19
click at [197, 157] on input "b. Life-Cycle Costing" at bounding box center [197, 154] width 0 height 6
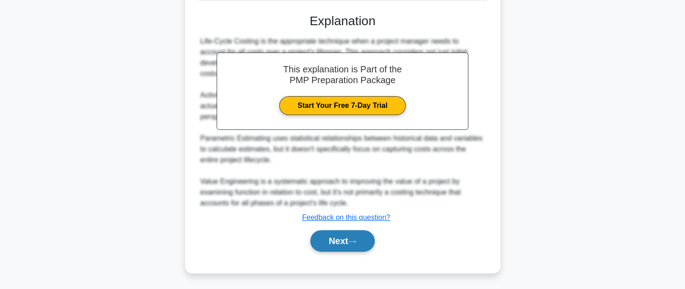
click at [336, 234] on button "Next" at bounding box center [342, 241] width 64 height 22
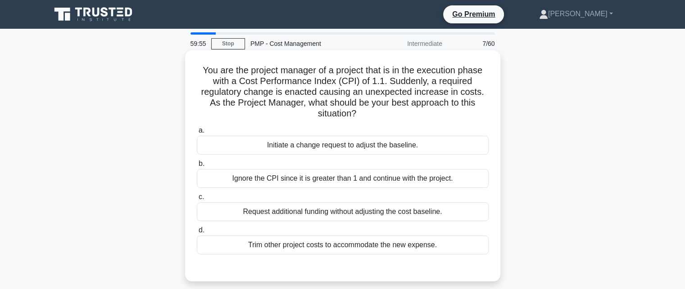
click at [351, 148] on div "Initiate a change request to adjust the baseline." at bounding box center [343, 145] width 292 height 19
click at [197, 134] on input "a. Initiate a change request to adjust the baseline." at bounding box center [197, 131] width 0 height 6
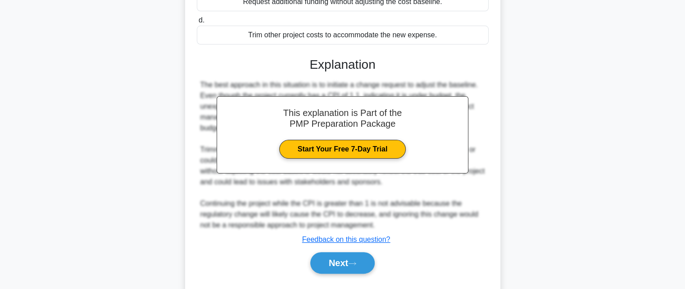
scroll to position [225, 0]
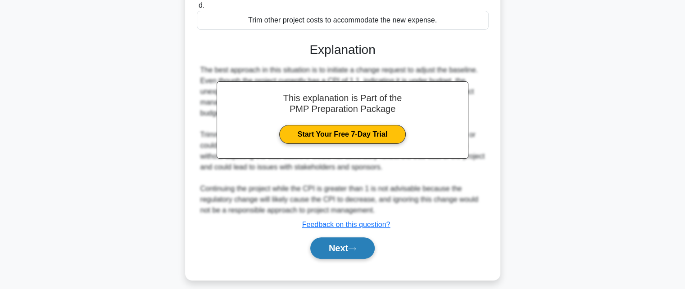
click at [340, 247] on button "Next" at bounding box center [342, 249] width 64 height 22
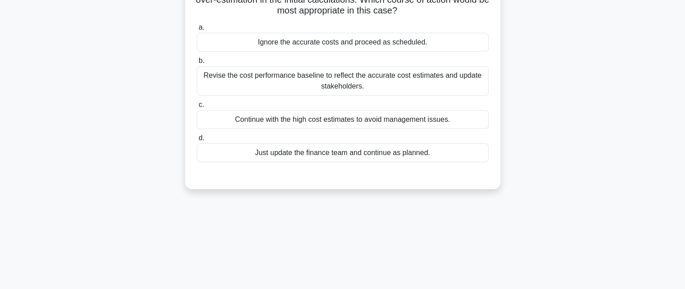
scroll to position [107, 0]
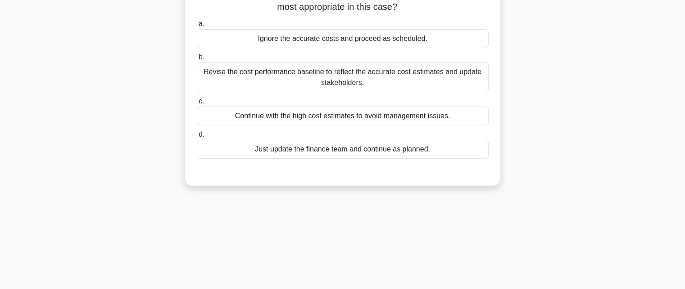
click at [423, 75] on div "Revise the cost performance baseline to reflect the accurate cost estimates and…" at bounding box center [343, 78] width 292 height 30
click at [197, 60] on input "b. Revise the cost performance baseline to reflect the accurate cost estimates …" at bounding box center [197, 57] width 0 height 6
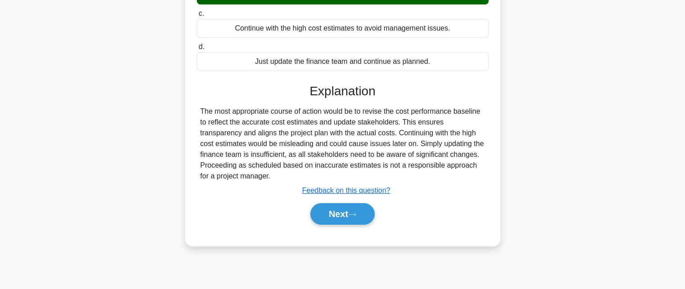
scroll to position [197, 0]
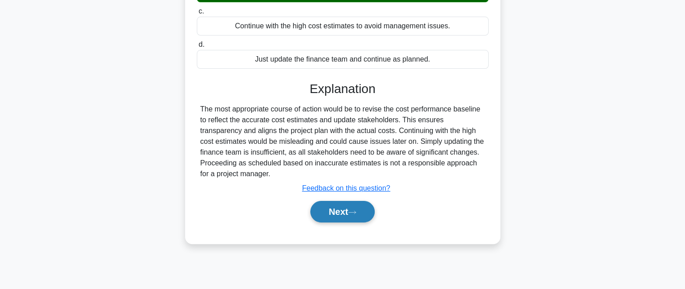
click at [337, 209] on button "Next" at bounding box center [342, 212] width 64 height 22
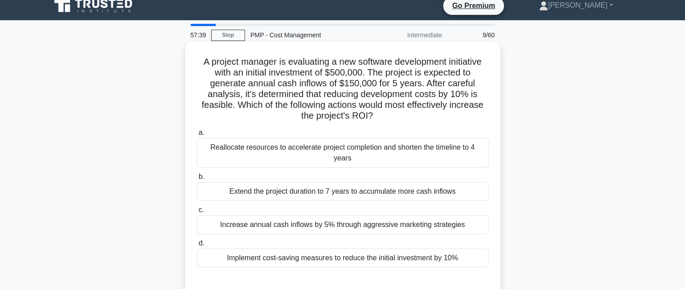
scroll to position [0, 0]
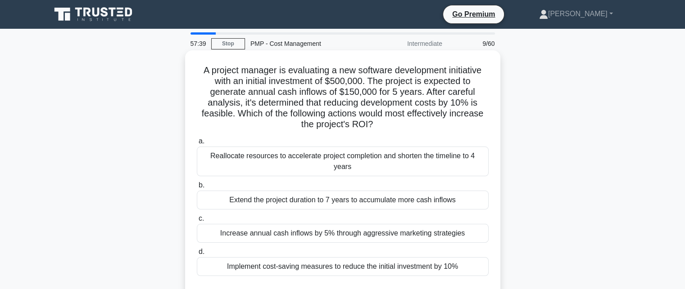
click at [334, 159] on div "Reallocate resources to accelerate project completion and shorten the timeline …" at bounding box center [343, 162] width 292 height 30
click at [197, 144] on input "a. Reallocate resources to accelerate project completion and shorten the timeli…" at bounding box center [197, 142] width 0 height 6
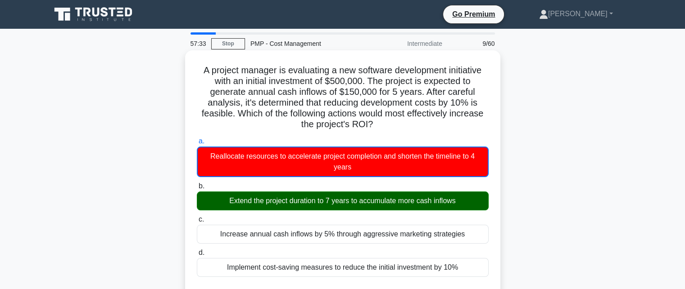
drag, startPoint x: 293, startPoint y: 198, endPoint x: 451, endPoint y: 202, distance: 158.0
click at [451, 202] on div "Extend the project duration to 7 years to accumulate more cash inflows" at bounding box center [343, 201] width 292 height 19
click at [416, 217] on label "c. Increase annual cash inflows by 5% through aggressive marketing strategies" at bounding box center [343, 229] width 292 height 30
click at [197, 217] on input "c. Increase annual cash inflows by 5% through aggressive marketing strategies" at bounding box center [197, 220] width 0 height 6
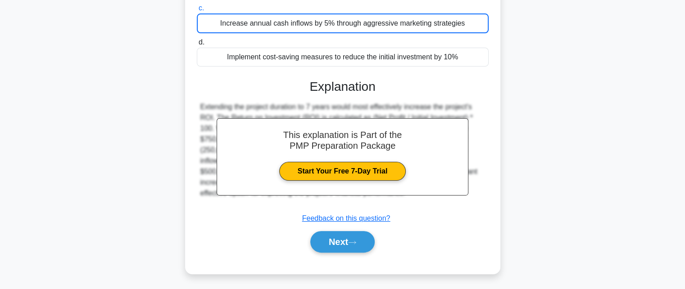
scroll to position [212, 0]
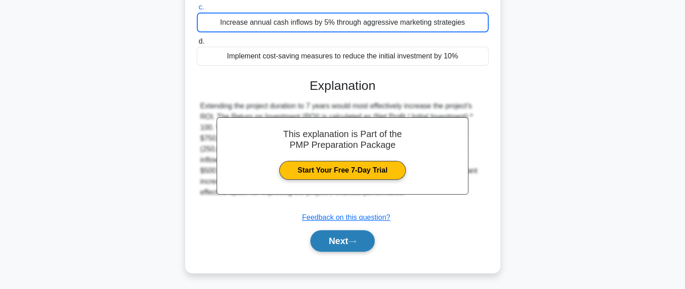
click at [340, 243] on button "Next" at bounding box center [342, 241] width 64 height 22
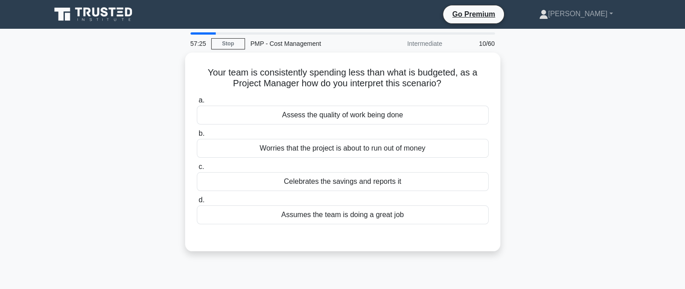
scroll to position [0, 0]
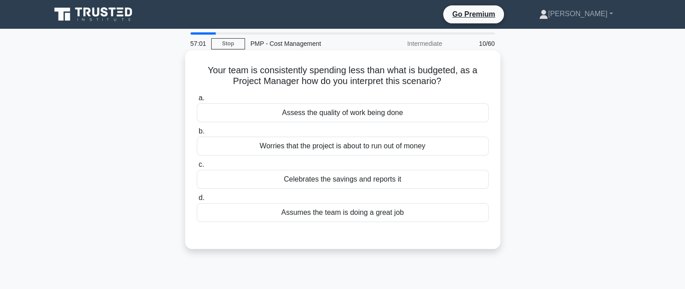
click at [343, 185] on div "Celebrates the savings and reports it" at bounding box center [343, 179] width 292 height 19
click at [197, 168] on input "c. Celebrates the savings and reports it" at bounding box center [197, 165] width 0 height 6
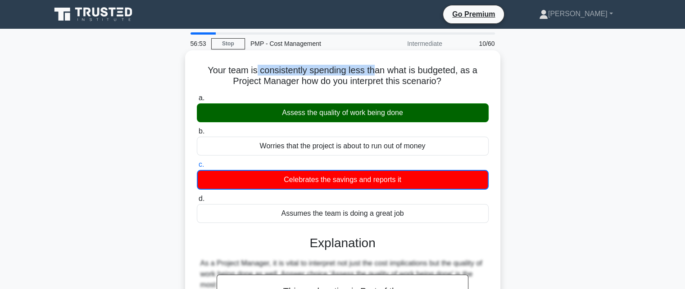
drag, startPoint x: 266, startPoint y: 69, endPoint x: 377, endPoint y: 67, distance: 110.7
click at [377, 67] on h5 "Your team is consistently spending less than what is budgeted, as a Project Man…" at bounding box center [342, 76] width 293 height 23
click at [325, 78] on h5 "Your team is consistently spending less than what is budgeted, as a Project Man…" at bounding box center [342, 76] width 293 height 23
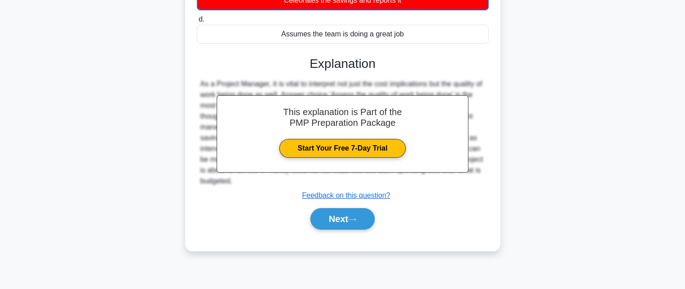
scroll to position [197, 0]
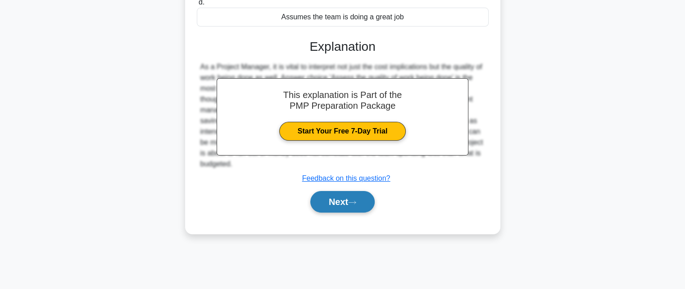
click at [348, 197] on button "Next" at bounding box center [342, 202] width 64 height 22
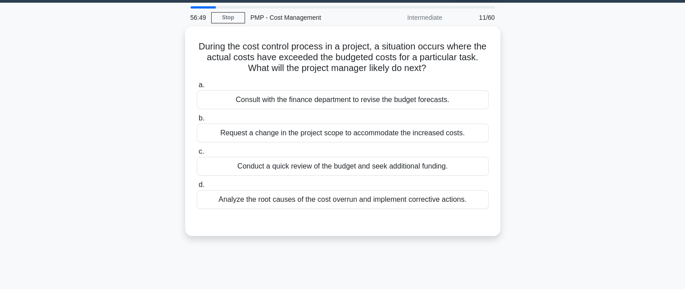
scroll to position [17, 0]
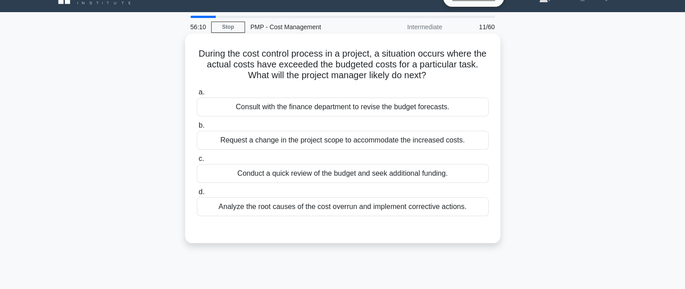
click at [315, 205] on div "Analyze the root causes of the cost overrun and implement corrective actions." at bounding box center [343, 207] width 292 height 19
click at [197, 195] on input "d. Analyze the root causes of the cost overrun and implement corrective actions." at bounding box center [197, 192] width 0 height 6
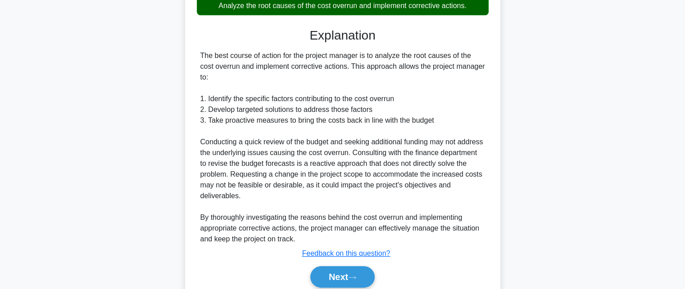
scroll to position [242, 0]
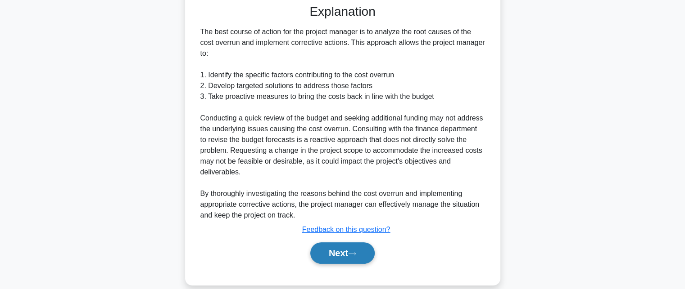
click at [342, 255] on button "Next" at bounding box center [342, 254] width 64 height 22
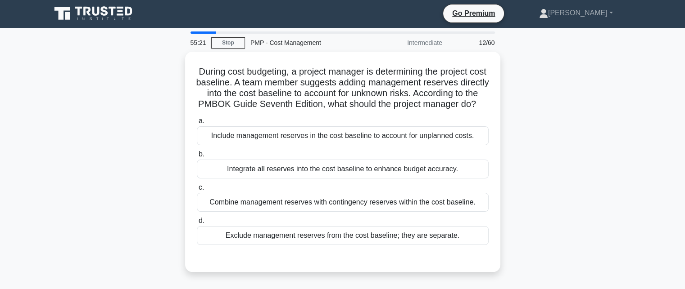
scroll to position [0, 0]
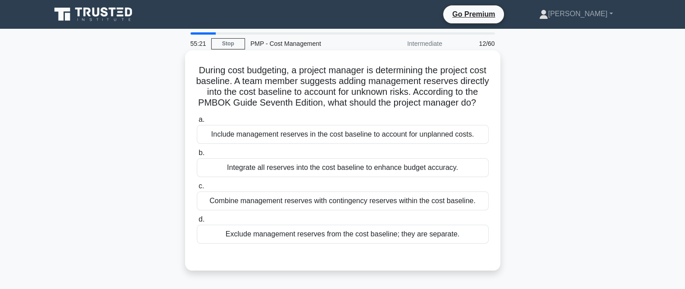
drag, startPoint x: 88, startPoint y: 196, endPoint x: 348, endPoint y: 178, distance: 260.7
click at [348, 177] on div "Integrate all reserves into the cost baseline to enhance budget accuracy." at bounding box center [343, 167] width 292 height 19
click at [197, 156] on input "b. Integrate all reserves into the cost baseline to enhance budget accuracy." at bounding box center [197, 153] width 0 height 6
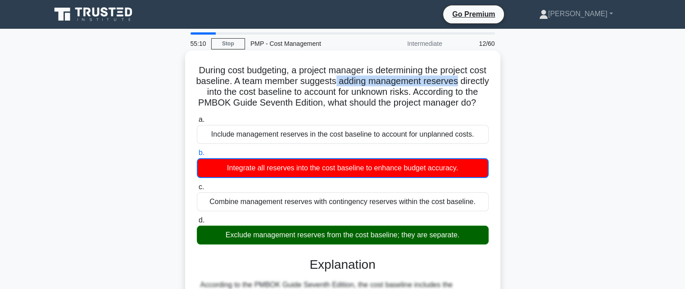
drag, startPoint x: 362, startPoint y: 82, endPoint x: 488, endPoint y: 82, distance: 126.5
click at [488, 82] on h5 "During cost budgeting, a project manager is determining the project cost baseli…" at bounding box center [342, 87] width 293 height 44
click at [270, 109] on h5 "During cost budgeting, a project manager is determining the project cost baseli…" at bounding box center [342, 87] width 293 height 44
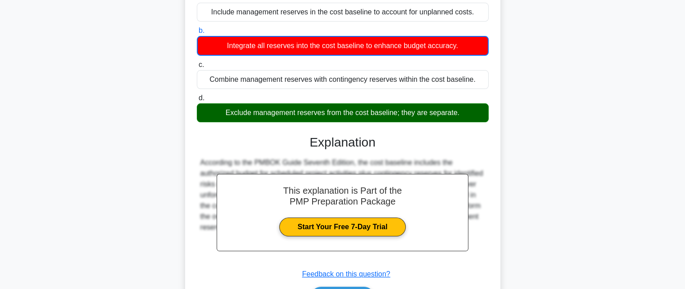
scroll to position [197, 0]
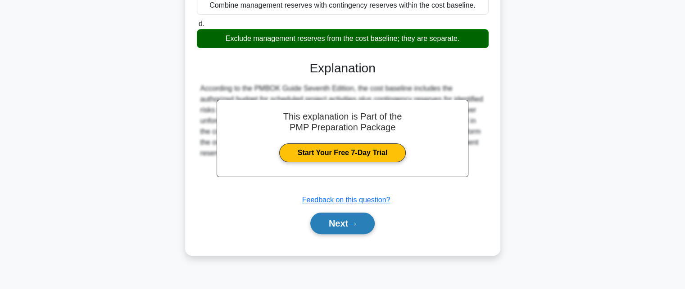
click at [364, 230] on button "Next" at bounding box center [342, 224] width 64 height 22
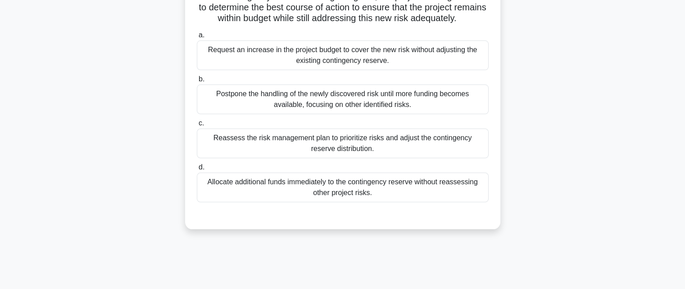
scroll to position [152, 0]
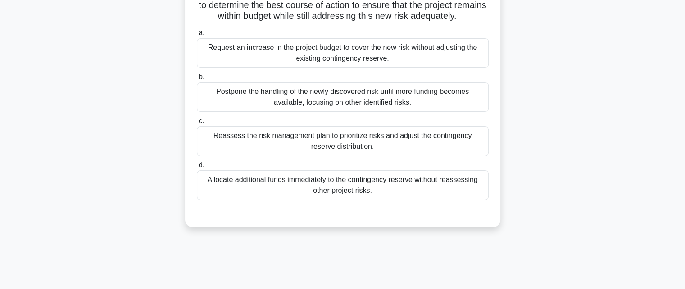
click at [358, 152] on div "Reassess the risk management plan to prioritize risks and adjust the contingenc…" at bounding box center [343, 141] width 292 height 30
click at [197, 124] on input "c. Reassess the risk management plan to prioritize risks and adjust the conting…" at bounding box center [197, 121] width 0 height 6
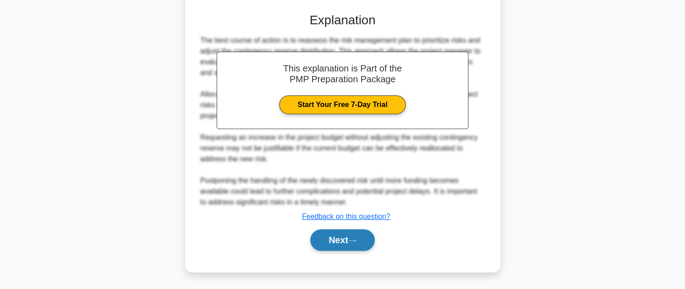
click at [332, 243] on button "Next" at bounding box center [342, 241] width 64 height 22
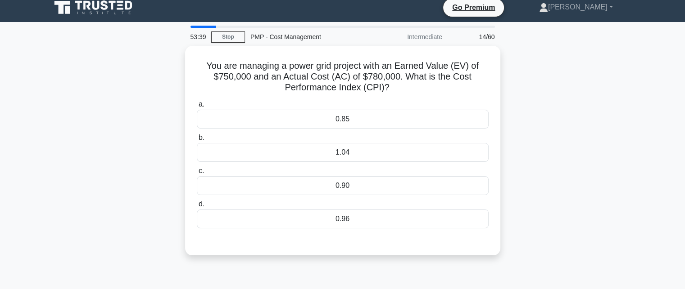
scroll to position [0, 0]
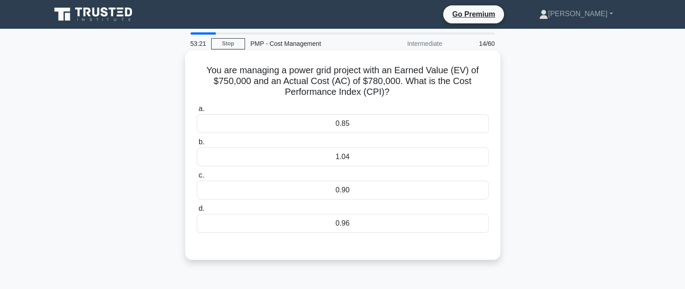
click at [344, 222] on div "0.96" at bounding box center [343, 223] width 292 height 19
click at [197, 212] on input "d. 0.96" at bounding box center [197, 209] width 0 height 6
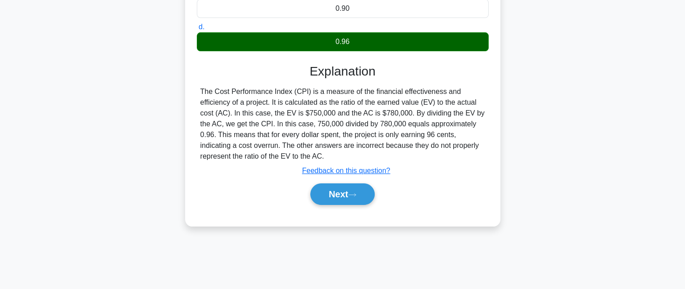
scroll to position [197, 0]
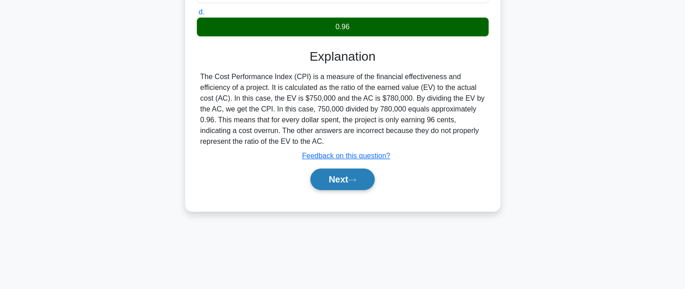
drag, startPoint x: 346, startPoint y: 180, endPoint x: 346, endPoint y: 185, distance: 5.4
click at [346, 180] on button "Next" at bounding box center [342, 180] width 64 height 22
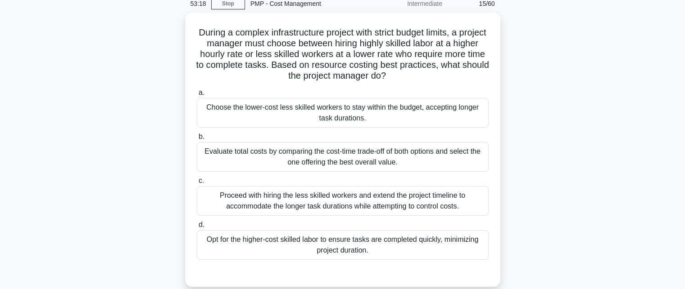
scroll to position [45, 0]
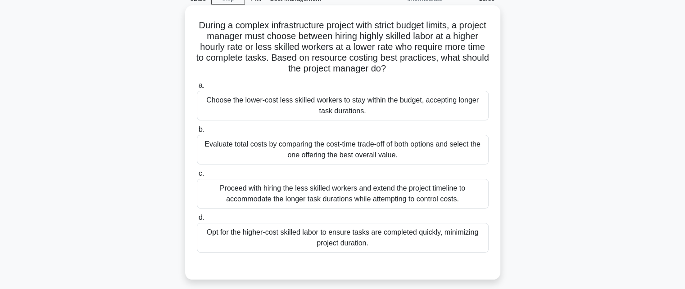
click at [297, 151] on div "Evaluate total costs by comparing the cost-time trade-off of both options and s…" at bounding box center [343, 150] width 292 height 30
click at [197, 133] on input "b. Evaluate total costs by comparing the cost-time trade-off of both options an…" at bounding box center [197, 130] width 0 height 6
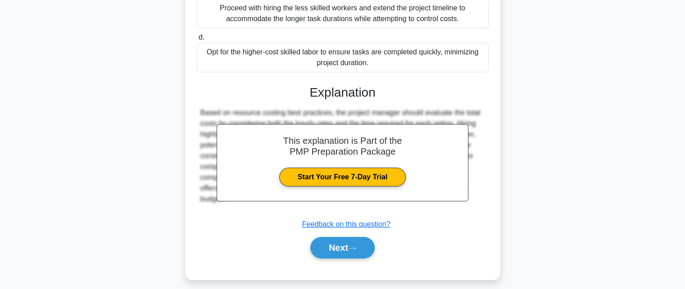
scroll to position [232, 0]
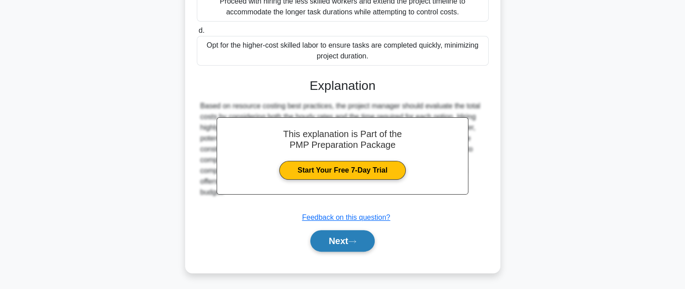
click at [354, 243] on icon at bounding box center [352, 241] width 8 height 5
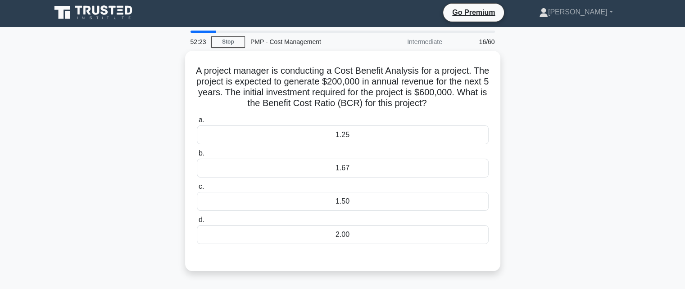
scroll to position [0, 0]
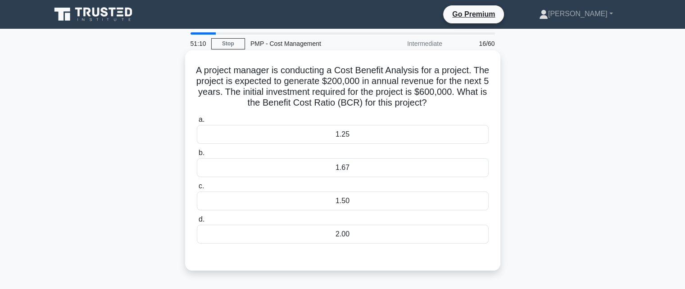
drag, startPoint x: 280, startPoint y: 103, endPoint x: 450, endPoint y: 104, distance: 170.1
click at [450, 104] on h5 "A project manager is conducting a Cost Benefit Analysis for a project. The proj…" at bounding box center [342, 87] width 293 height 44
click at [445, 115] on label "a. 1.25" at bounding box center [343, 129] width 292 height 30
click at [197, 117] on input "a. 1.25" at bounding box center [197, 120] width 0 height 6
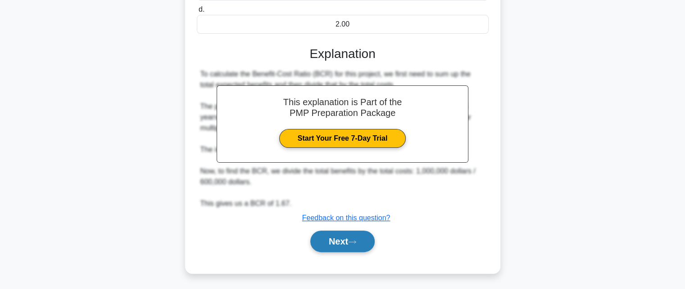
scroll to position [212, 0]
click at [342, 239] on button "Next" at bounding box center [342, 241] width 64 height 22
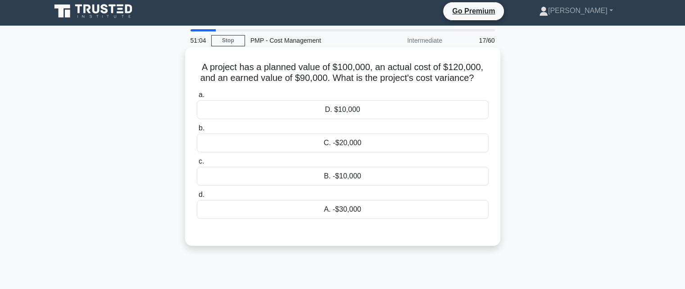
scroll to position [0, 0]
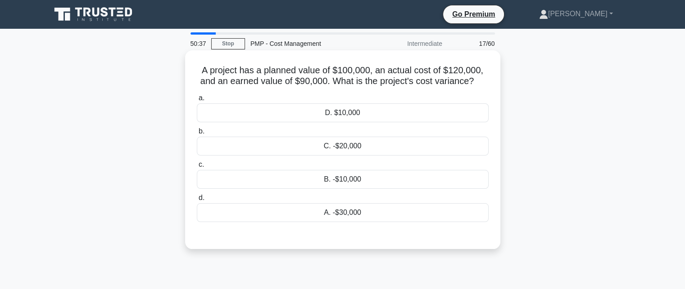
click at [342, 210] on div "A. -$30,000" at bounding box center [343, 212] width 292 height 19
click at [197, 201] on input "d. A. -$30,000" at bounding box center [197, 198] width 0 height 6
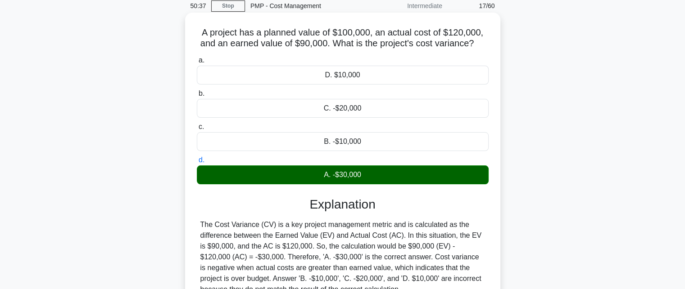
scroll to position [197, 0]
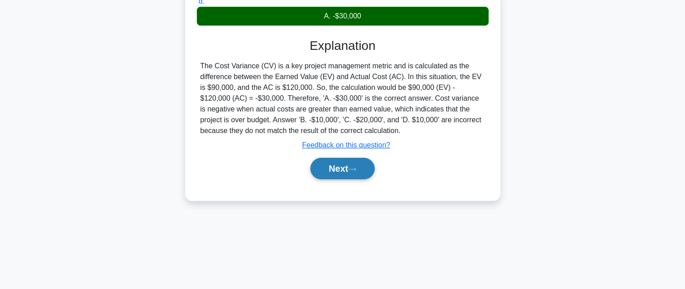
click at [356, 167] on icon at bounding box center [352, 169] width 8 height 5
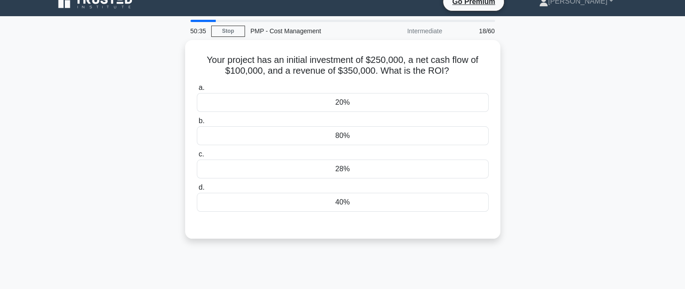
scroll to position [0, 0]
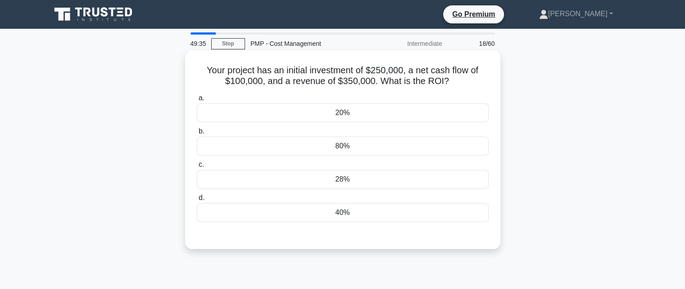
click at [355, 144] on div "80%" at bounding box center [343, 146] width 292 height 19
click at [197, 135] on input "b. 80%" at bounding box center [197, 132] width 0 height 6
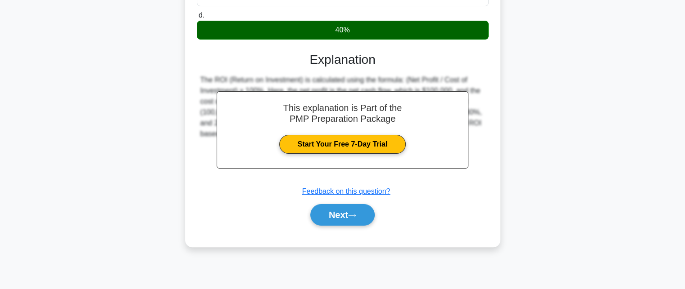
scroll to position [197, 0]
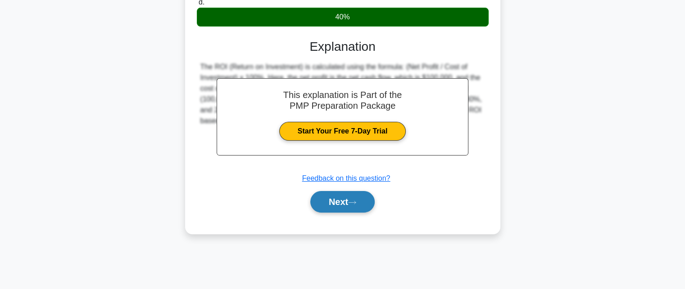
click at [345, 199] on button "Next" at bounding box center [342, 202] width 64 height 22
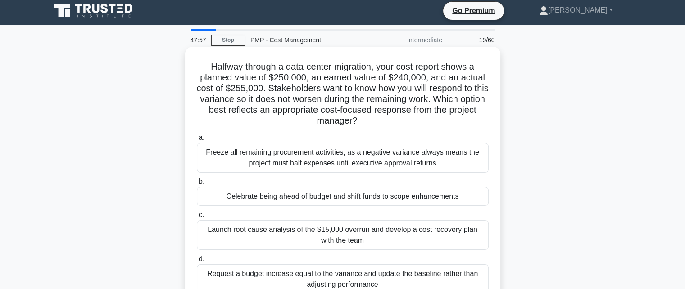
scroll to position [0, 0]
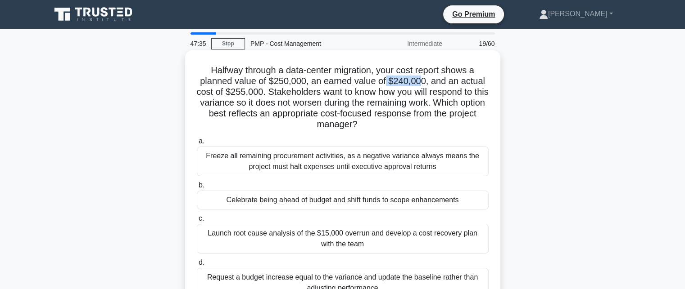
drag, startPoint x: 387, startPoint y: 79, endPoint x: 423, endPoint y: 83, distance: 36.2
click at [423, 83] on h5 "Halfway through a data-center migration, your cost report shows a planned value…" at bounding box center [342, 98] width 293 height 66
click at [373, 97] on h5 "Halfway through a data-center migration, your cost report shows a planned value…" at bounding box center [342, 98] width 293 height 66
drag, startPoint x: 208, startPoint y: 92, endPoint x: 251, endPoint y: 95, distance: 43.3
click at [251, 95] on h5 "Halfway through a data-center migration, your cost report shows a planned value…" at bounding box center [342, 98] width 293 height 66
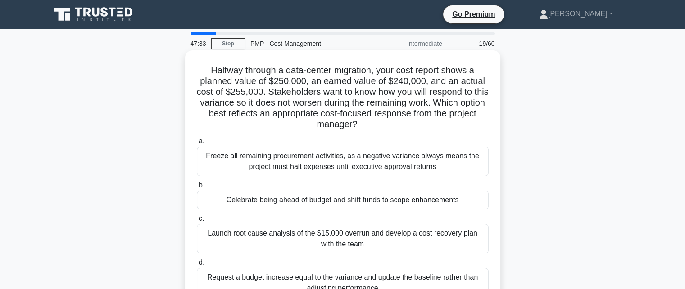
click at [248, 108] on h5 "Halfway through a data-center migration, your cost report shows a planned value…" at bounding box center [342, 98] width 293 height 66
drag, startPoint x: 232, startPoint y: 95, endPoint x: 247, endPoint y: 95, distance: 14.9
click at [247, 95] on h5 "Halfway through a data-center migration, your cost report shows a planned value…" at bounding box center [342, 98] width 293 height 66
click at [241, 106] on h5 "Halfway through a data-center migration, your cost report shows a planned value…" at bounding box center [342, 98] width 293 height 66
click at [300, 163] on div "Freeze all remaining procurement activities, as a negative variance always mean…" at bounding box center [343, 162] width 292 height 30
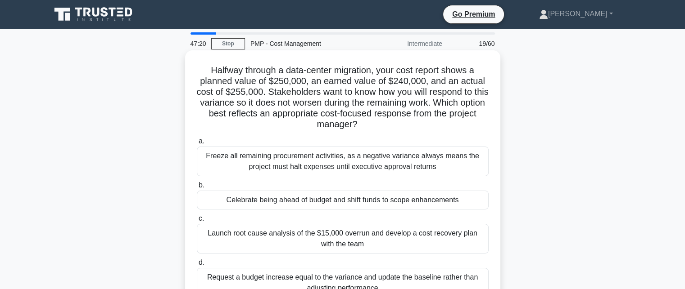
click at [197, 144] on input "a. Freeze all remaining procurement activities, as a negative variance always m…" at bounding box center [197, 142] width 0 height 6
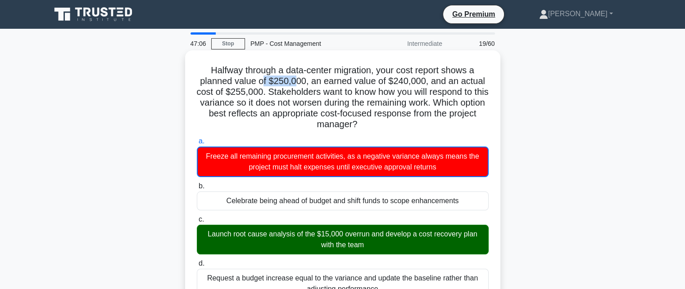
drag, startPoint x: 297, startPoint y: 80, endPoint x: 264, endPoint y: 78, distance: 33.4
click at [264, 78] on h5 "Halfway through a data-center migration, your cost report shows a planned value…" at bounding box center [342, 98] width 293 height 66
click at [244, 92] on h5 "Halfway through a data-center migration, your cost report shows a planned value…" at bounding box center [342, 98] width 293 height 66
drag, startPoint x: 230, startPoint y: 93, endPoint x: 248, endPoint y: 91, distance: 19.0
click at [248, 91] on h5 "Halfway through a data-center migration, your cost report shows a planned value…" at bounding box center [342, 98] width 293 height 66
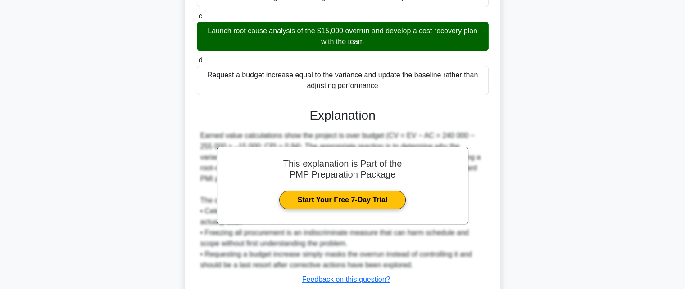
scroll to position [266, 0]
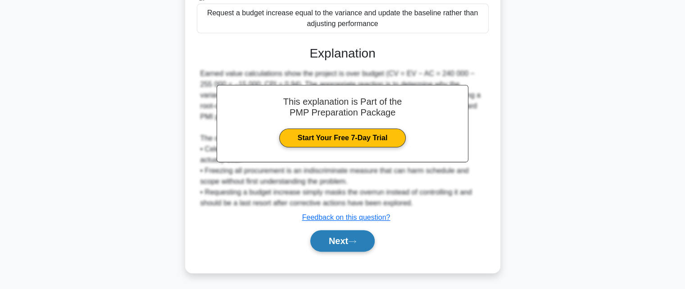
click at [342, 237] on button "Next" at bounding box center [342, 241] width 64 height 22
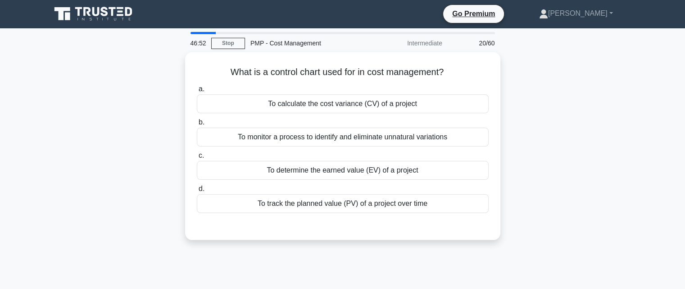
scroll to position [0, 0]
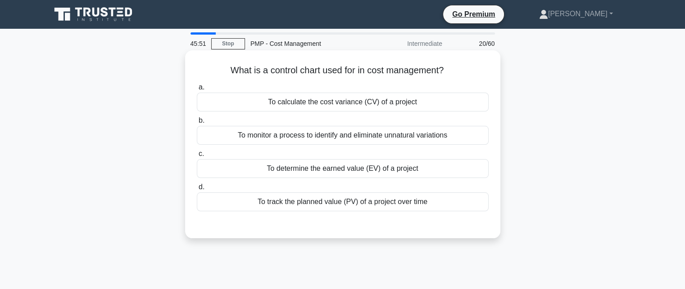
click at [351, 140] on div "To monitor a process to identify and eliminate unnatural variations" at bounding box center [343, 135] width 292 height 19
click at [197, 124] on input "b. To monitor a process to identify and eliminate unnatural variations" at bounding box center [197, 121] width 0 height 6
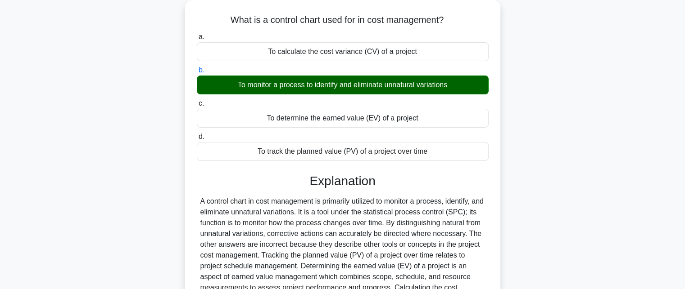
scroll to position [197, 0]
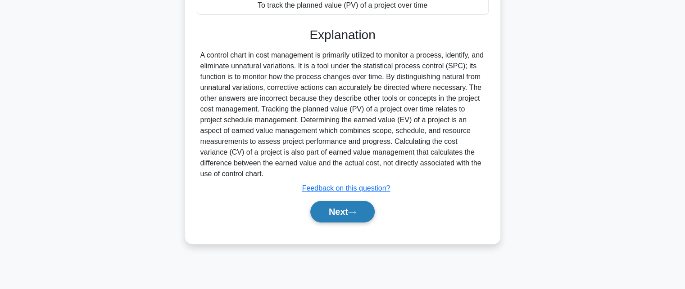
click at [344, 217] on button "Next" at bounding box center [342, 212] width 64 height 22
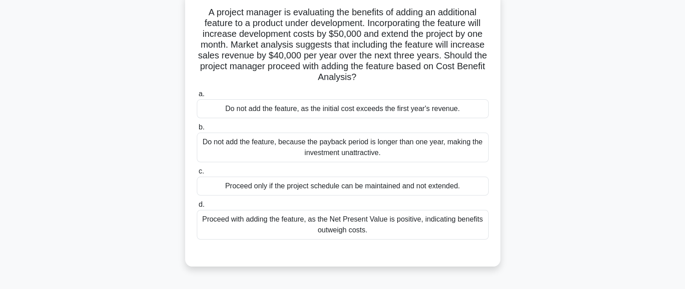
scroll to position [62, 0]
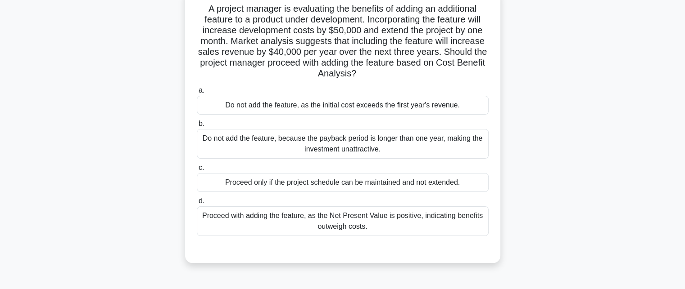
click at [287, 185] on div "Proceed only if the project schedule can be maintained and not extended." at bounding box center [343, 182] width 292 height 19
click at [197, 171] on input "c. Proceed only if the project schedule can be maintained and not extended." at bounding box center [197, 168] width 0 height 6
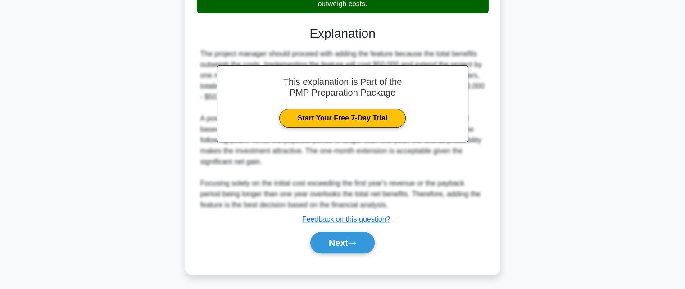
scroll to position [287, 0]
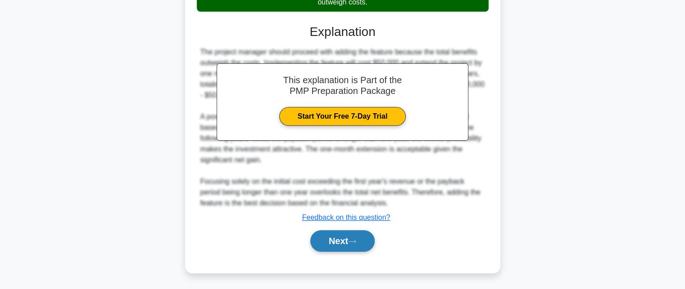
click at [350, 241] on button "Next" at bounding box center [342, 241] width 64 height 22
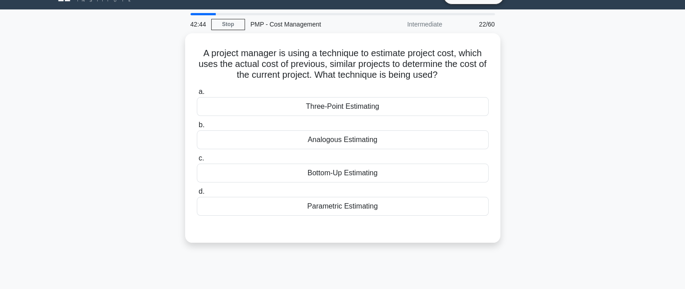
scroll to position [0, 0]
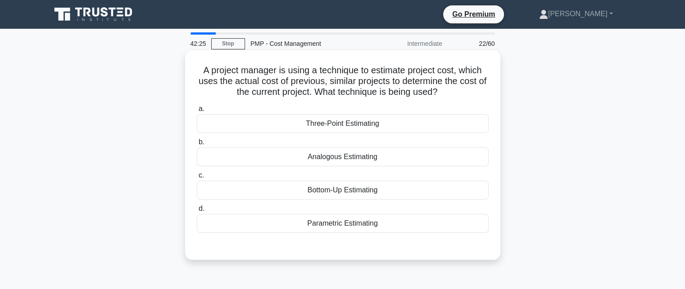
click at [303, 153] on div "Analogous Estimating" at bounding box center [343, 157] width 292 height 19
click at [197, 145] on input "b. Analogous Estimating" at bounding box center [197, 143] width 0 height 6
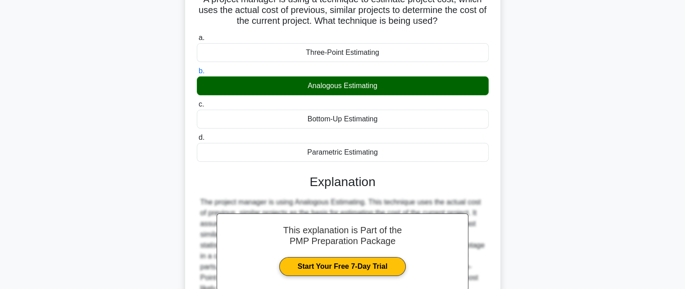
scroll to position [197, 0]
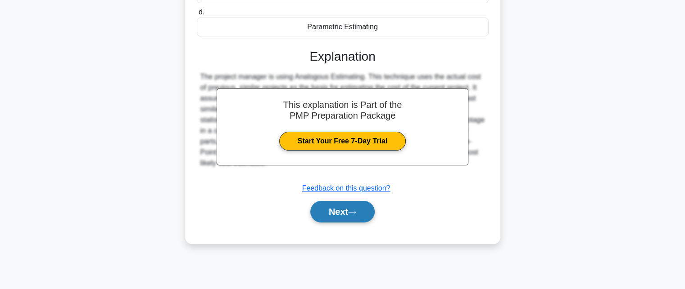
click at [332, 214] on button "Next" at bounding box center [342, 212] width 64 height 22
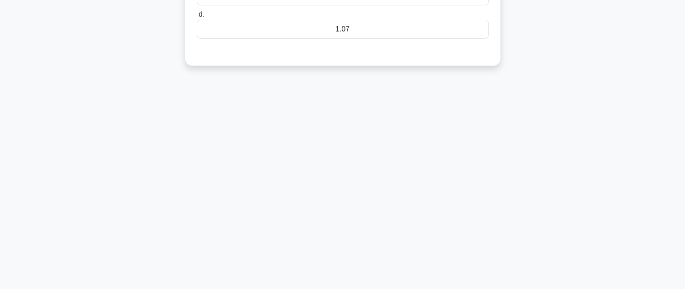
scroll to position [0, 0]
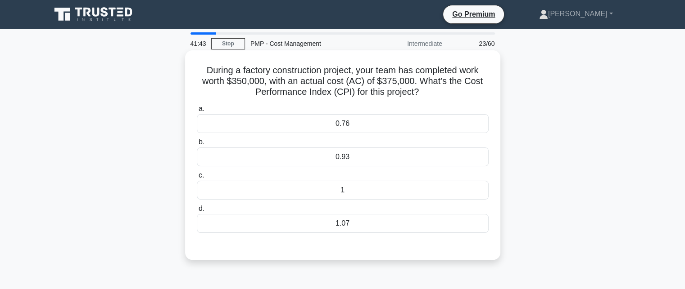
click at [365, 149] on div "0.93" at bounding box center [343, 157] width 292 height 19
click at [197, 145] on input "b. 0.93" at bounding box center [197, 143] width 0 height 6
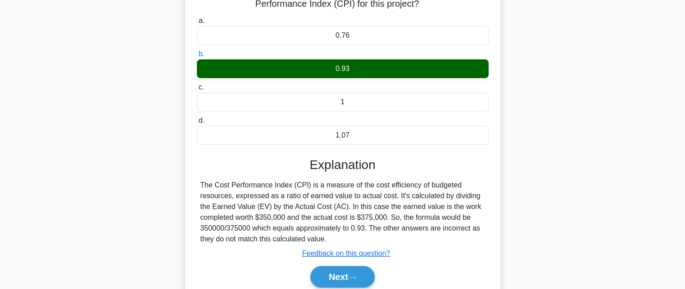
scroll to position [197, 0]
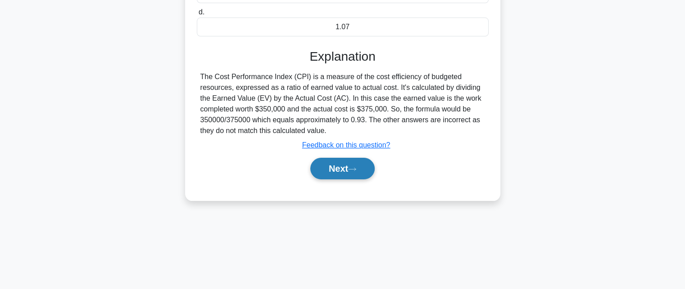
click at [319, 172] on button "Next" at bounding box center [342, 169] width 64 height 22
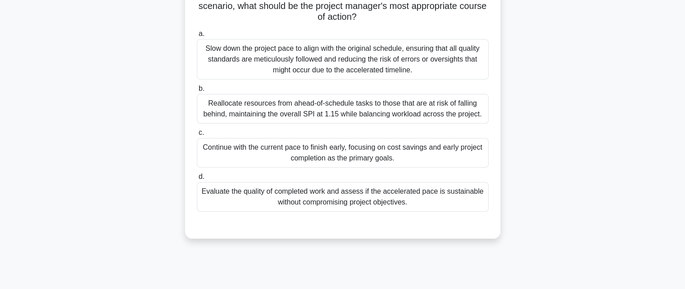
scroll to position [135, 0]
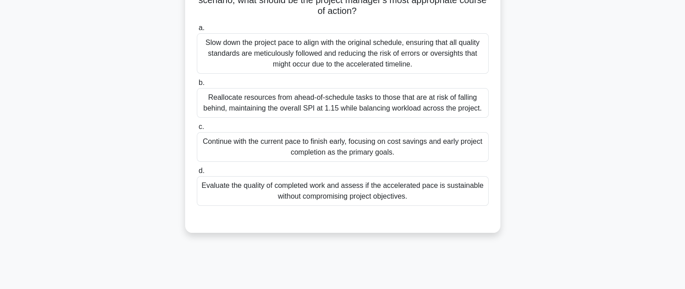
click at [256, 200] on div "Evaluate the quality of completed work and assess if the accelerated pace is su…" at bounding box center [343, 191] width 292 height 30
click at [197, 174] on input "d. Evaluate the quality of completed work and assess if the accelerated pace is…" at bounding box center [197, 171] width 0 height 6
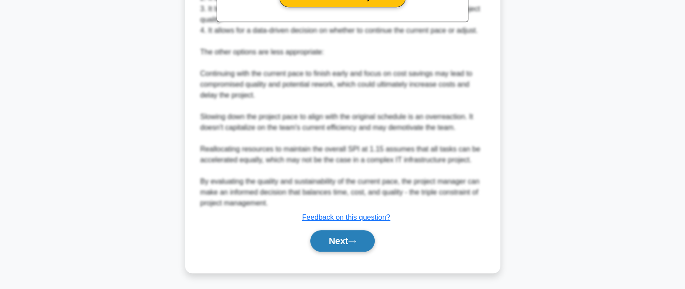
click at [339, 243] on button "Next" at bounding box center [342, 241] width 64 height 22
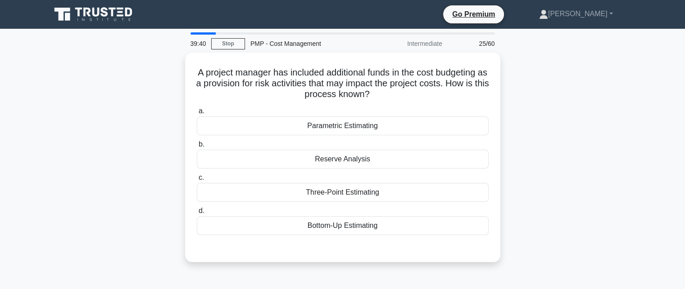
scroll to position [0, 0]
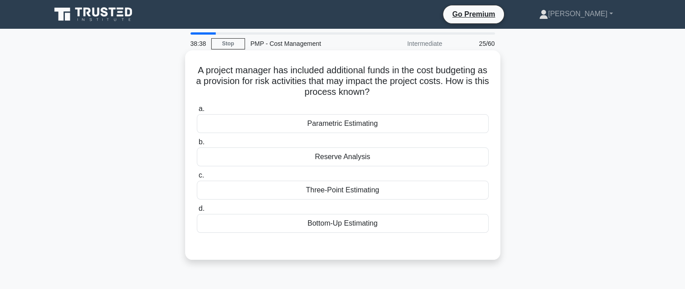
click at [344, 160] on div "Reserve Analysis" at bounding box center [343, 157] width 292 height 19
click at [197, 145] on input "b. Reserve Analysis" at bounding box center [197, 143] width 0 height 6
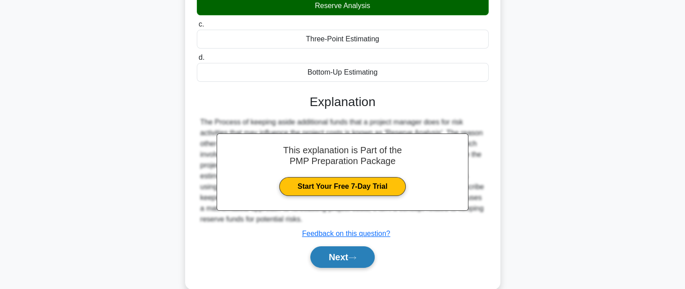
scroll to position [180, 0]
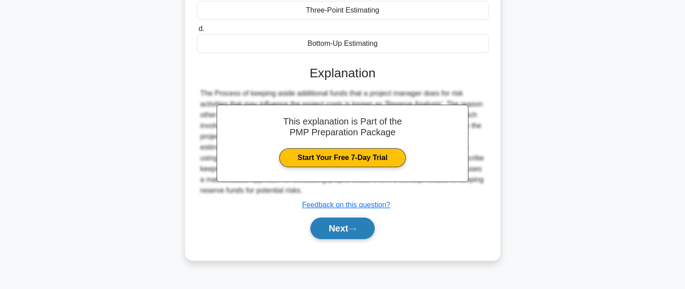
click at [362, 229] on button "Next" at bounding box center [342, 229] width 64 height 22
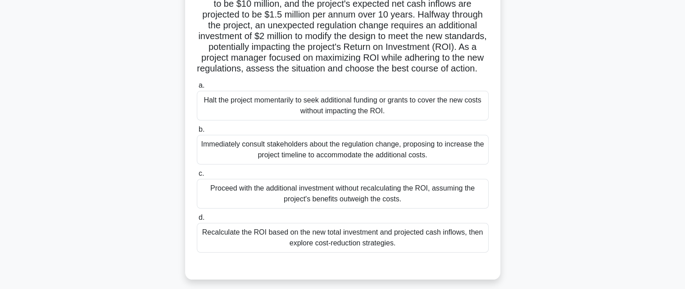
scroll to position [90, 0]
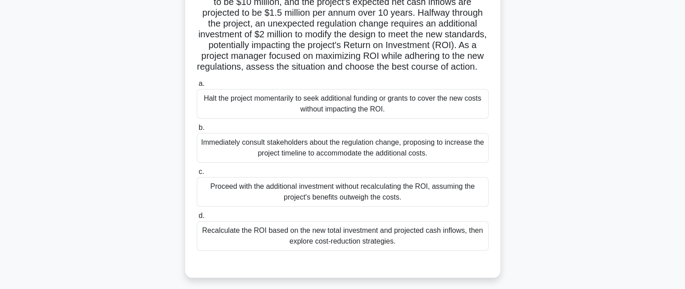
drag, startPoint x: 252, startPoint y: 166, endPoint x: 434, endPoint y: 166, distance: 181.4
click at [434, 163] on div "Immediately consult stakeholders about the regulation change, proposing to incr…" at bounding box center [343, 148] width 292 height 30
click at [414, 182] on label "c. Proceed with the additional investment without recalculating the ROI, assumi…" at bounding box center [343, 187] width 292 height 41
click at [197, 175] on input "c. Proceed with the additional investment without recalculating the ROI, assumi…" at bounding box center [197, 172] width 0 height 6
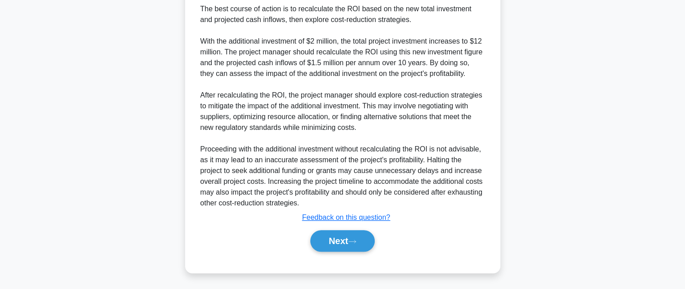
scroll to position [384, 0]
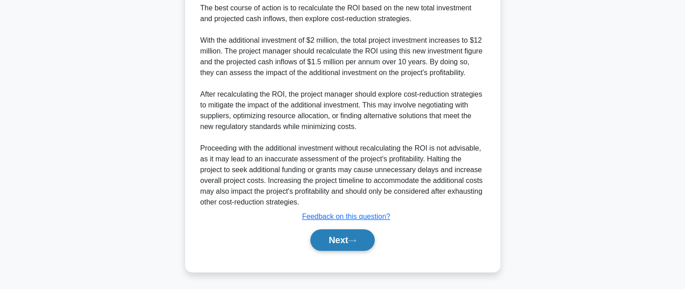
click at [342, 235] on button "Next" at bounding box center [342, 241] width 64 height 22
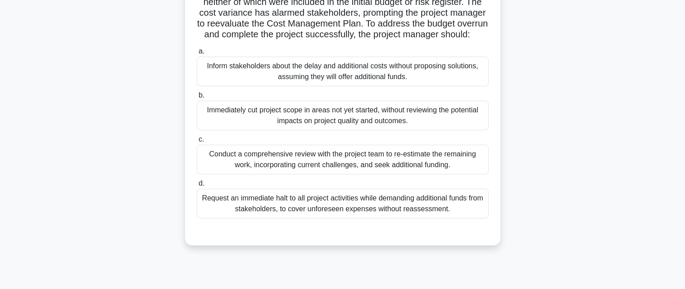
scroll to position [152, 0]
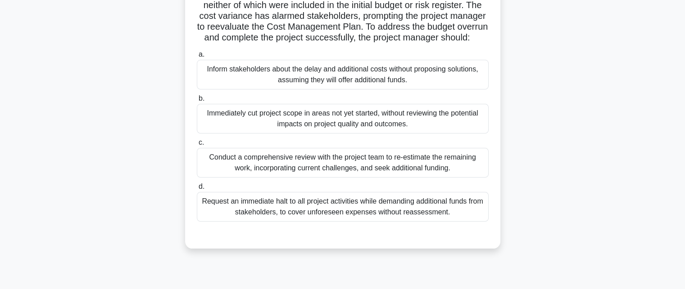
click at [276, 178] on div "Conduct a comprehensive review with the project team to re-estimate the remaini…" at bounding box center [343, 163] width 292 height 30
click at [197, 146] on input "c. Conduct a comprehensive review with the project team to re-estimate the rema…" at bounding box center [197, 143] width 0 height 6
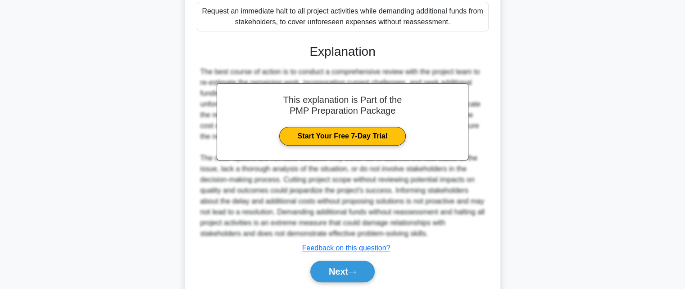
scroll to position [377, 0]
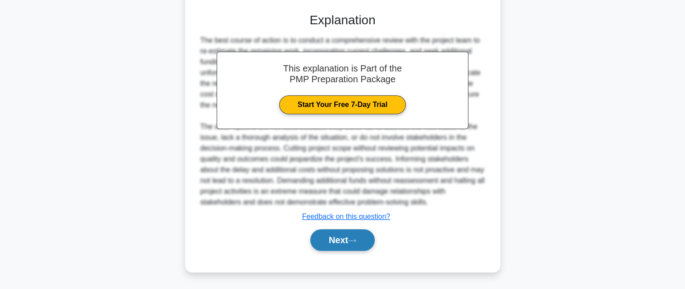
click at [338, 251] on button "Next" at bounding box center [342, 241] width 64 height 22
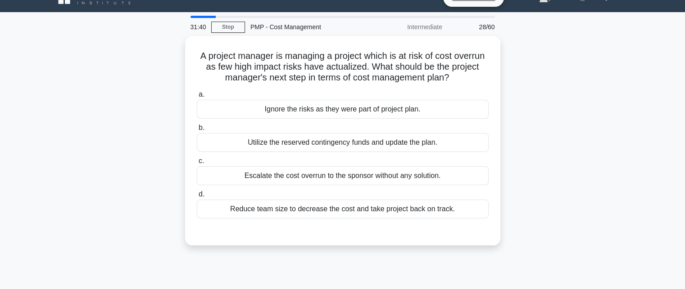
scroll to position [0, 0]
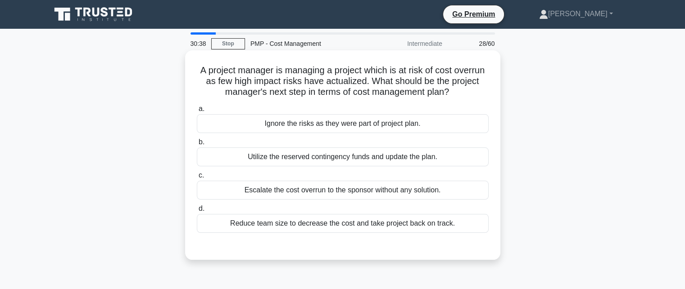
click at [306, 157] on div "Utilize the reserved contingency funds and update the plan." at bounding box center [343, 157] width 292 height 19
click at [197, 145] on input "b. Utilize the reserved contingency funds and update the plan." at bounding box center [197, 143] width 0 height 6
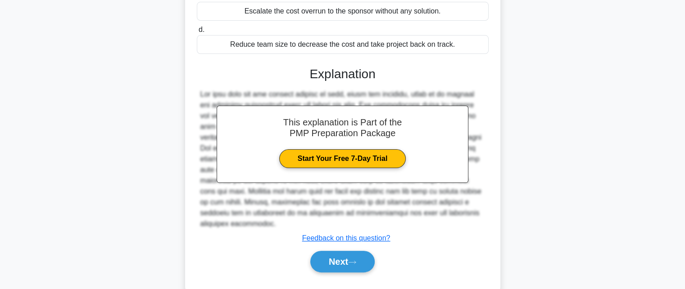
scroll to position [197, 0]
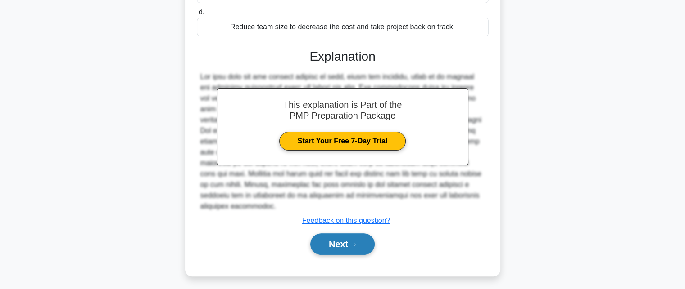
click at [320, 235] on button "Next" at bounding box center [342, 245] width 64 height 22
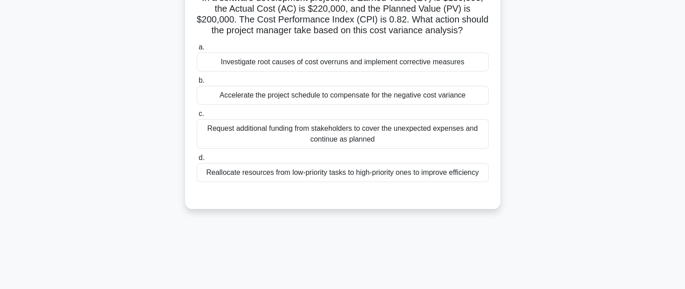
scroll to position [17, 0]
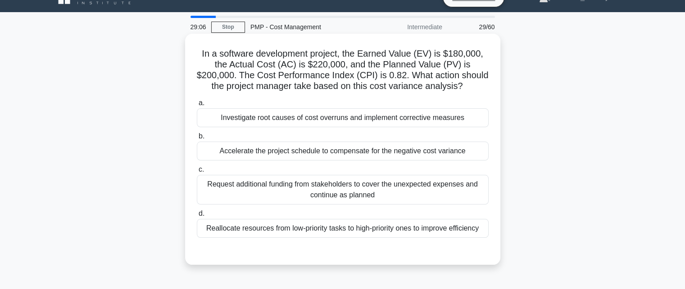
click at [285, 116] on div "Investigate root causes of cost overruns and implement corrective measures" at bounding box center [343, 117] width 292 height 19
click at [197, 106] on input "a. Investigate root causes of cost overruns and implement corrective measures" at bounding box center [197, 103] width 0 height 6
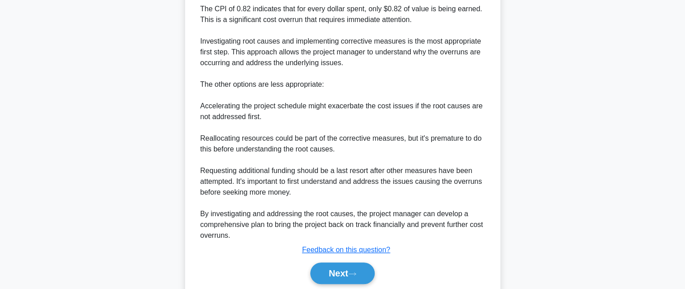
scroll to position [427, 0]
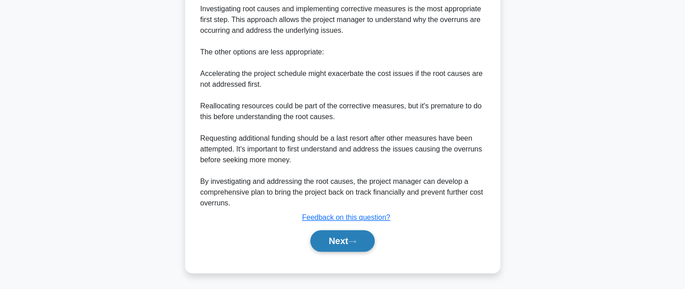
click at [358, 238] on button "Next" at bounding box center [342, 241] width 64 height 22
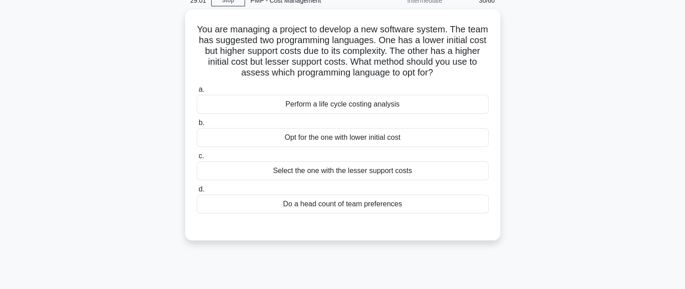
scroll to position [45, 0]
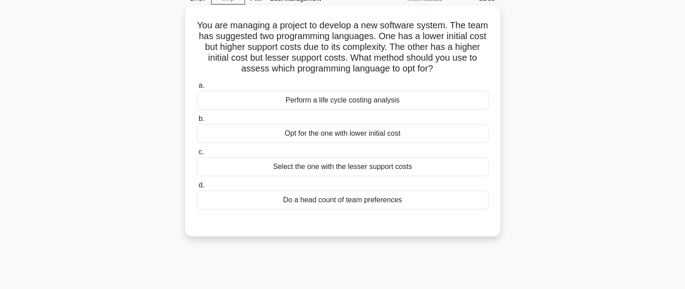
click at [340, 105] on div "Perform a life cycle costing analysis" at bounding box center [343, 100] width 292 height 19
click at [197, 89] on input "a. Perform a life cycle costing analysis" at bounding box center [197, 86] width 0 height 6
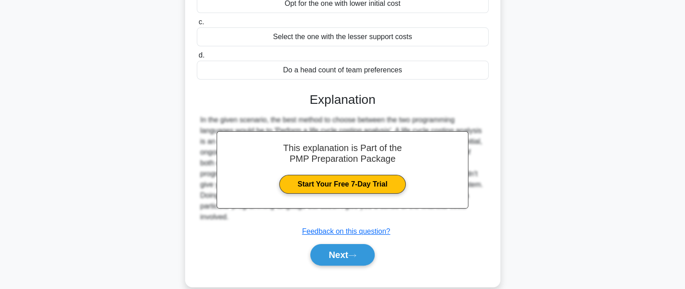
scroll to position [197, 0]
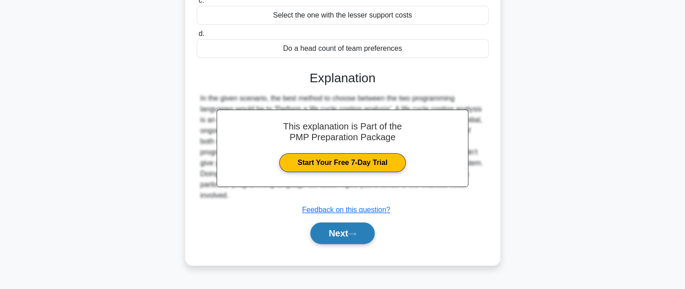
click at [337, 233] on button "Next" at bounding box center [342, 234] width 64 height 22
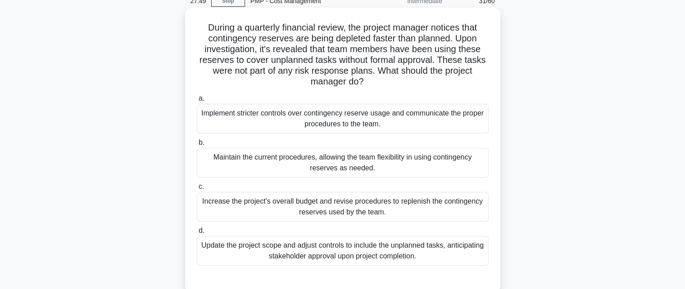
scroll to position [45, 0]
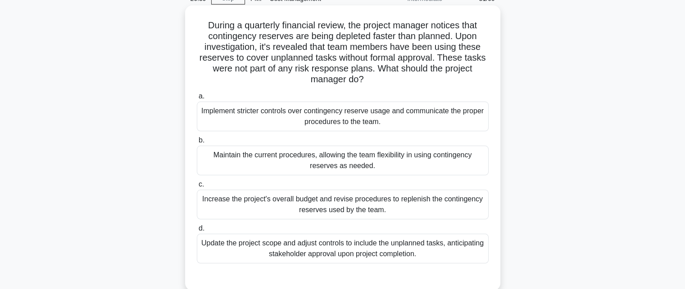
click at [351, 255] on div "Update the project scope and adjust controls to include the unplanned tasks, an…" at bounding box center [343, 249] width 292 height 30
click at [197, 232] on input "d. Update the project scope and adjust controls to include the unplanned tasks,…" at bounding box center [197, 229] width 0 height 6
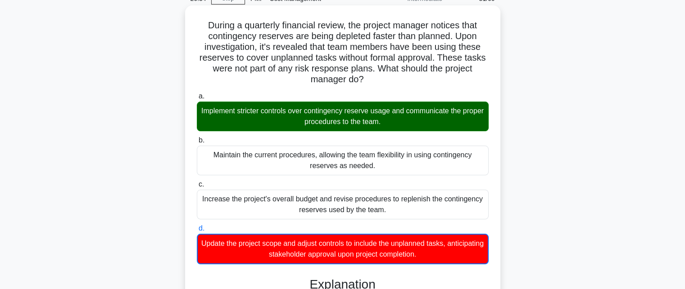
click at [409, 118] on div "Implement stricter controls over contingency reserve usage and communicate the …" at bounding box center [343, 117] width 292 height 30
click at [197, 99] on input "a. Implement stricter controls over contingency reserve usage and communicate t…" at bounding box center [197, 97] width 0 height 6
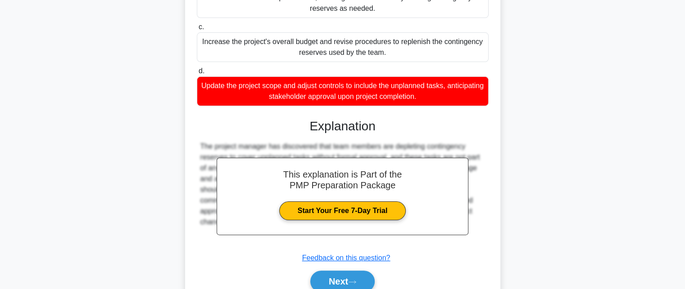
scroll to position [225, 0]
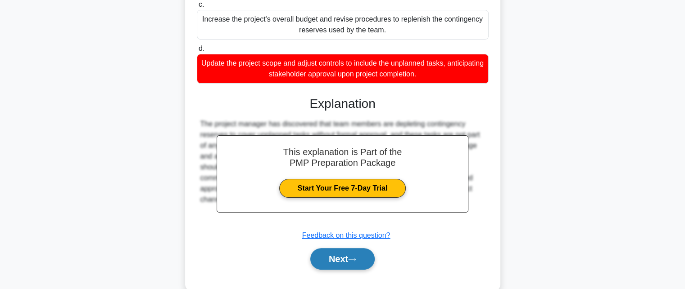
click at [344, 253] on button "Next" at bounding box center [342, 259] width 64 height 22
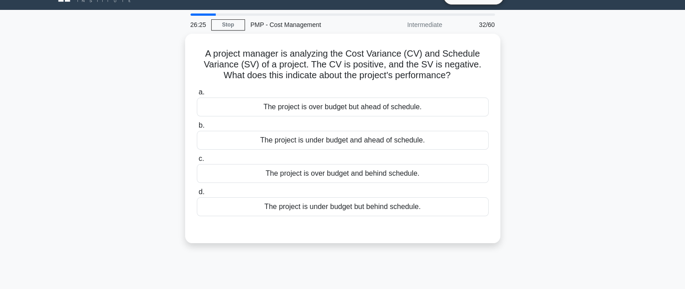
scroll to position [17, 0]
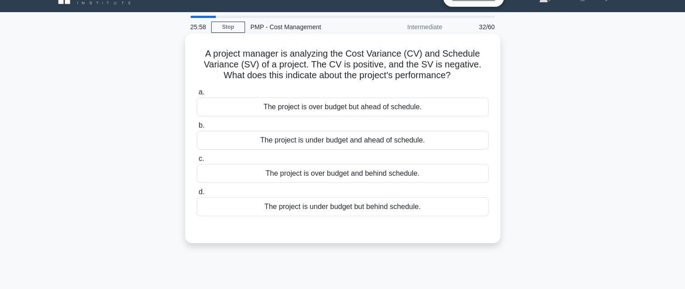
click at [418, 208] on div "The project is under budget but behind schedule." at bounding box center [343, 207] width 292 height 19
click at [197, 195] on input "d. The project is under budget but behind schedule." at bounding box center [197, 192] width 0 height 6
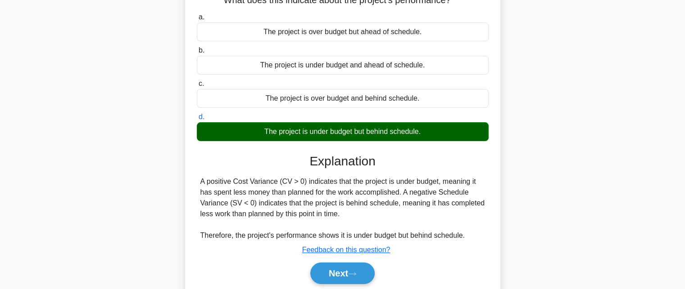
scroll to position [197, 0]
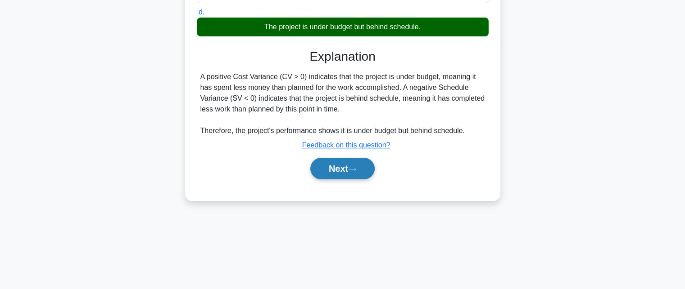
click at [338, 176] on button "Next" at bounding box center [342, 169] width 64 height 22
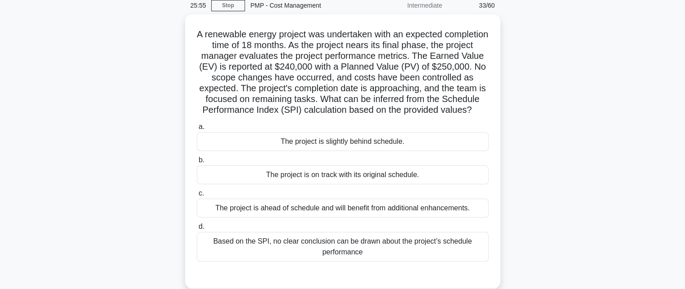
scroll to position [45, 0]
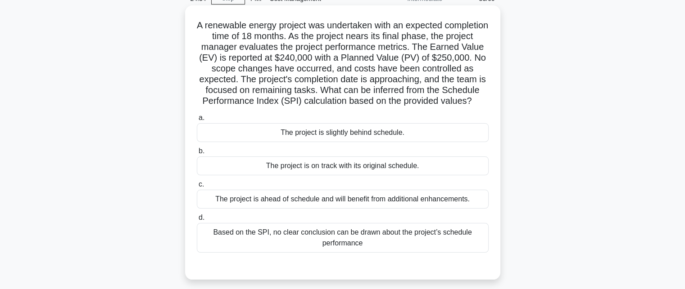
click at [348, 142] on div "The project is slightly behind schedule." at bounding box center [343, 132] width 292 height 19
click at [197, 121] on input "a. The project is slightly behind schedule." at bounding box center [197, 118] width 0 height 6
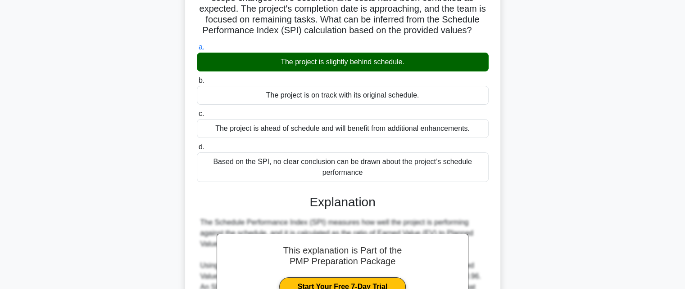
scroll to position [297, 0]
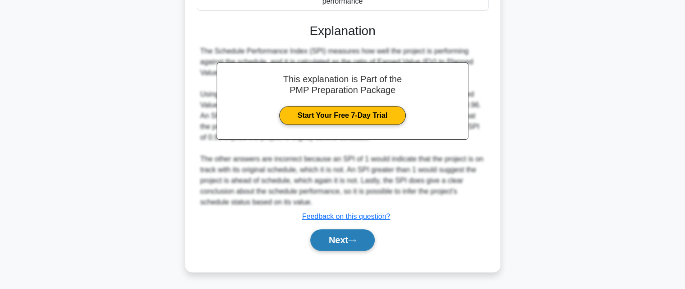
click at [332, 237] on button "Next" at bounding box center [342, 241] width 64 height 22
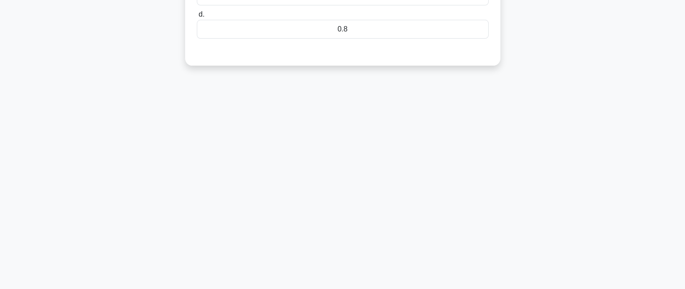
scroll to position [0, 0]
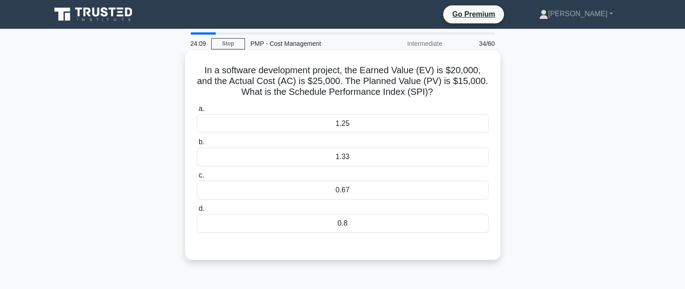
click at [333, 160] on div "1.33" at bounding box center [343, 157] width 292 height 19
click at [197, 145] on input "b. 1.33" at bounding box center [197, 143] width 0 height 6
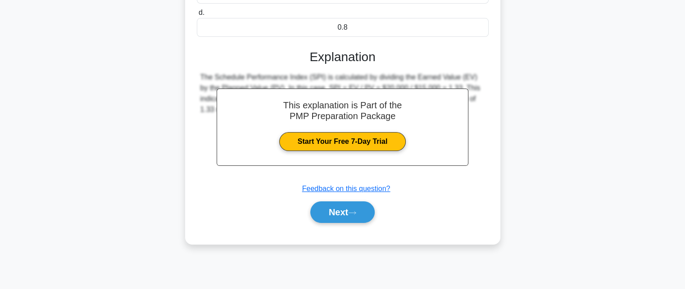
scroll to position [197, 0]
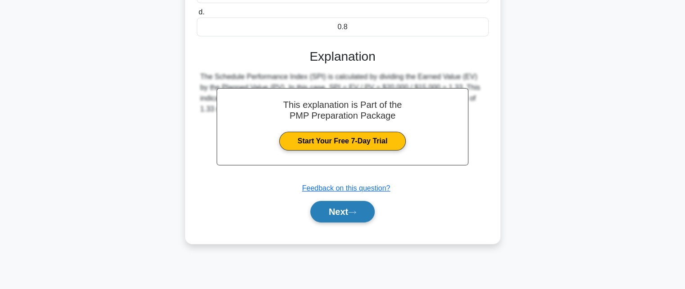
click at [337, 207] on button "Next" at bounding box center [342, 212] width 64 height 22
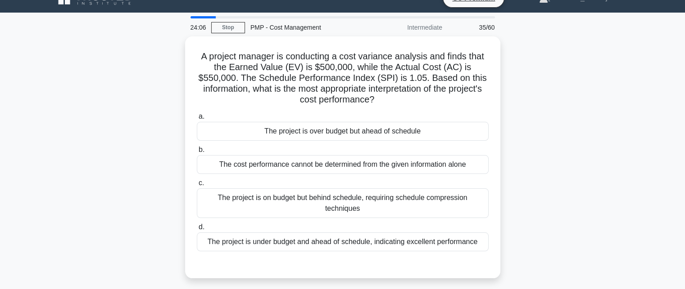
scroll to position [45, 0]
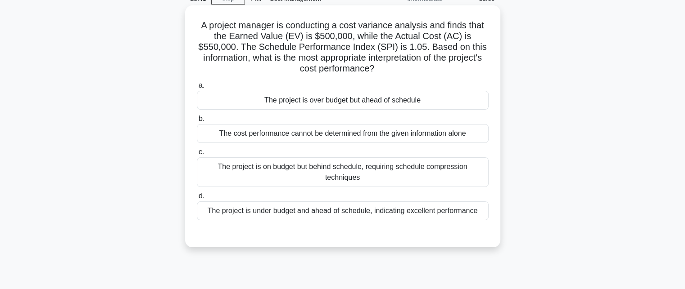
click at [348, 101] on div "The project is over budget but ahead of schedule" at bounding box center [343, 100] width 292 height 19
click at [197, 89] on input "a. The project is over budget but ahead of schedule" at bounding box center [197, 86] width 0 height 6
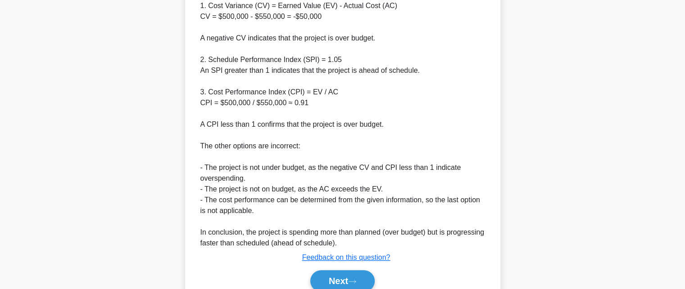
scroll to position [373, 0]
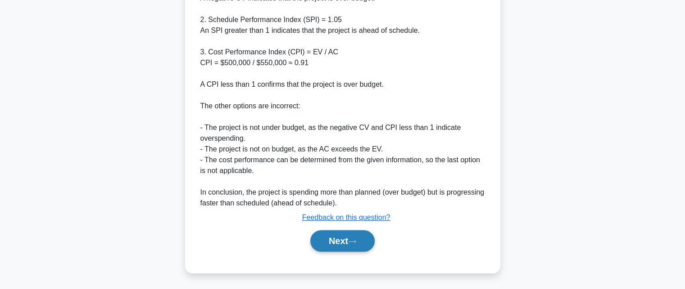
click at [324, 237] on button "Next" at bounding box center [342, 241] width 64 height 22
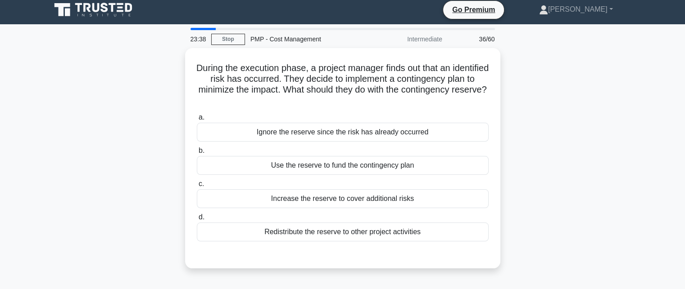
scroll to position [0, 0]
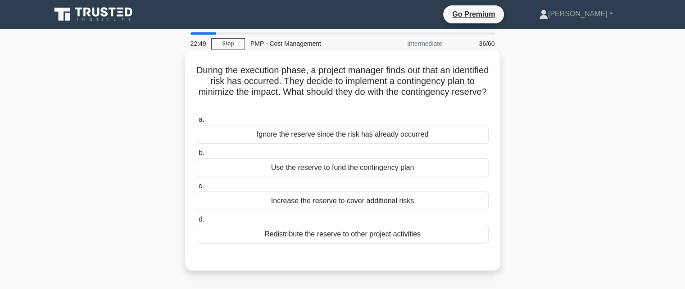
click at [372, 201] on div "Increase the reserve to cover additional risks" at bounding box center [343, 201] width 292 height 19
click at [197, 189] on input "c. Increase the reserve to cover additional risks" at bounding box center [197, 187] width 0 height 6
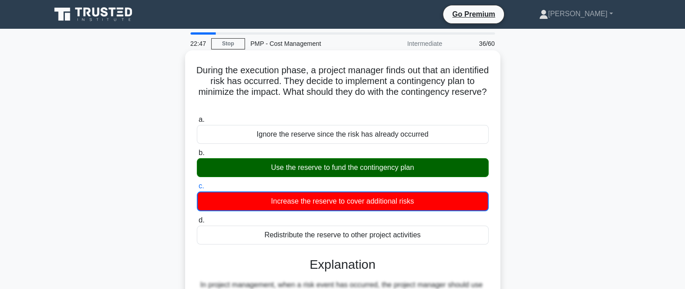
drag, startPoint x: 314, startPoint y: 169, endPoint x: 401, endPoint y: 172, distance: 86.9
click at [401, 172] on div "Use the reserve to fund the contingency plan" at bounding box center [343, 167] width 292 height 19
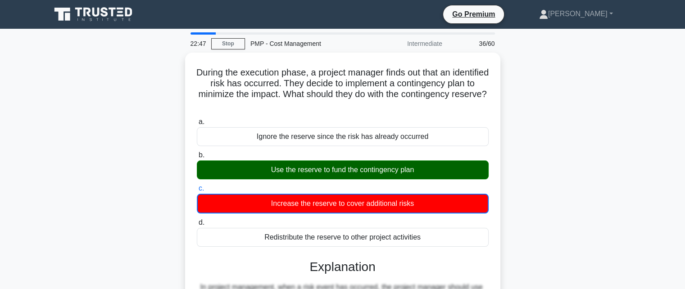
click at [527, 174] on div "During the execution phase, a project manager finds out that an identified risk…" at bounding box center [342, 259] width 594 height 413
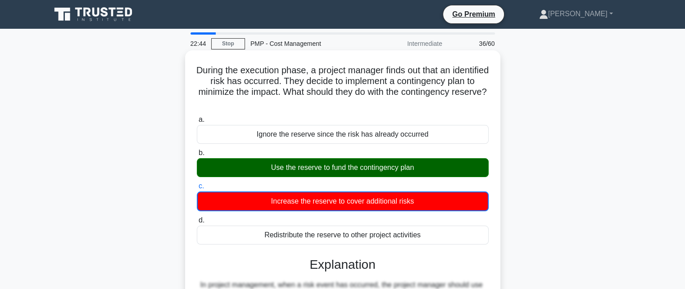
drag, startPoint x: 272, startPoint y: 172, endPoint x: 340, endPoint y: 172, distance: 68.0
click at [340, 172] on div "Use the reserve to fund the contingency plan" at bounding box center [343, 167] width 292 height 19
click at [288, 169] on div "Use the reserve to fund the contingency plan" at bounding box center [343, 167] width 292 height 19
click at [197, 156] on input "b. Use the reserve to fund the contingency plan" at bounding box center [197, 153] width 0 height 6
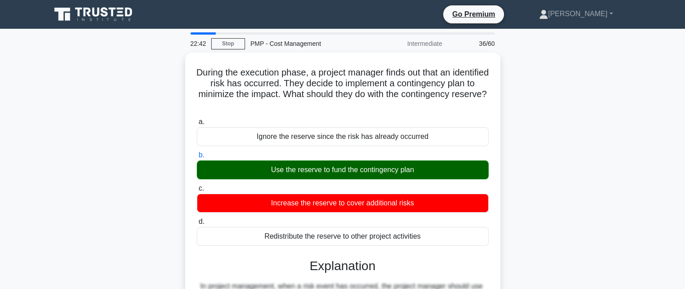
click at [587, 197] on div "During the execution phase, a project manager finds out that an identified risk…" at bounding box center [342, 259] width 594 height 412
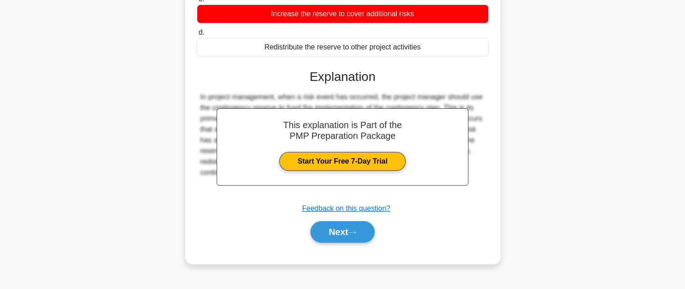
scroll to position [197, 0]
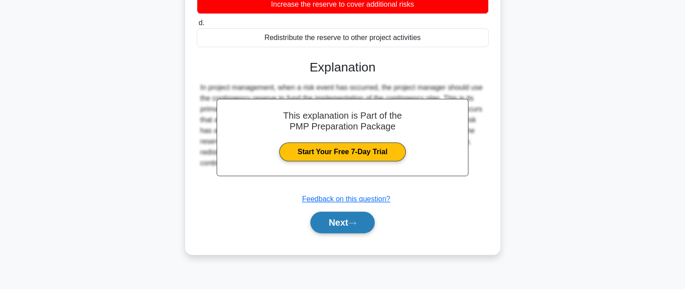
click at [338, 216] on button "Next" at bounding box center [342, 223] width 64 height 22
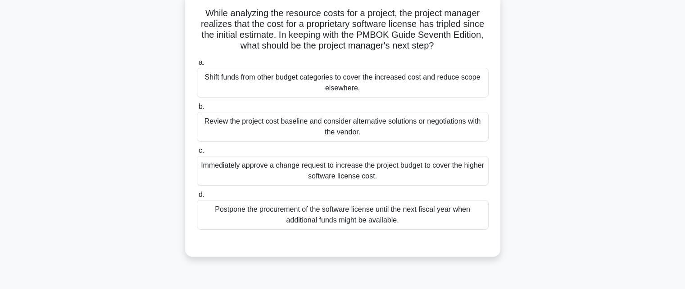
scroll to position [62, 0]
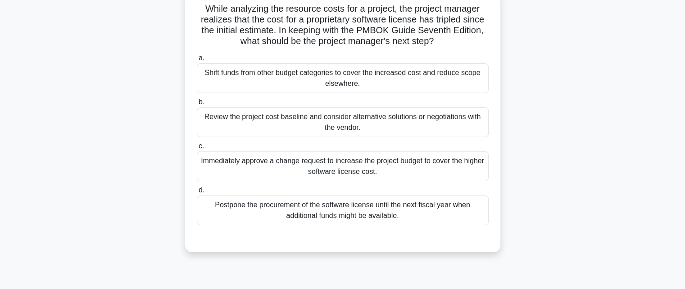
click at [324, 167] on div "Immediately approve a change request to increase the project budget to cover th…" at bounding box center [343, 167] width 292 height 30
click at [197, 149] on input "c. Immediately approve a change request to increase the project budget to cover…" at bounding box center [197, 147] width 0 height 6
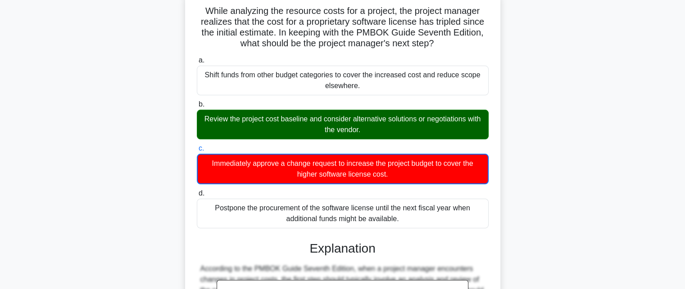
click at [589, 132] on div "While analyzing the resource costs for a project, the project manager realizes …" at bounding box center [342, 262] width 594 height 542
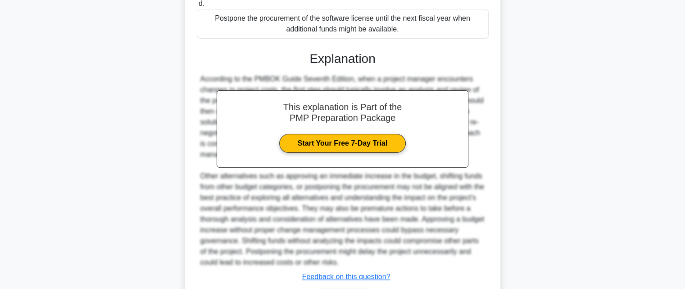
scroll to position [287, 0]
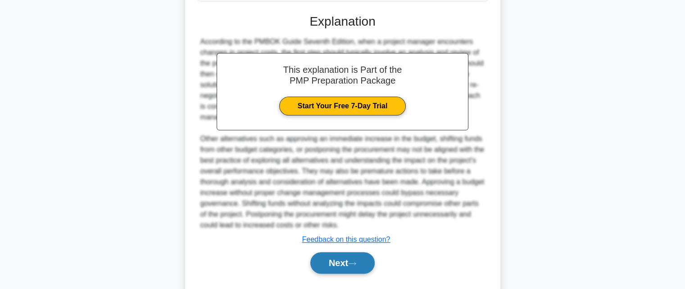
click at [351, 264] on button "Next" at bounding box center [342, 263] width 64 height 22
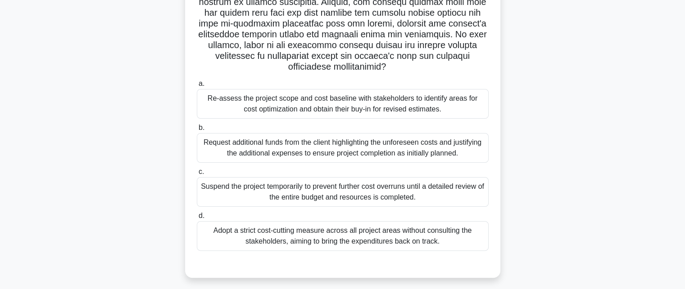
scroll to position [197, 0]
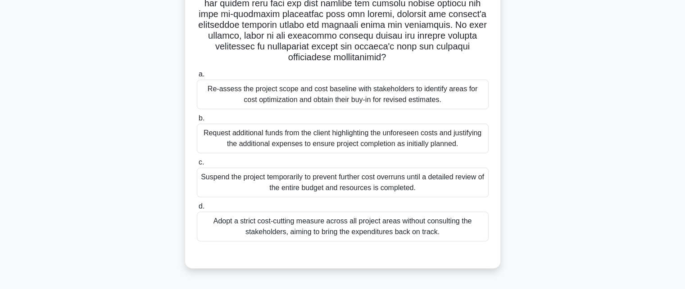
click at [330, 93] on div "Re-assess the project scope and cost baseline with stakeholders to identify are…" at bounding box center [343, 95] width 292 height 30
click at [197, 77] on input "a. Re-assess the project scope and cost baseline with stakeholders to identify …" at bounding box center [197, 75] width 0 height 6
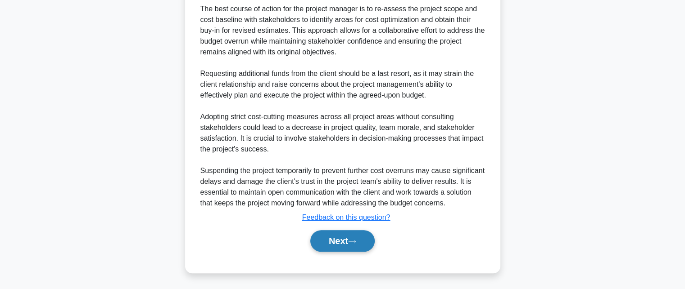
click at [352, 248] on button "Next" at bounding box center [342, 241] width 64 height 22
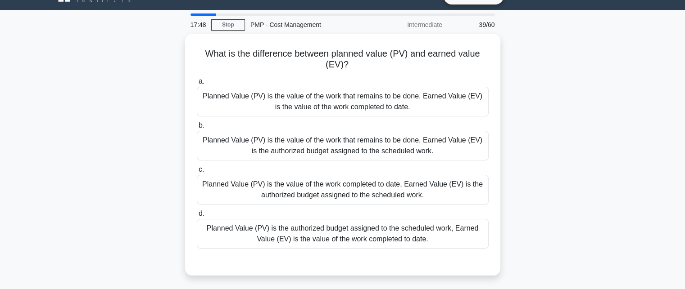
scroll to position [45, 0]
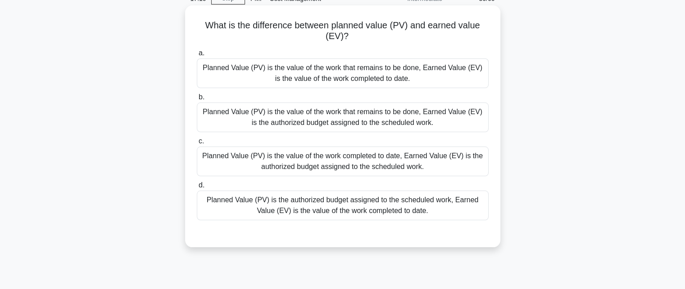
click at [292, 201] on div "Planned Value (PV) is the authorized budget assigned to the scheduled work, Ear…" at bounding box center [343, 206] width 292 height 30
click at [197, 189] on input "d. Planned Value (PV) is the authorized budget assigned to the scheduled work, …" at bounding box center [197, 186] width 0 height 6
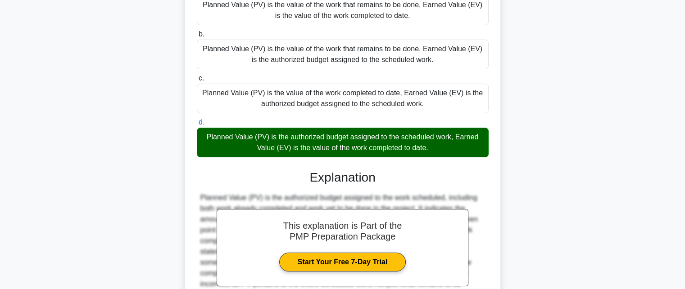
scroll to position [200, 0]
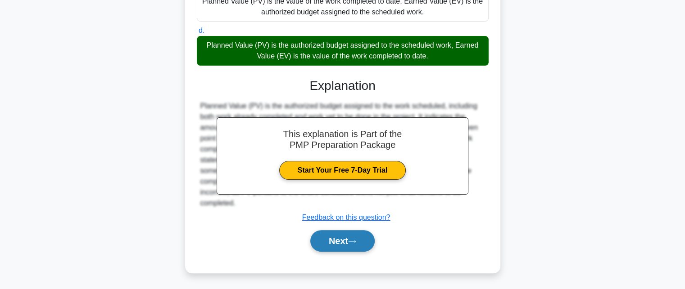
click at [331, 243] on button "Next" at bounding box center [342, 241] width 64 height 22
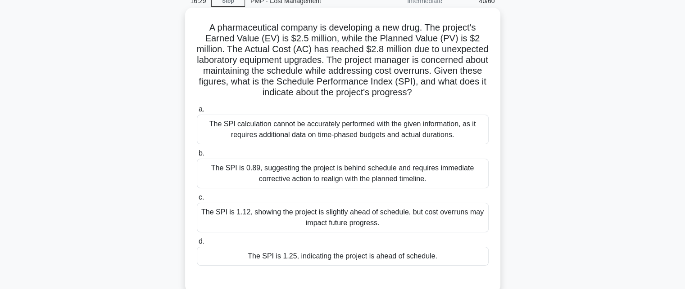
scroll to position [45, 0]
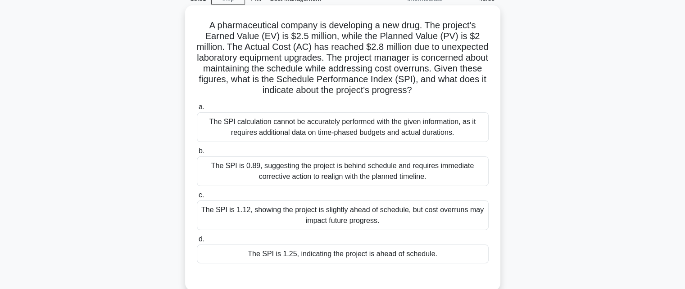
click at [333, 255] on div "The SPI is 1.25, indicating the project is ahead of schedule." at bounding box center [343, 254] width 292 height 19
click at [197, 243] on input "d. The SPI is 1.25, indicating the project is ahead of schedule." at bounding box center [197, 240] width 0 height 6
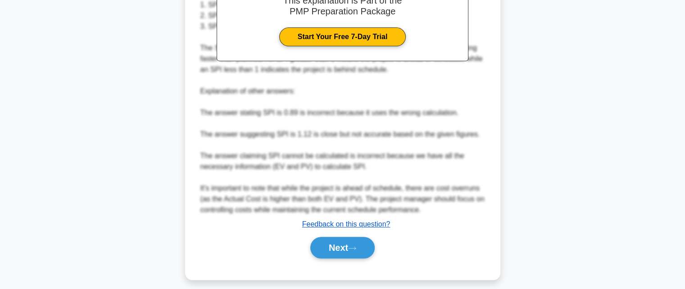
scroll to position [383, 0]
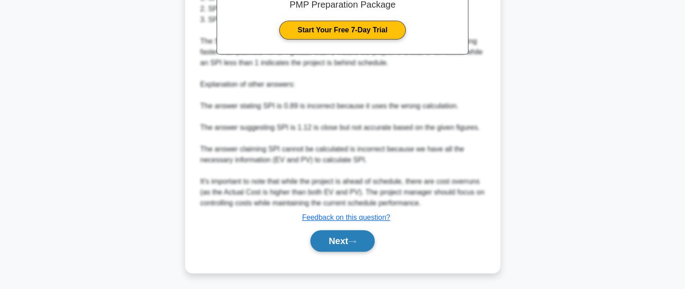
click at [339, 245] on button "Next" at bounding box center [342, 241] width 64 height 22
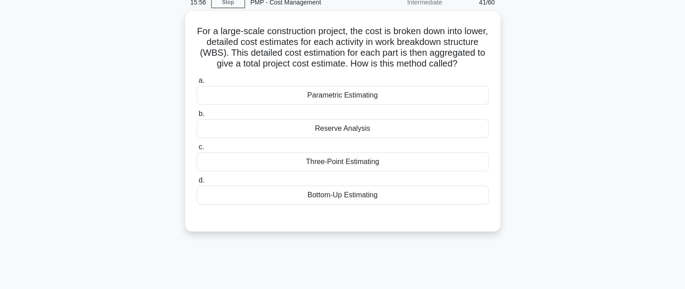
scroll to position [45, 0]
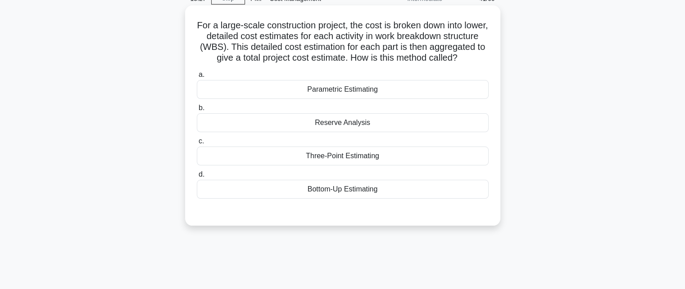
click at [353, 199] on div "Bottom-Up Estimating" at bounding box center [343, 189] width 292 height 19
click at [197, 178] on input "d. Bottom-Up Estimating" at bounding box center [197, 175] width 0 height 6
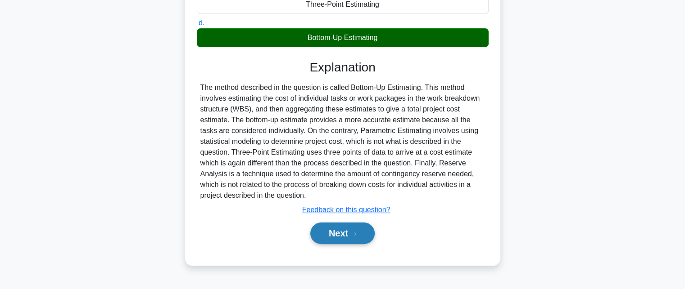
scroll to position [200, 0]
click at [347, 241] on button "Next" at bounding box center [342, 234] width 64 height 22
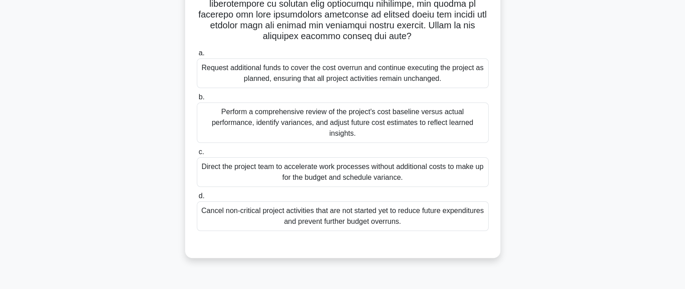
scroll to position [197, 0]
click at [262, 115] on div "Perform a comprehensive review of the project's cost baseline versus actual per…" at bounding box center [343, 122] width 292 height 41
click at [197, 100] on input "b. Perform a comprehensive review of the project's cost baseline versus actual …" at bounding box center [197, 97] width 0 height 6
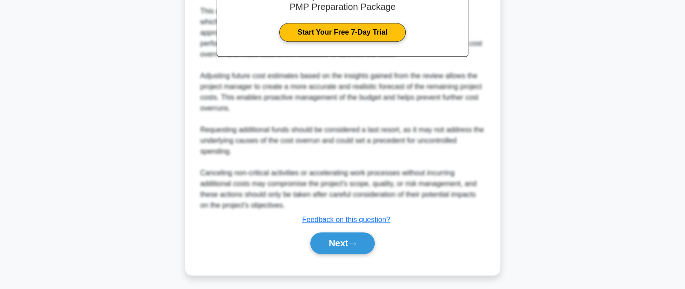
scroll to position [502, 0]
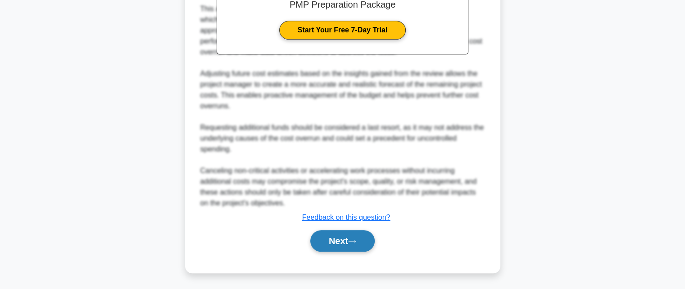
click at [337, 239] on button "Next" at bounding box center [342, 241] width 64 height 22
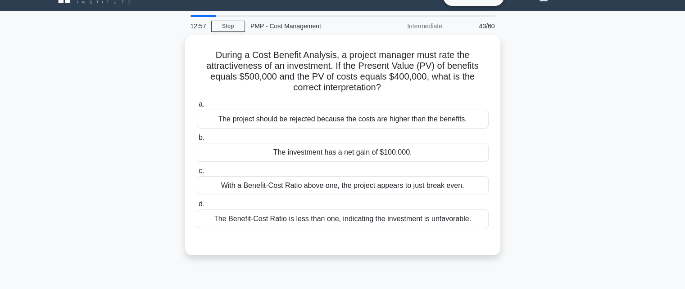
scroll to position [17, 0]
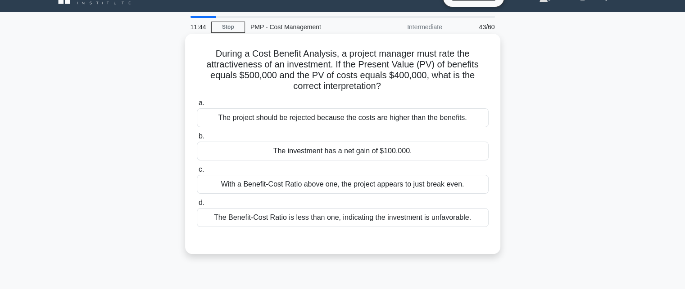
click at [351, 154] on div "The investment has a net gain of $100,000." at bounding box center [343, 151] width 292 height 19
click at [197, 140] on input "b. The investment has a net gain of $100,000." at bounding box center [197, 137] width 0 height 6
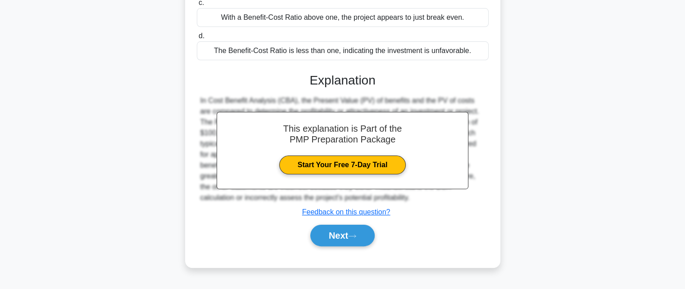
scroll to position [197, 0]
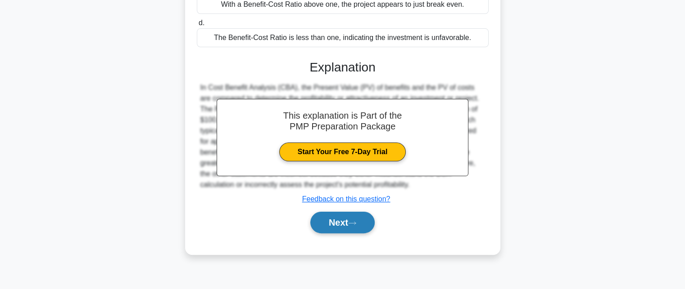
click at [328, 221] on button "Next" at bounding box center [342, 223] width 64 height 22
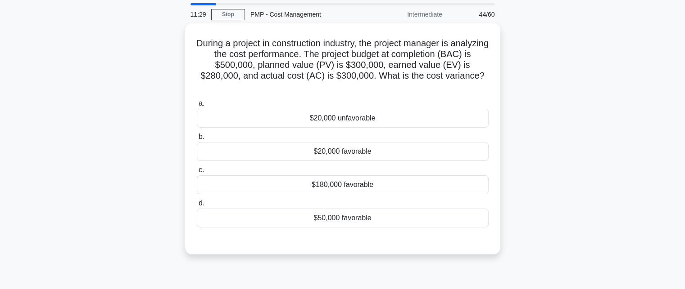
scroll to position [17, 0]
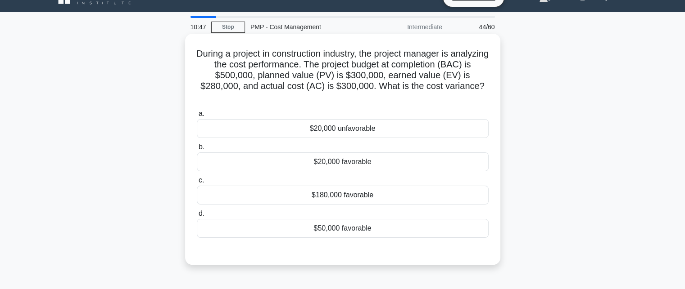
click at [329, 130] on div "$20,000 unfavorable" at bounding box center [343, 128] width 292 height 19
click at [197, 117] on input "a. $20,000 unfavorable" at bounding box center [197, 114] width 0 height 6
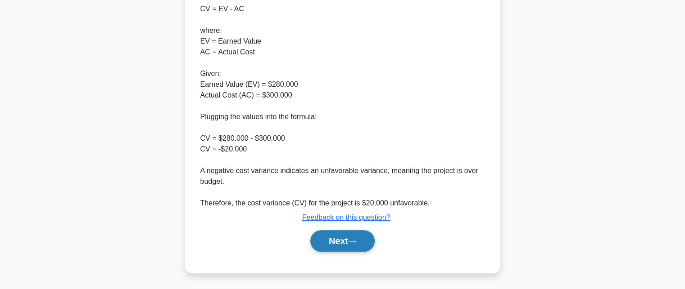
click at [359, 243] on button "Next" at bounding box center [342, 241] width 64 height 22
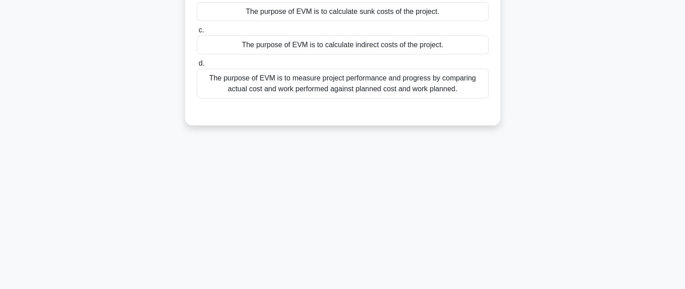
scroll to position [0, 0]
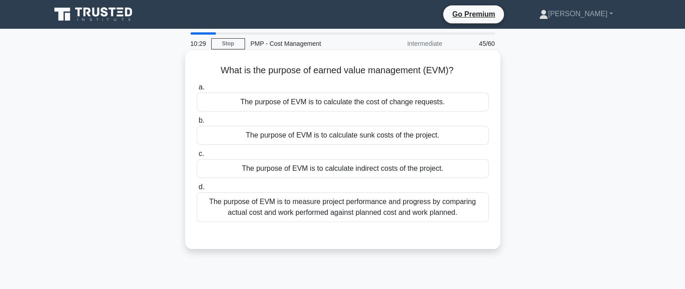
click at [325, 210] on div "The purpose of EVM is to measure project performance and progress by comparing …" at bounding box center [343, 208] width 292 height 30
click at [197, 190] on input "d. The purpose of EVM is to measure project performance and progress by compari…" at bounding box center [197, 188] width 0 height 6
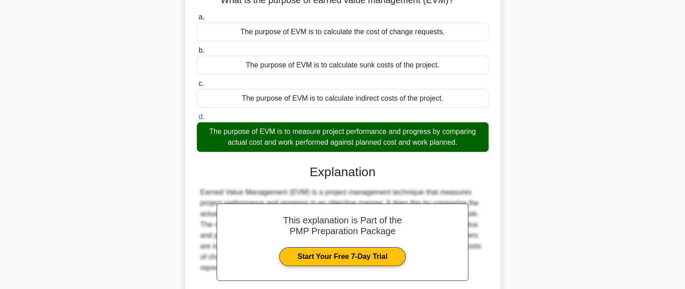
scroll to position [197, 0]
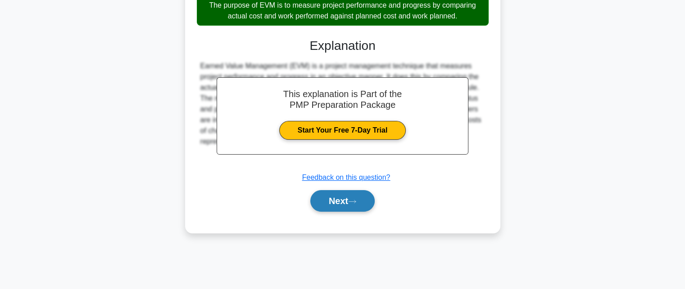
click at [331, 200] on button "Next" at bounding box center [342, 201] width 64 height 22
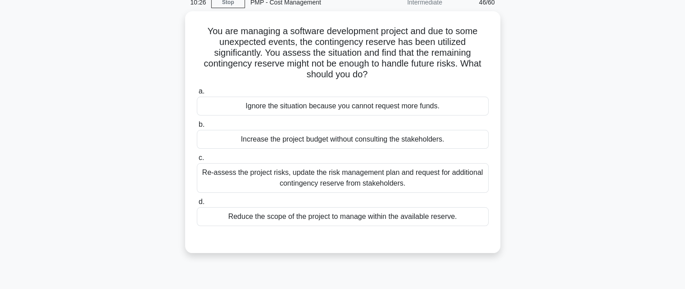
scroll to position [45, 0]
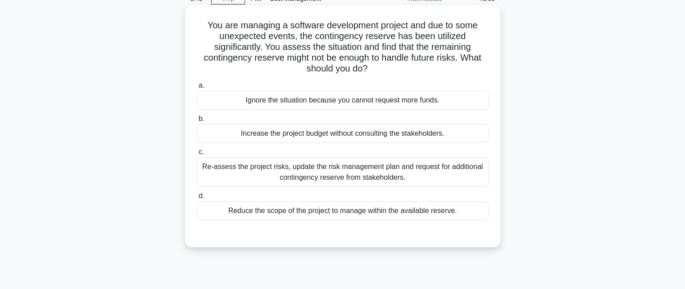
click at [313, 175] on div "Re-assess the project risks, update the risk management plan and request for ad…" at bounding box center [343, 173] width 292 height 30
click at [197, 155] on input "c. Re-assess the project risks, update the risk management plan and request for…" at bounding box center [197, 152] width 0 height 6
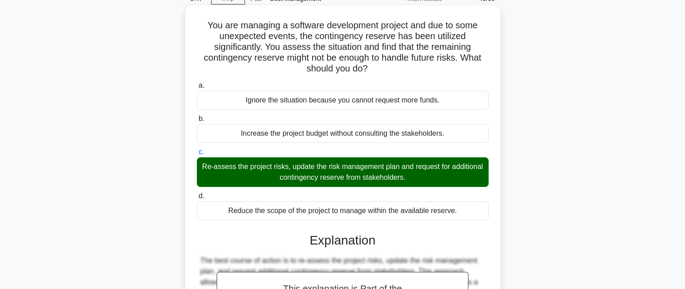
scroll to position [265, 0]
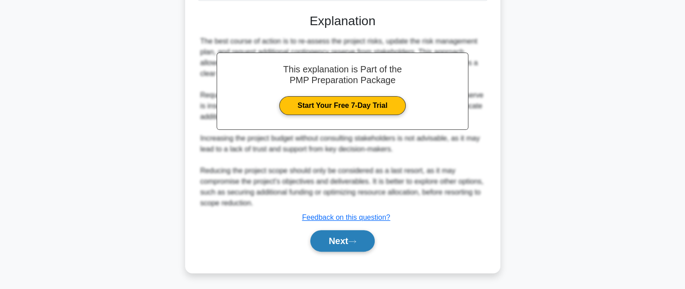
click at [329, 237] on button "Next" at bounding box center [342, 241] width 64 height 22
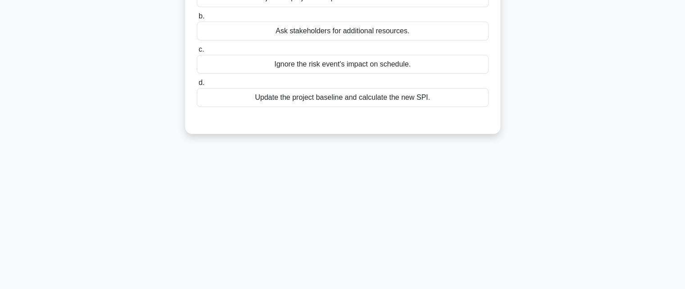
scroll to position [0, 0]
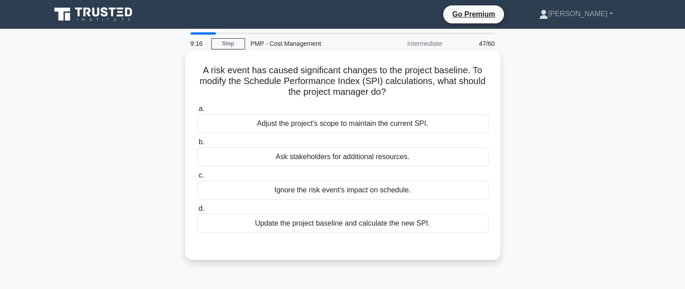
click at [367, 225] on div "Update the project baseline and calculate the new SPI." at bounding box center [343, 223] width 292 height 19
click at [197, 212] on input "d. Update the project baseline and calculate the new SPI." at bounding box center [197, 209] width 0 height 6
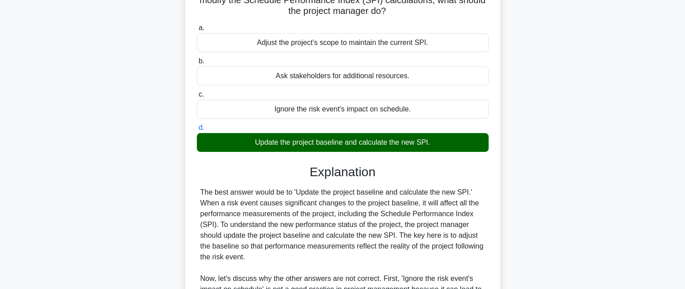
scroll to position [221, 0]
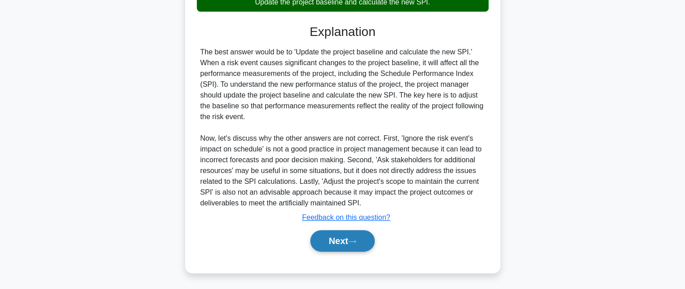
click at [349, 243] on button "Next" at bounding box center [342, 241] width 64 height 22
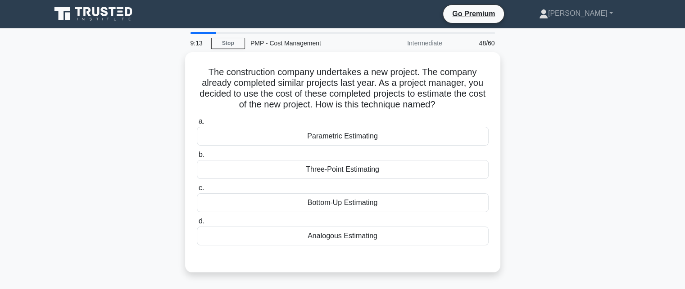
scroll to position [0, 0]
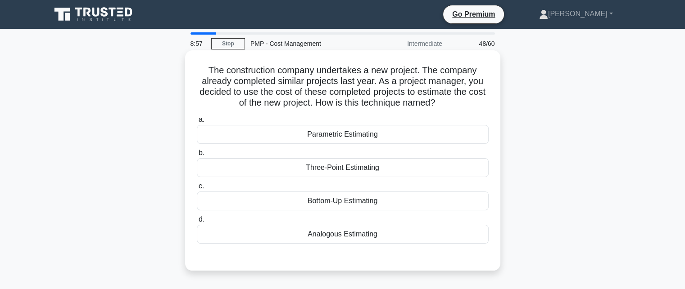
click at [346, 237] on div "Analogous Estimating" at bounding box center [343, 234] width 292 height 19
click at [197, 223] on input "d. Analogous Estimating" at bounding box center [197, 220] width 0 height 6
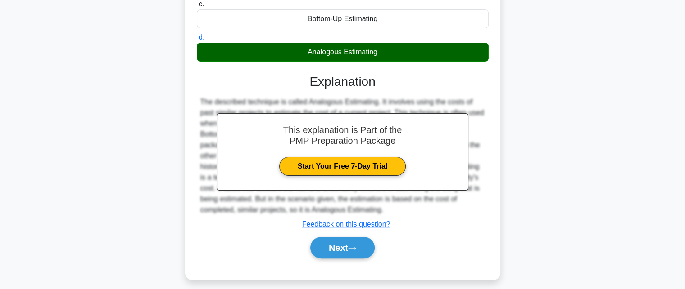
scroll to position [197, 0]
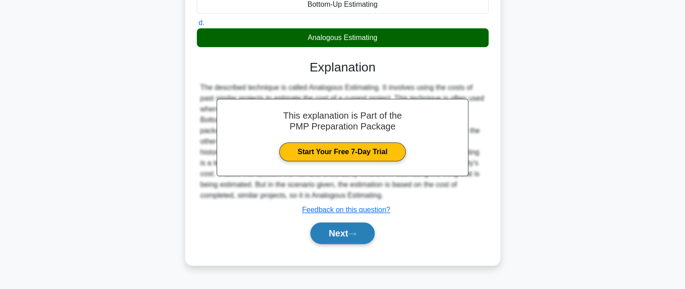
click at [342, 237] on button "Next" at bounding box center [342, 234] width 64 height 22
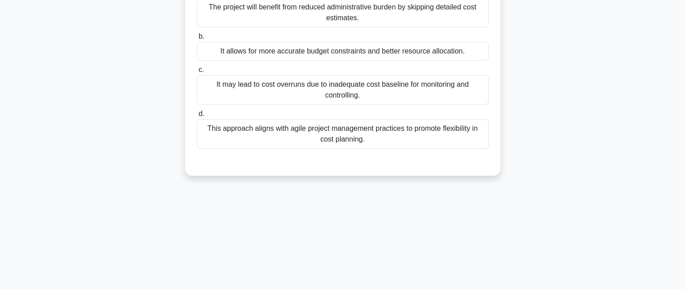
scroll to position [135, 0]
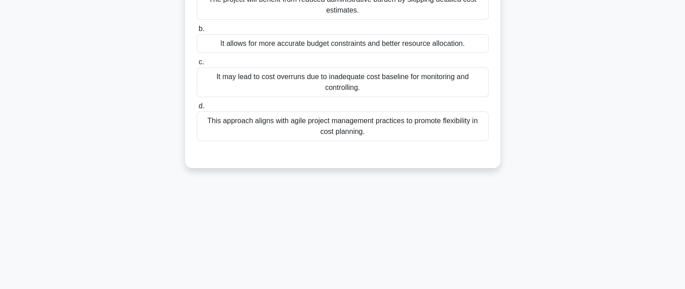
click at [390, 94] on div "It may lead to cost overruns due to inadequate cost baseline for monitoring and…" at bounding box center [343, 83] width 292 height 30
click at [197, 65] on input "c. It may lead to cost overruns due to inadequate cost baseline for monitoring …" at bounding box center [197, 62] width 0 height 6
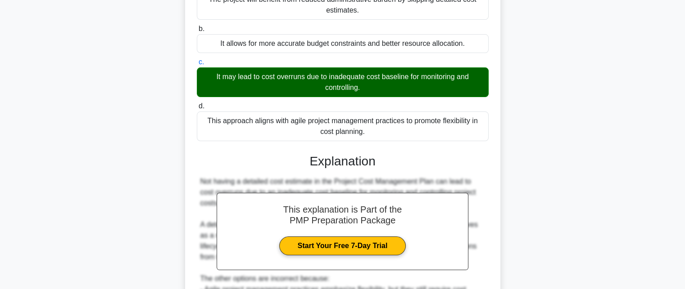
scroll to position [308, 0]
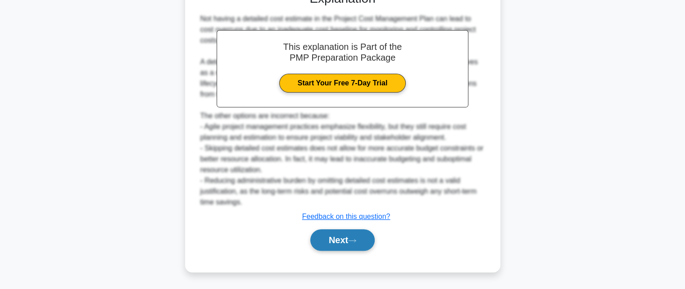
click at [351, 240] on icon at bounding box center [352, 241] width 8 height 5
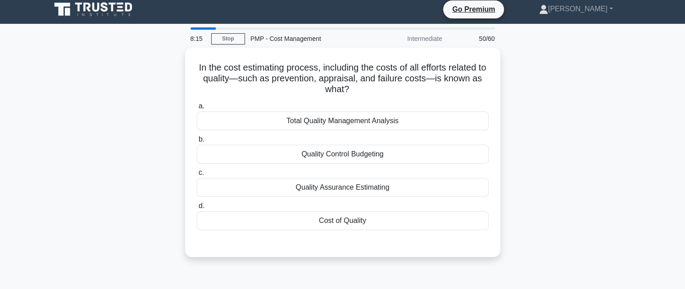
scroll to position [0, 0]
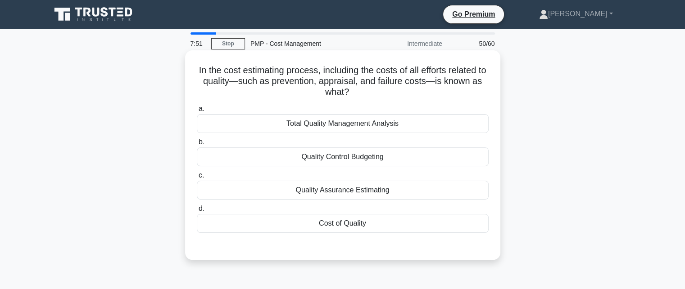
click at [347, 224] on div "Cost of Quality" at bounding box center [343, 223] width 292 height 19
click at [197, 212] on input "d. Cost of Quality" at bounding box center [197, 209] width 0 height 6
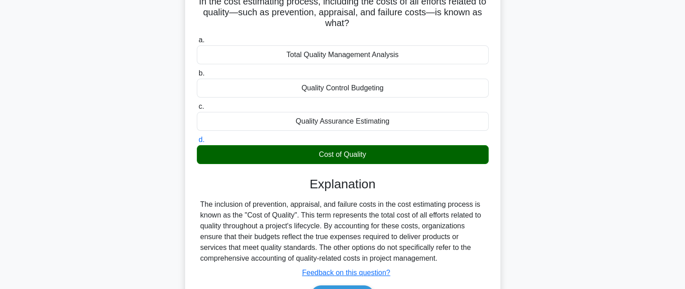
scroll to position [197, 0]
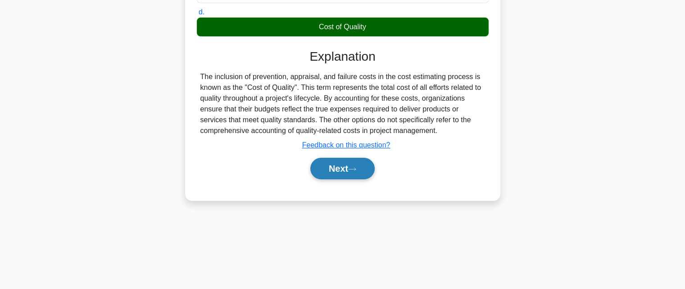
click at [356, 168] on icon at bounding box center [352, 169] width 8 height 5
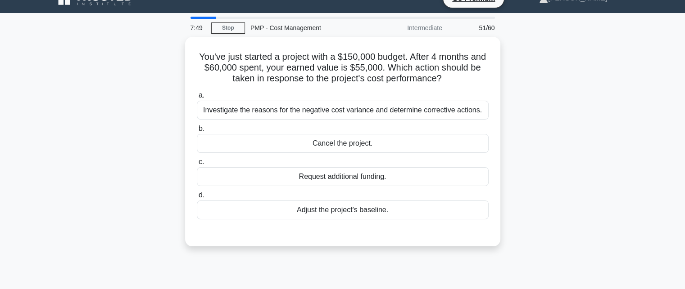
scroll to position [0, 0]
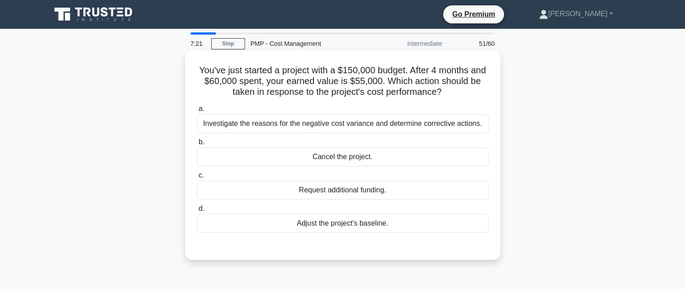
click at [405, 126] on div "Investigate the reasons for the negative cost variance and determine corrective…" at bounding box center [343, 123] width 292 height 19
click at [197, 112] on input "a. Investigate the reasons for the negative cost variance and determine correct…" at bounding box center [197, 109] width 0 height 6
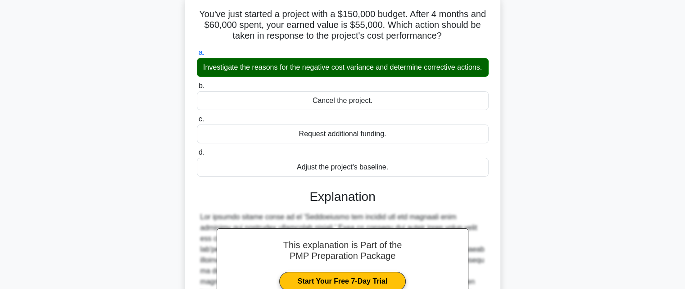
scroll to position [200, 0]
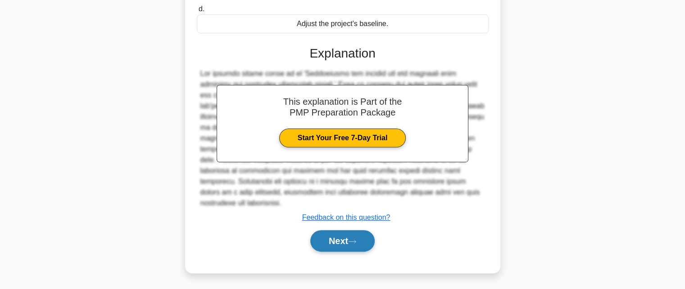
click at [338, 239] on button "Next" at bounding box center [342, 241] width 64 height 22
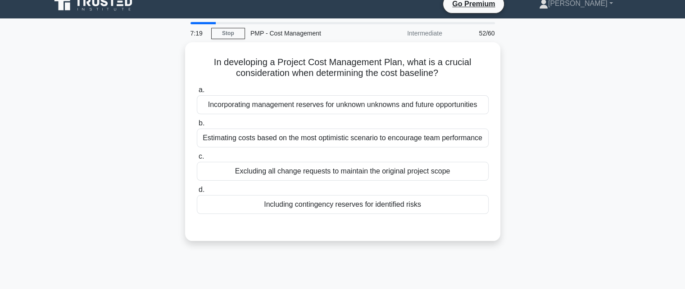
scroll to position [0, 0]
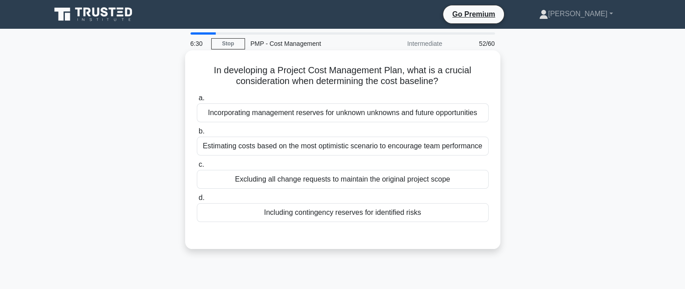
click at [355, 220] on div "Including contingency reserves for identified risks" at bounding box center [343, 212] width 292 height 19
click at [197, 201] on input "d. Including contingency reserves for identified risks" at bounding box center [197, 198] width 0 height 6
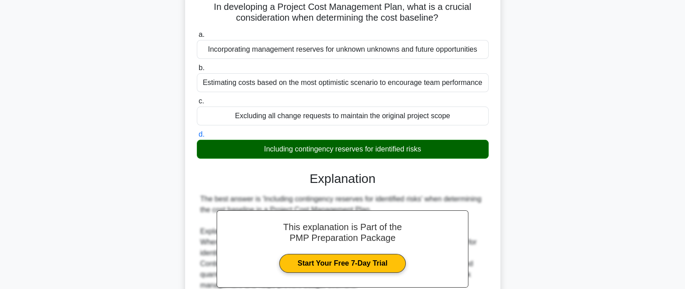
scroll to position [270, 0]
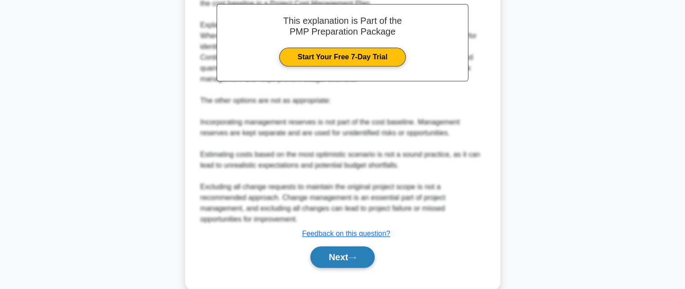
click at [356, 259] on icon at bounding box center [352, 258] width 8 height 5
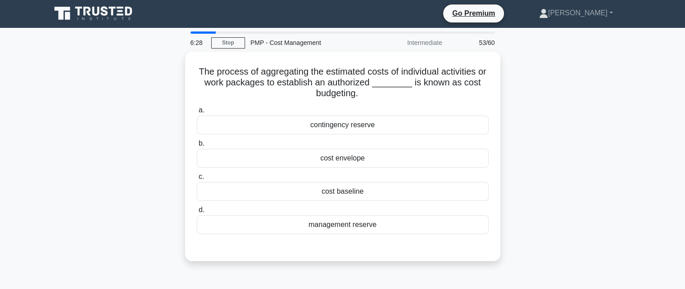
scroll to position [0, 0]
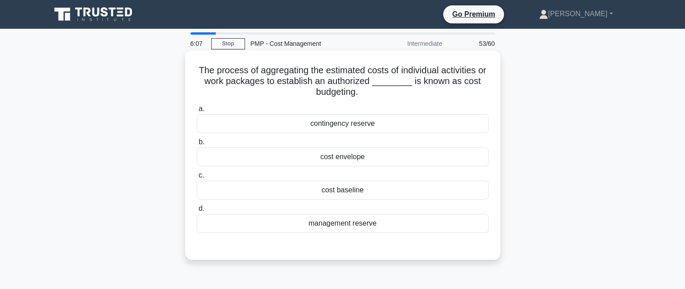
click at [376, 194] on div "cost baseline" at bounding box center [343, 190] width 292 height 19
click at [197, 179] on input "c. cost baseline" at bounding box center [197, 176] width 0 height 6
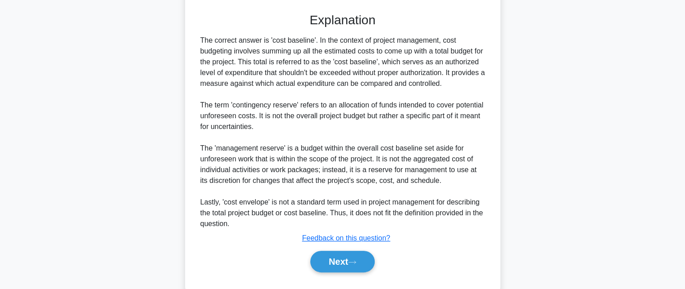
scroll to position [254, 0]
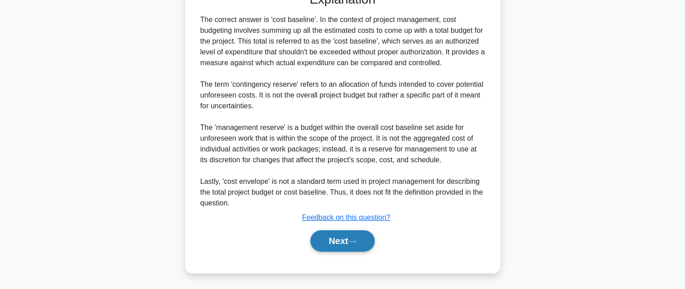
click at [335, 240] on button "Next" at bounding box center [342, 241] width 64 height 22
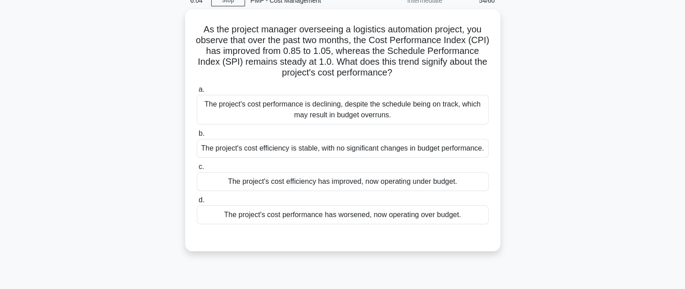
scroll to position [45, 0]
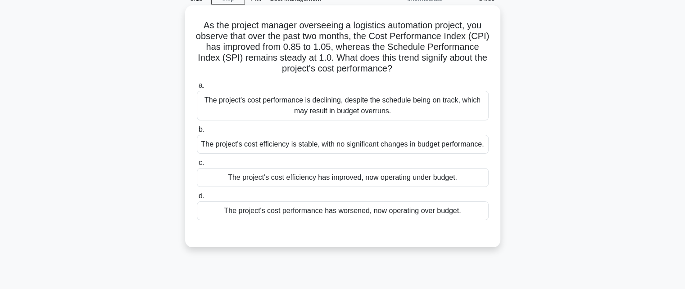
click at [391, 183] on div "The project's cost efficiency has improved, now operating under budget." at bounding box center [343, 177] width 292 height 19
click at [197, 166] on input "c. The project's cost efficiency has improved, now operating under budget." at bounding box center [197, 163] width 0 height 6
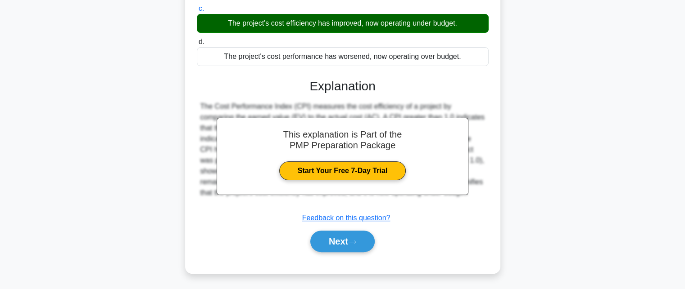
scroll to position [200, 0]
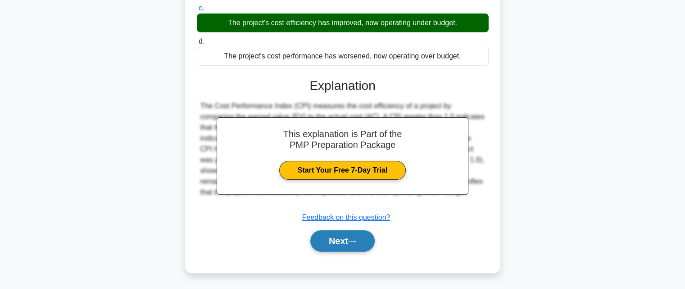
click at [333, 241] on button "Next" at bounding box center [342, 241] width 64 height 22
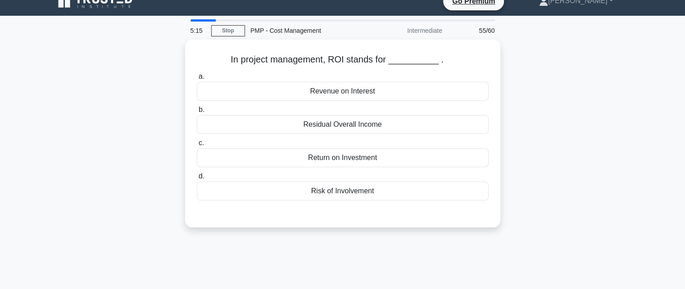
scroll to position [0, 0]
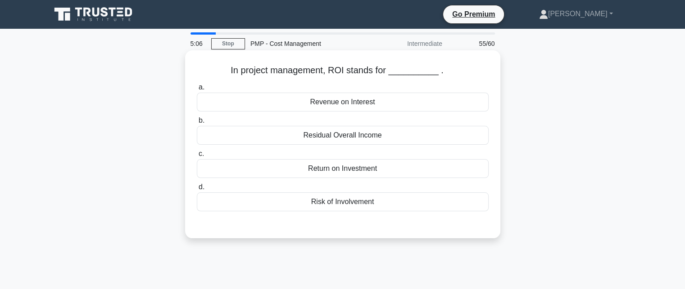
click at [365, 103] on div "Revenue on Interest" at bounding box center [343, 102] width 292 height 19
click at [197, 90] on input "a. Revenue on Interest" at bounding box center [197, 88] width 0 height 6
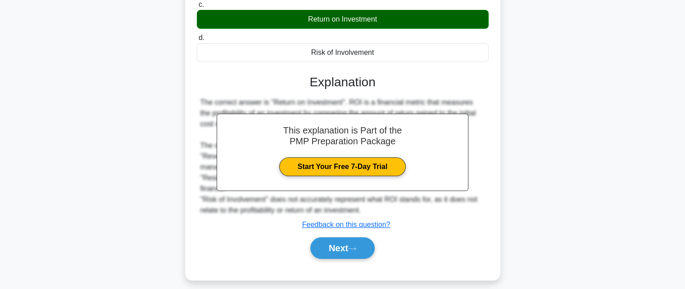
scroll to position [180, 0]
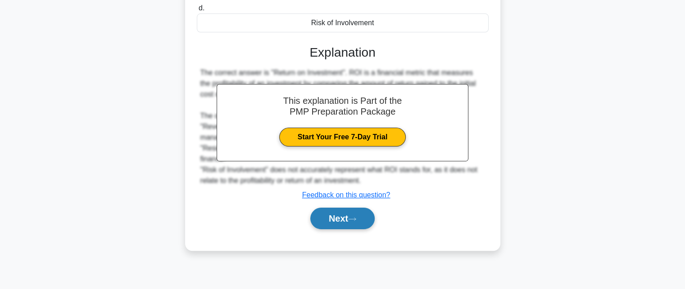
click at [354, 217] on icon at bounding box center [352, 219] width 8 height 5
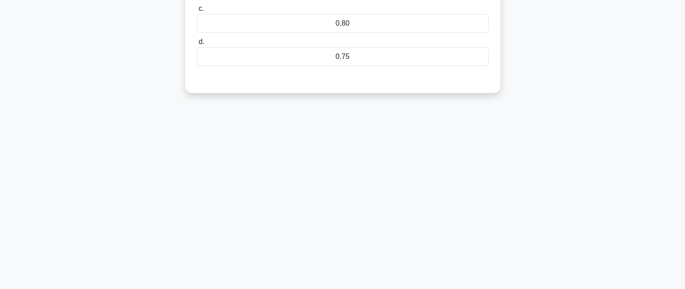
scroll to position [0, 0]
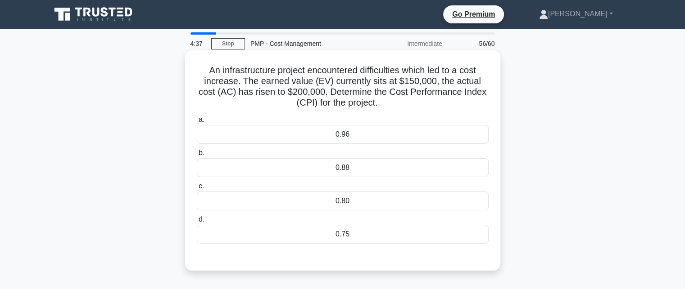
click at [356, 231] on div "0.75" at bounding box center [343, 234] width 292 height 19
click at [197, 223] on input "d. 0.75" at bounding box center [197, 220] width 0 height 6
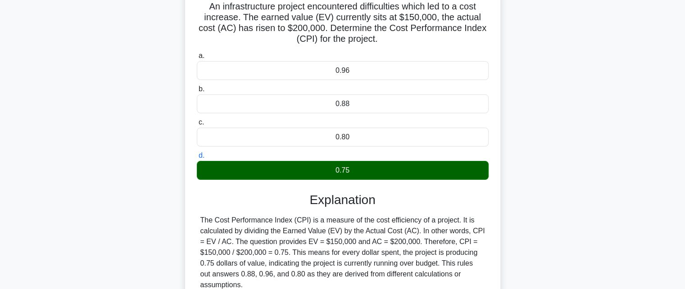
scroll to position [197, 0]
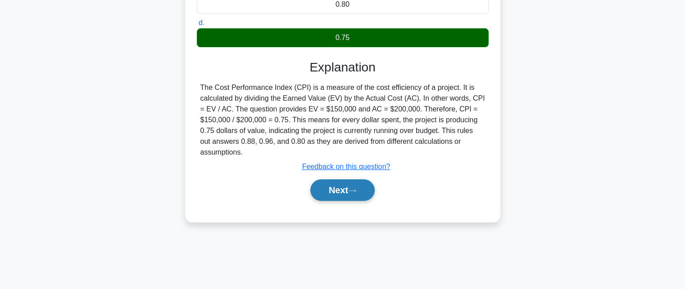
click at [356, 192] on icon at bounding box center [352, 191] width 8 height 5
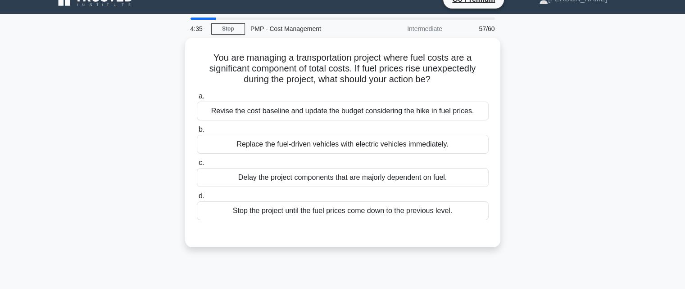
scroll to position [0, 0]
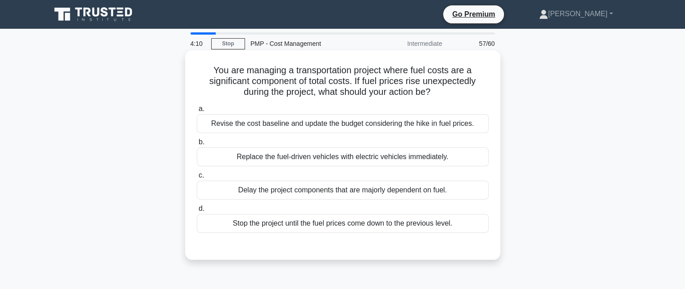
click at [293, 125] on div "Revise the cost baseline and update the budget considering the hike in fuel pri…" at bounding box center [343, 123] width 292 height 19
click at [197, 112] on input "a. Revise the cost baseline and update the budget considering the hike in fuel …" at bounding box center [197, 109] width 0 height 6
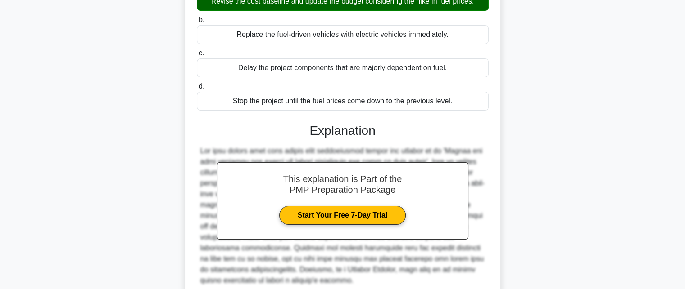
scroll to position [200, 0]
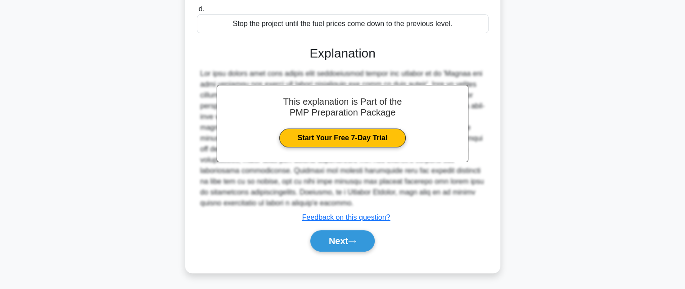
click at [340, 251] on div "Next" at bounding box center [342, 241] width 295 height 22
click at [343, 241] on button "Next" at bounding box center [342, 241] width 64 height 22
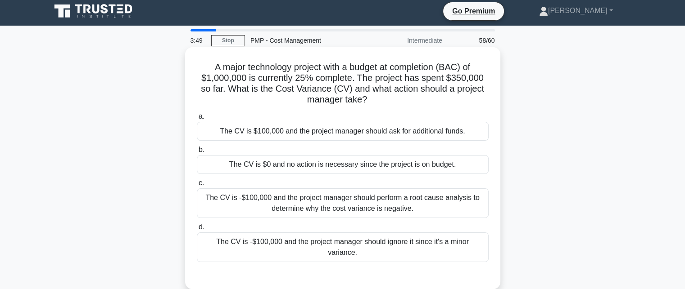
scroll to position [0, 0]
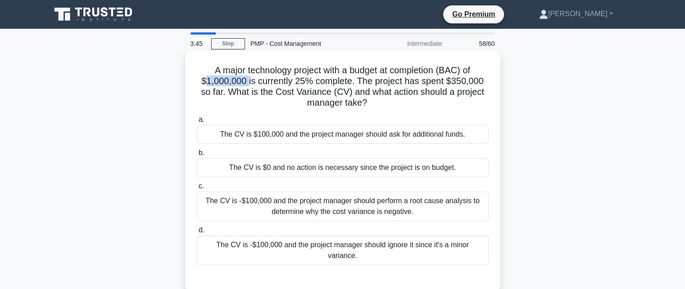
drag, startPoint x: 212, startPoint y: 80, endPoint x: 245, endPoint y: 80, distance: 32.9
click at [245, 80] on h5 "A major technology project with a budget at completion (BAC) of $1,000,000 is c…" at bounding box center [342, 87] width 293 height 44
click at [238, 95] on h5 "A major technology project with a budget at completion (BAC) of $1,000,000 is c…" at bounding box center [342, 87] width 293 height 44
click at [361, 139] on div "The CV is $100,000 and the project manager should ask for additional funds." at bounding box center [343, 134] width 292 height 19
click at [197, 123] on input "a. The CV is $100,000 and the project manager should ask for additional funds." at bounding box center [197, 120] width 0 height 6
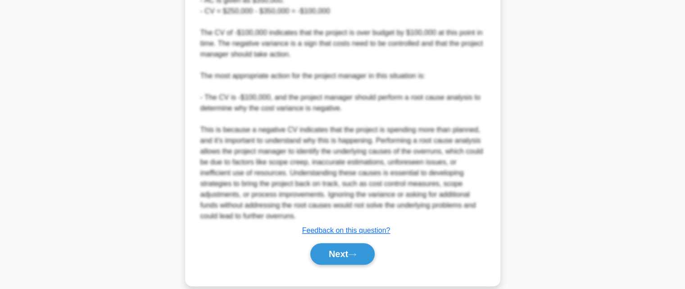
scroll to position [417, 0]
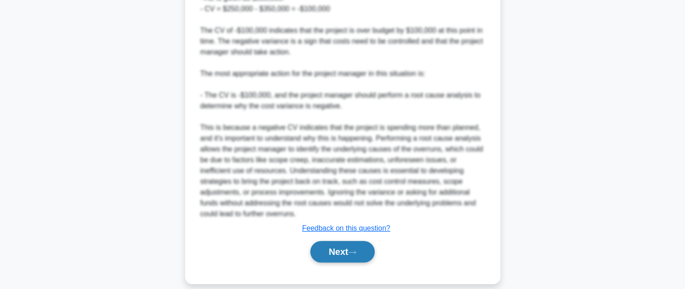
click at [331, 241] on button "Next" at bounding box center [342, 252] width 64 height 22
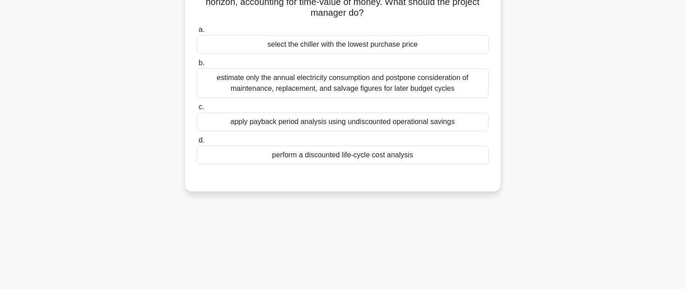
scroll to position [135, 0]
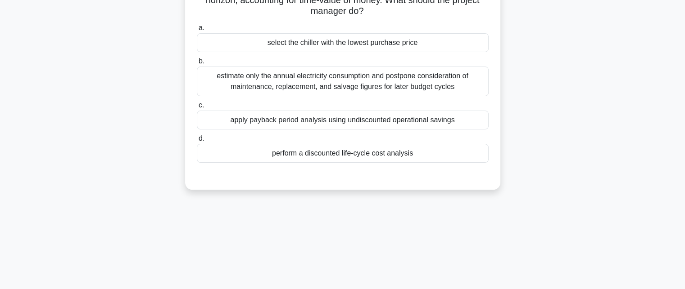
click at [344, 153] on div "perform a discounted life-cycle cost analysis" at bounding box center [343, 153] width 292 height 19
click at [197, 142] on input "d. perform a discounted life-cycle cost analysis" at bounding box center [197, 139] width 0 height 6
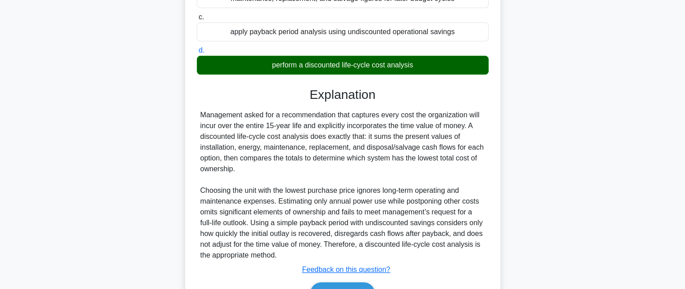
scroll to position [275, 0]
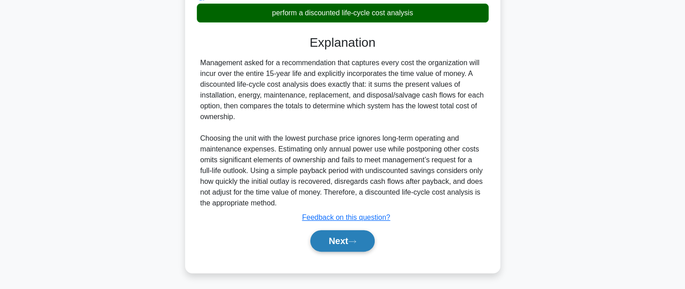
click at [349, 241] on button "Next" at bounding box center [342, 241] width 64 height 22
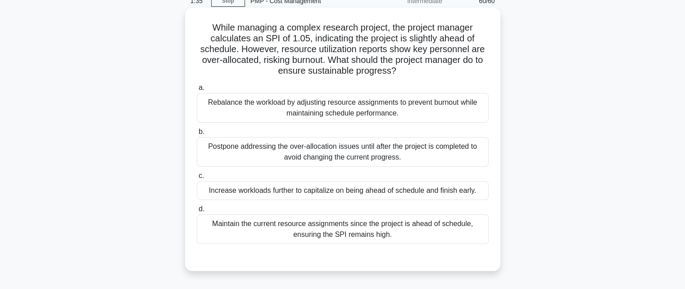
scroll to position [45, 0]
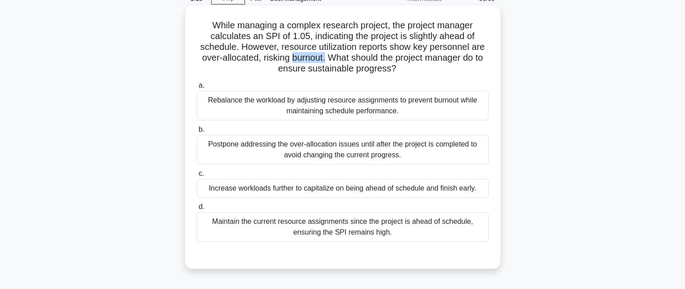
drag, startPoint x: 290, startPoint y: 56, endPoint x: 324, endPoint y: 55, distance: 33.3
click at [324, 55] on h5 "While managing a complex research project, the project manager calculates an SP…" at bounding box center [342, 47] width 293 height 55
click at [344, 74] on h5 "While managing a complex research project, the project manager calculates an SP…" at bounding box center [342, 47] width 293 height 55
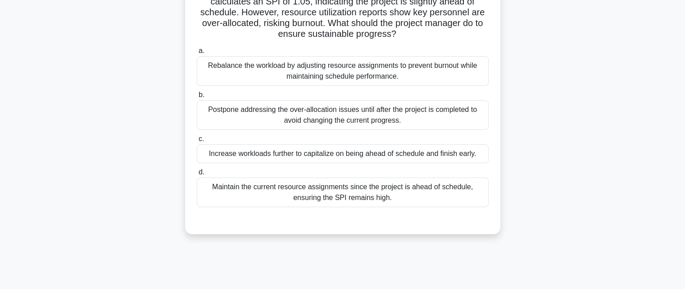
scroll to position [90, 0]
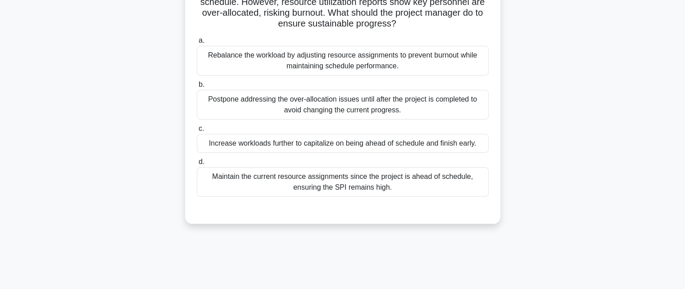
click at [368, 184] on div "Maintain the current resource assignments since the project is ahead of schedul…" at bounding box center [343, 182] width 292 height 30
click at [197, 165] on input "d. Maintain the current resource assignments since the project is ahead of sche…" at bounding box center [197, 162] width 0 height 6
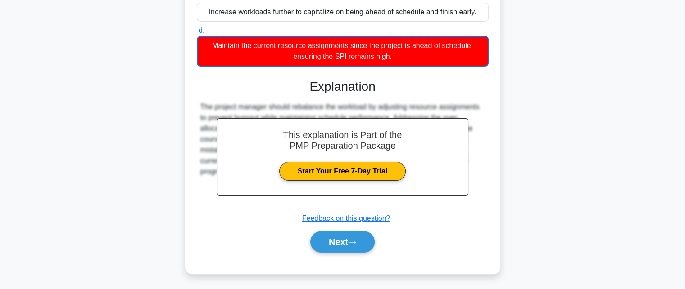
scroll to position [222, 0]
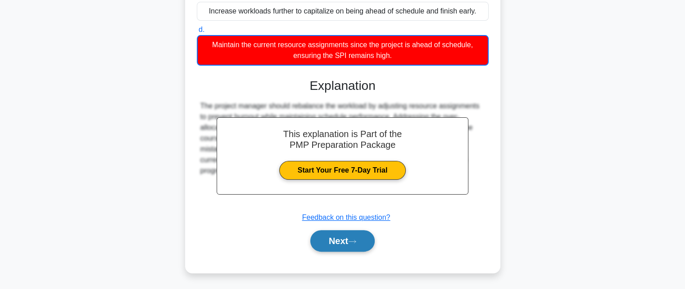
click at [347, 238] on button "Next" at bounding box center [342, 241] width 64 height 22
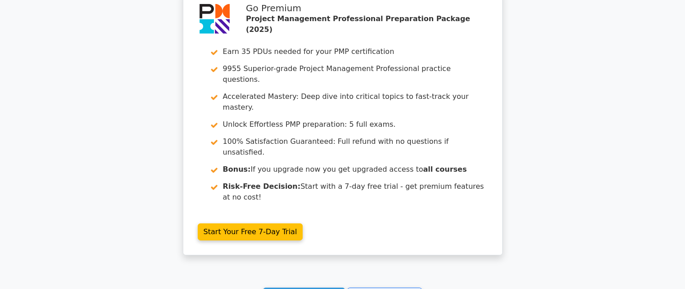
scroll to position [2778, 0]
